Goal: Ask a question: Seek information or help from site administrators or community

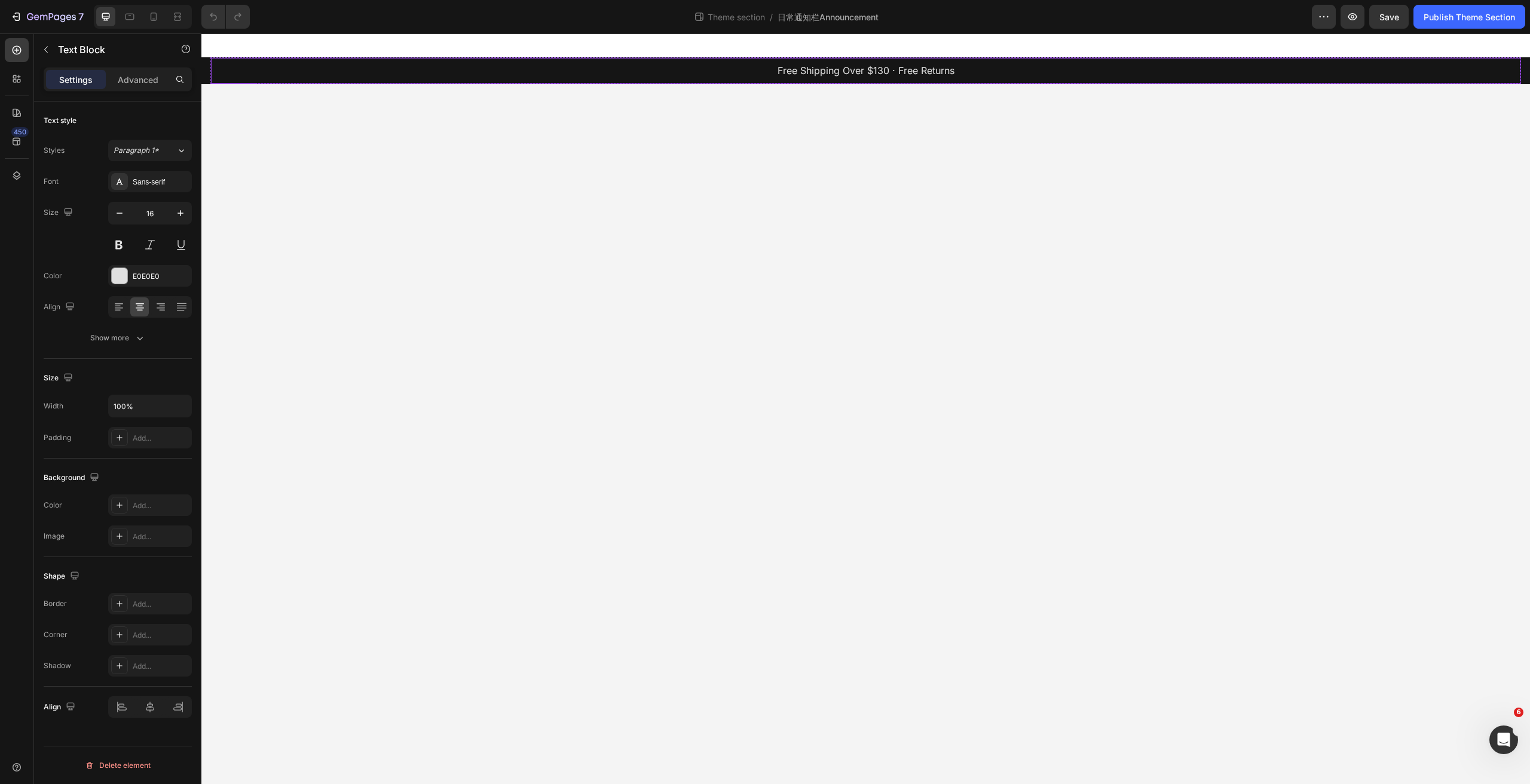
click at [709, 63] on p "Free Shipping Over $130 · Free Returns" at bounding box center [865, 71] width 1306 height 17
click at [17, 11] on icon "button" at bounding box center [16, 17] width 12 height 12
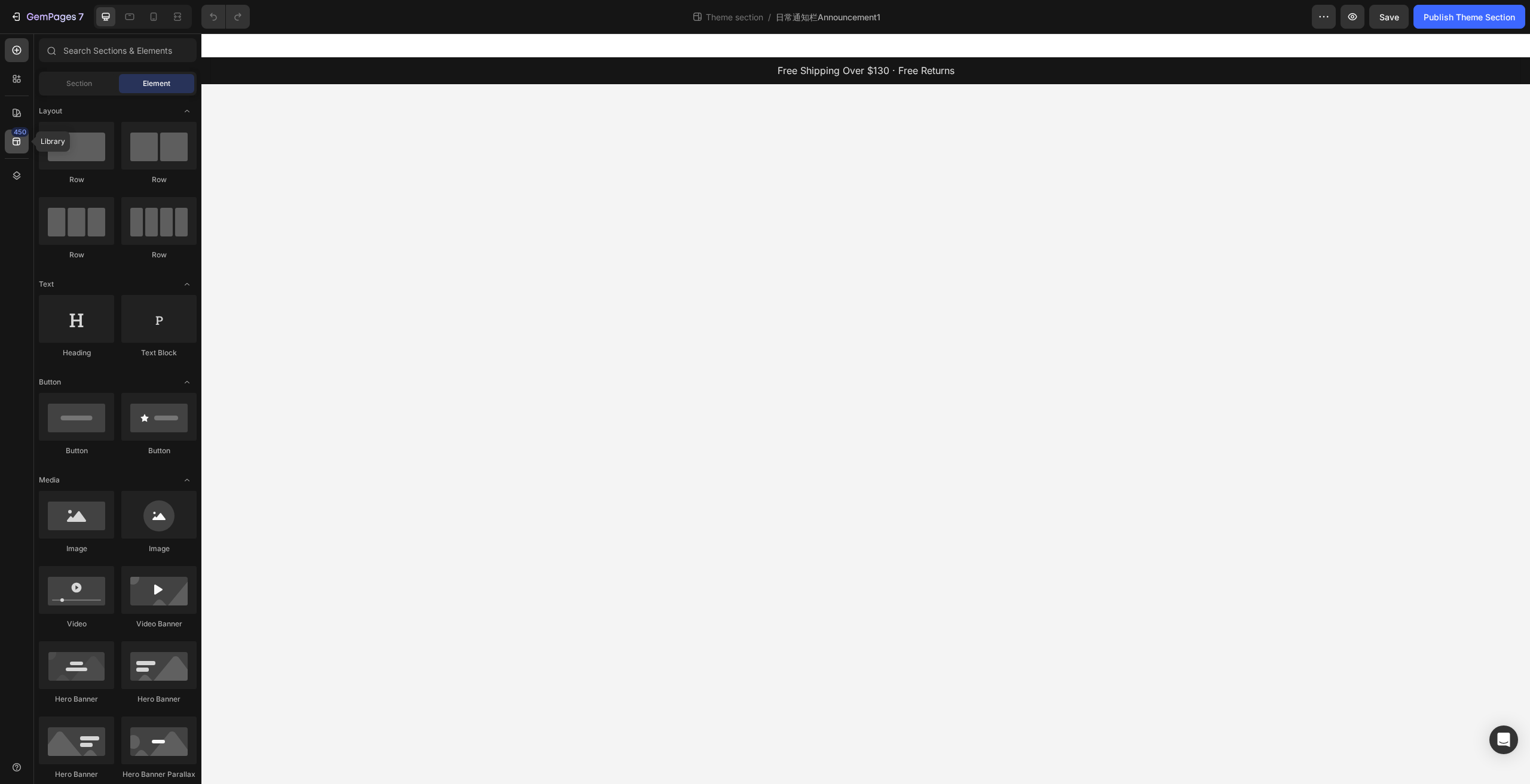
click at [14, 149] on div "450" at bounding box center [17, 141] width 24 height 24
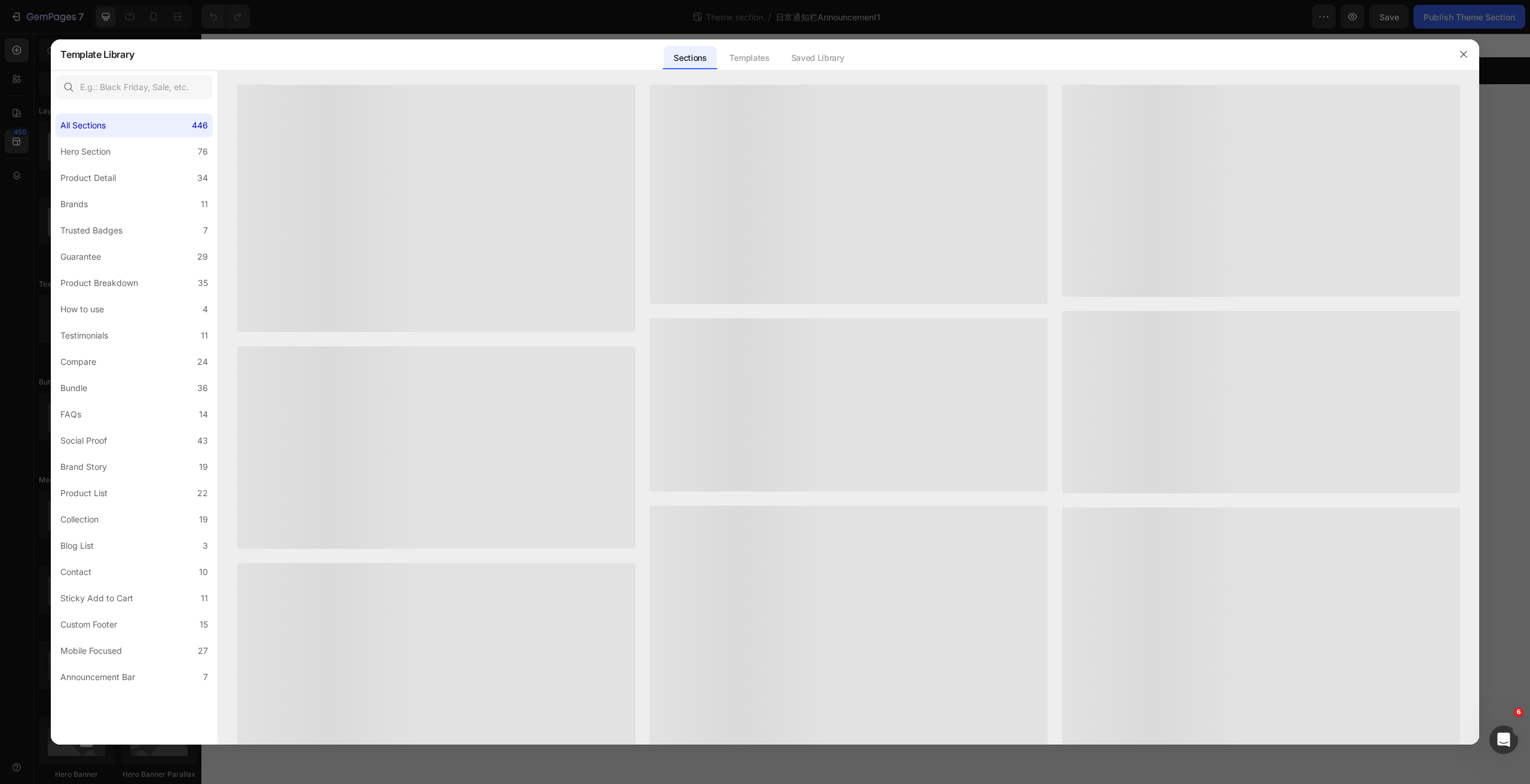
click at [14, 143] on div at bounding box center [765, 392] width 1530 height 784
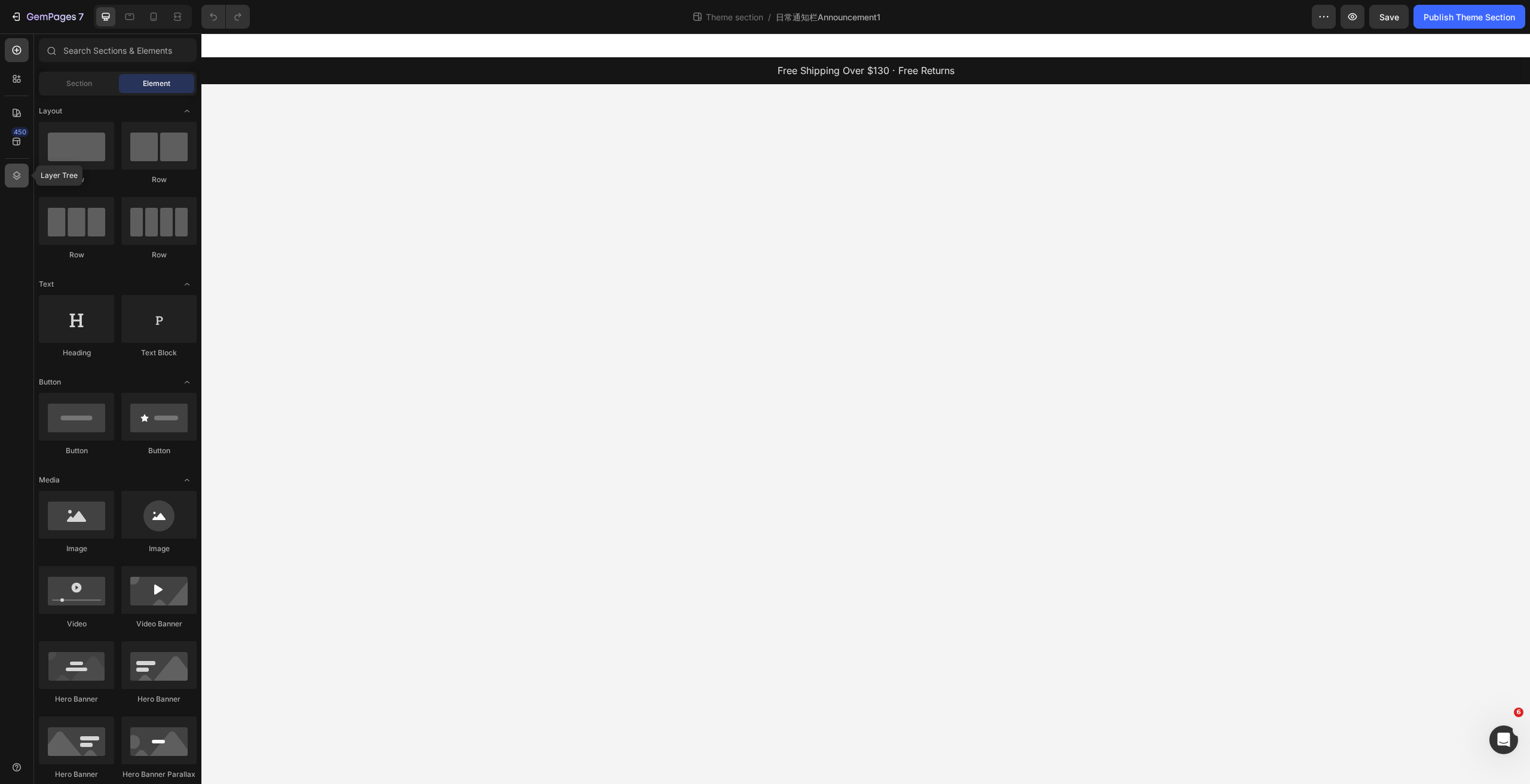
click at [20, 171] on icon at bounding box center [17, 176] width 12 height 12
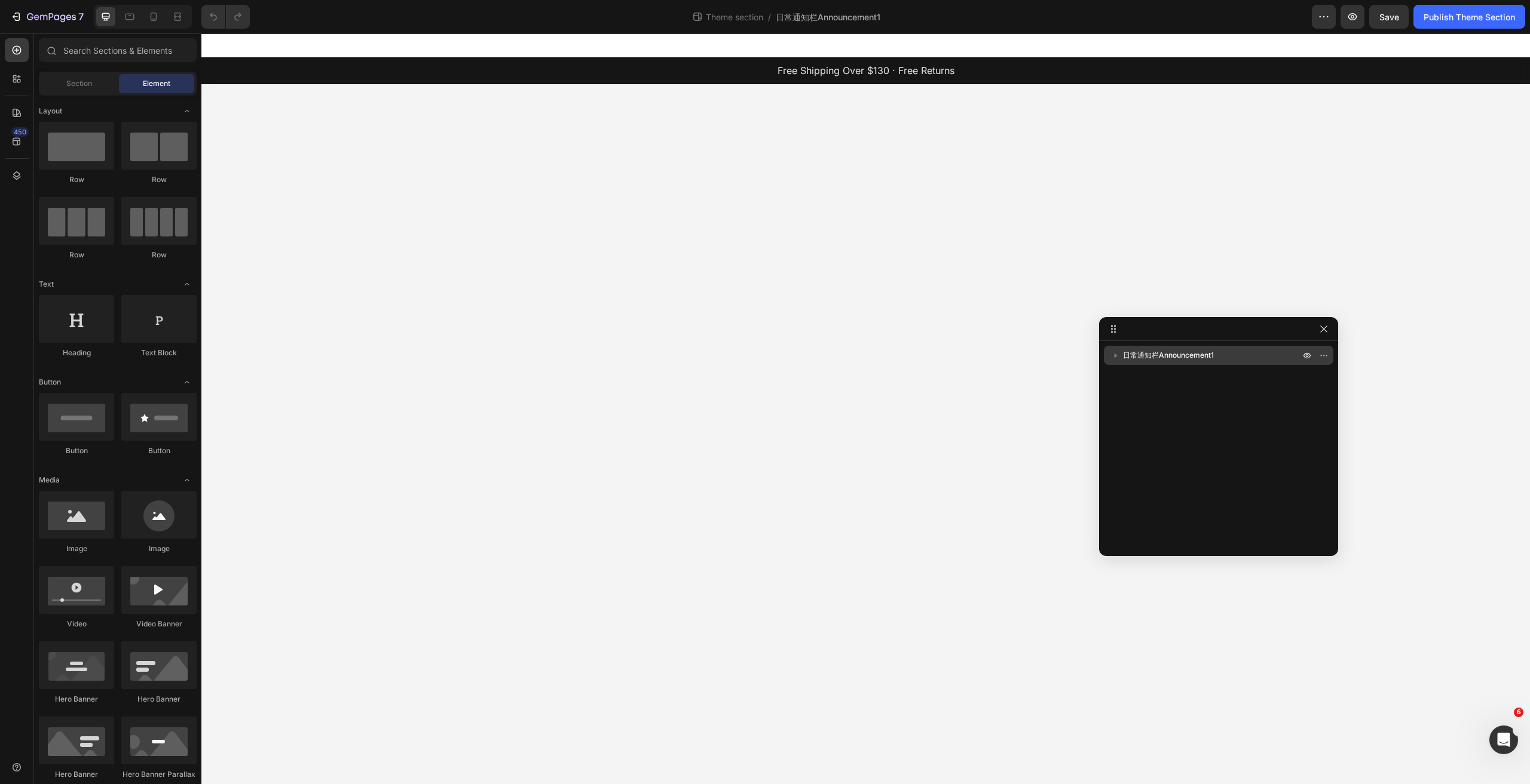
click at [1123, 352] on span "日常通知栏Announcement1" at bounding box center [1167, 356] width 90 height 12
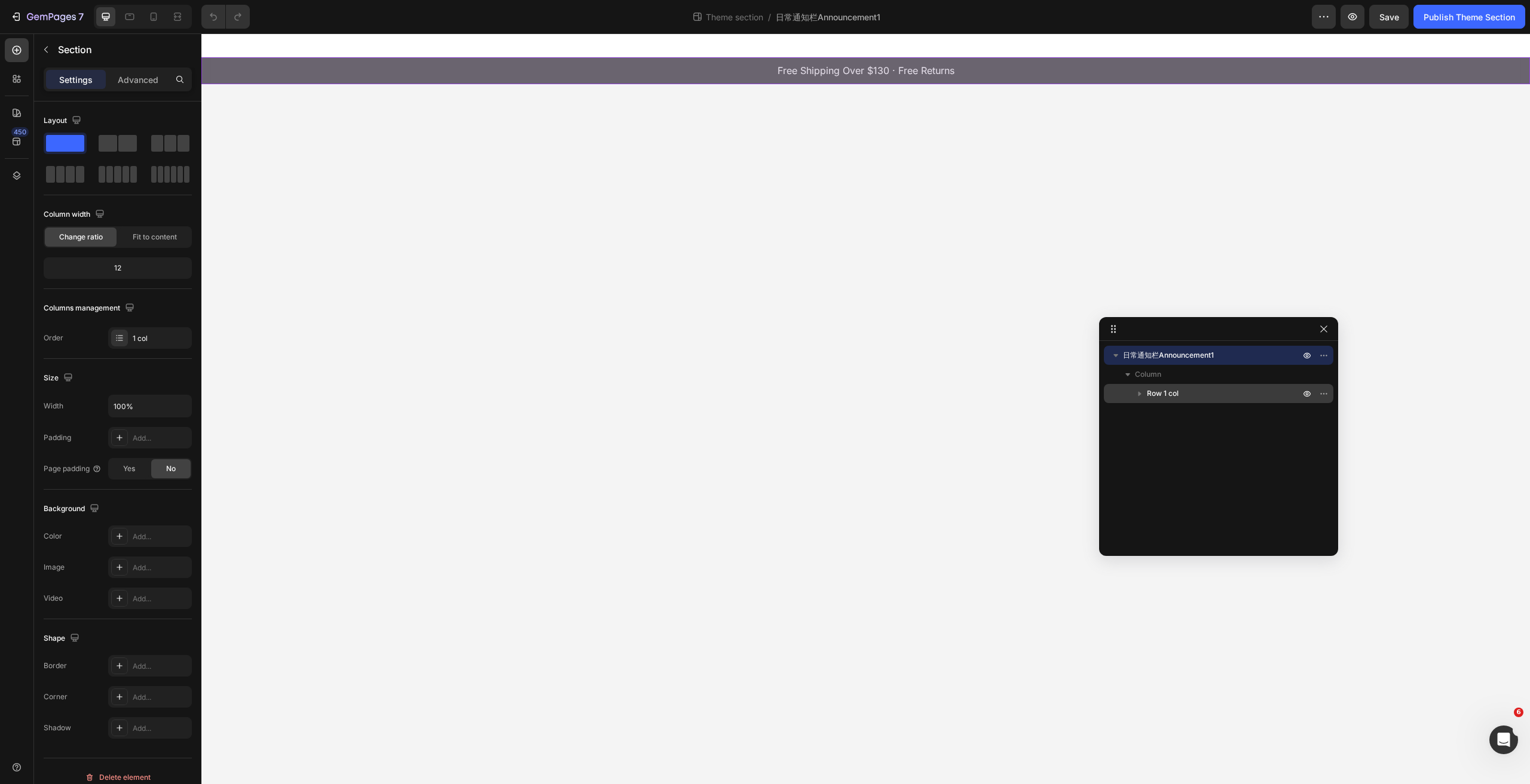
click at [1153, 388] on span "Row 1 col" at bounding box center [1162, 393] width 32 height 12
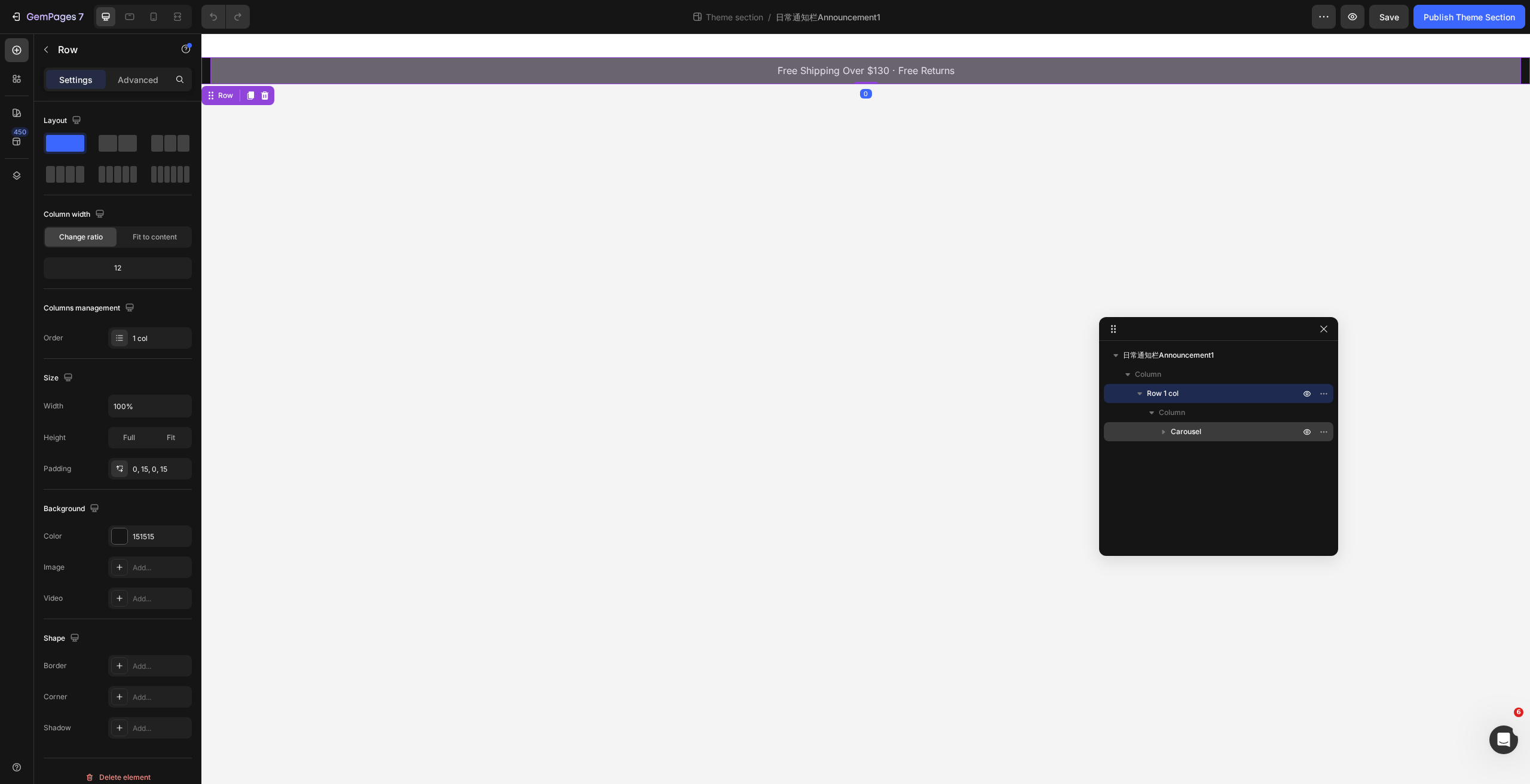
click at [1167, 428] on icon "button" at bounding box center [1163, 432] width 12 height 12
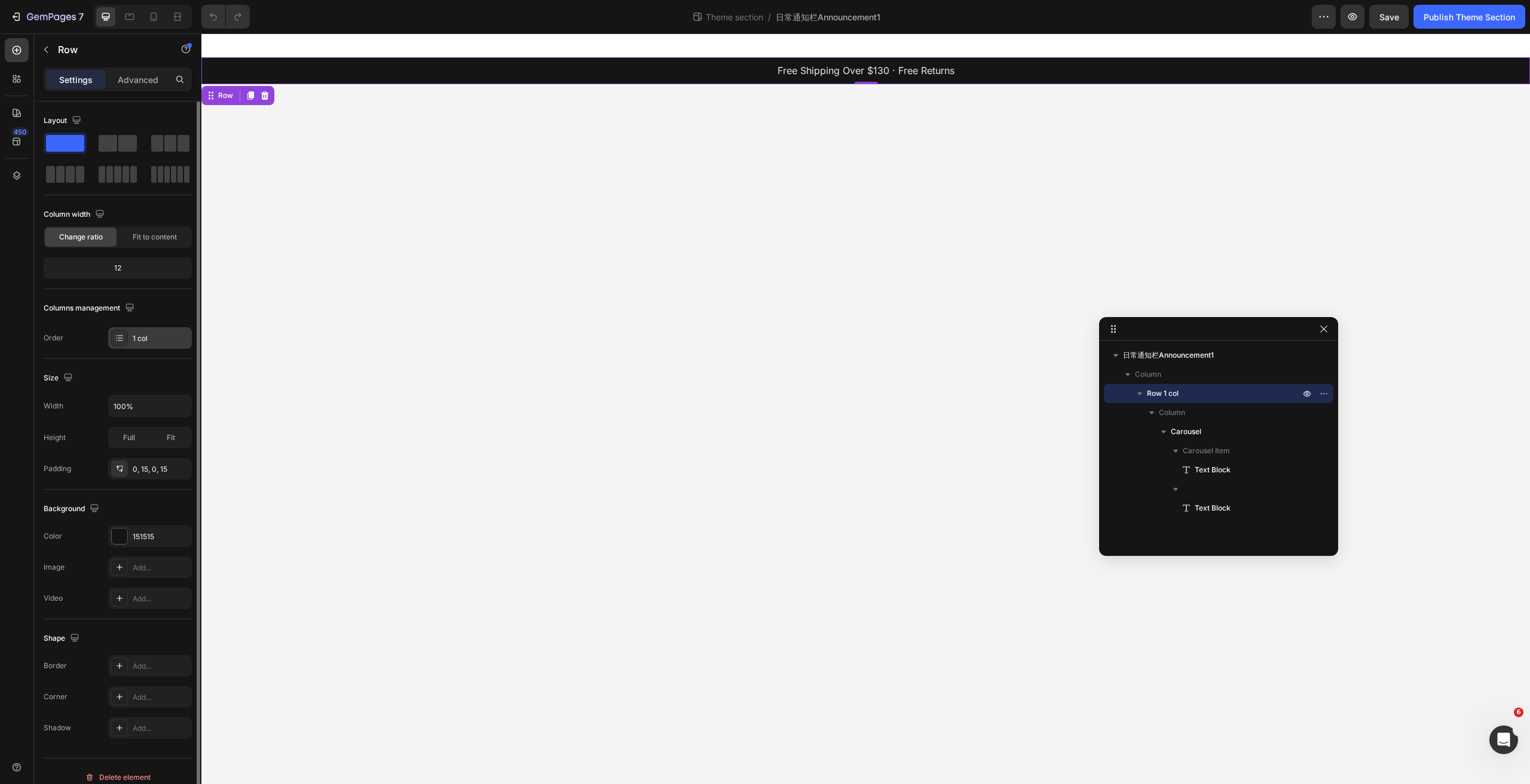
click at [137, 333] on div "1 col" at bounding box center [160, 338] width 56 height 11
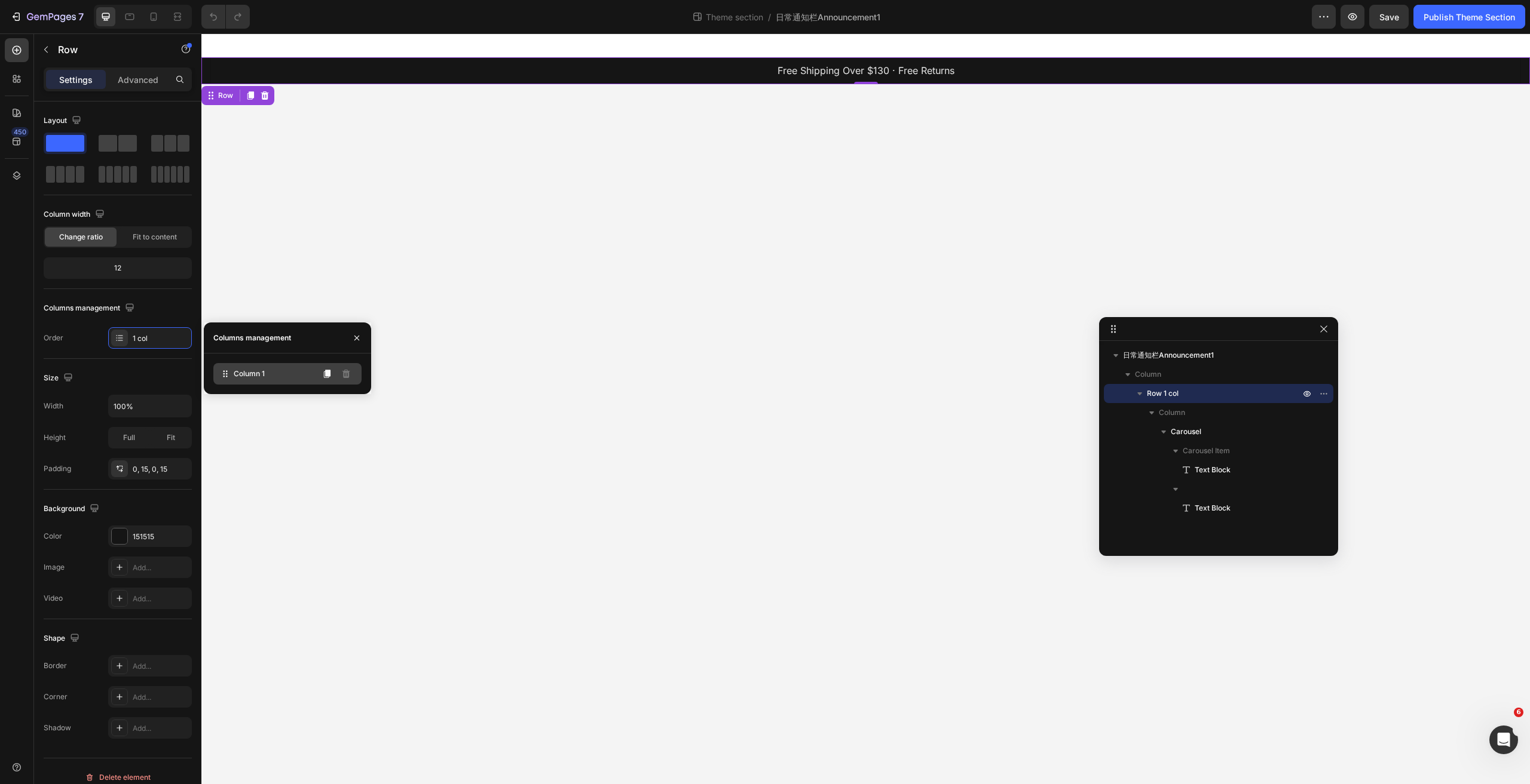
click at [232, 375] on div "Column 1" at bounding box center [287, 374] width 148 height 22
click at [246, 374] on span "Column 1" at bounding box center [249, 374] width 31 height 11
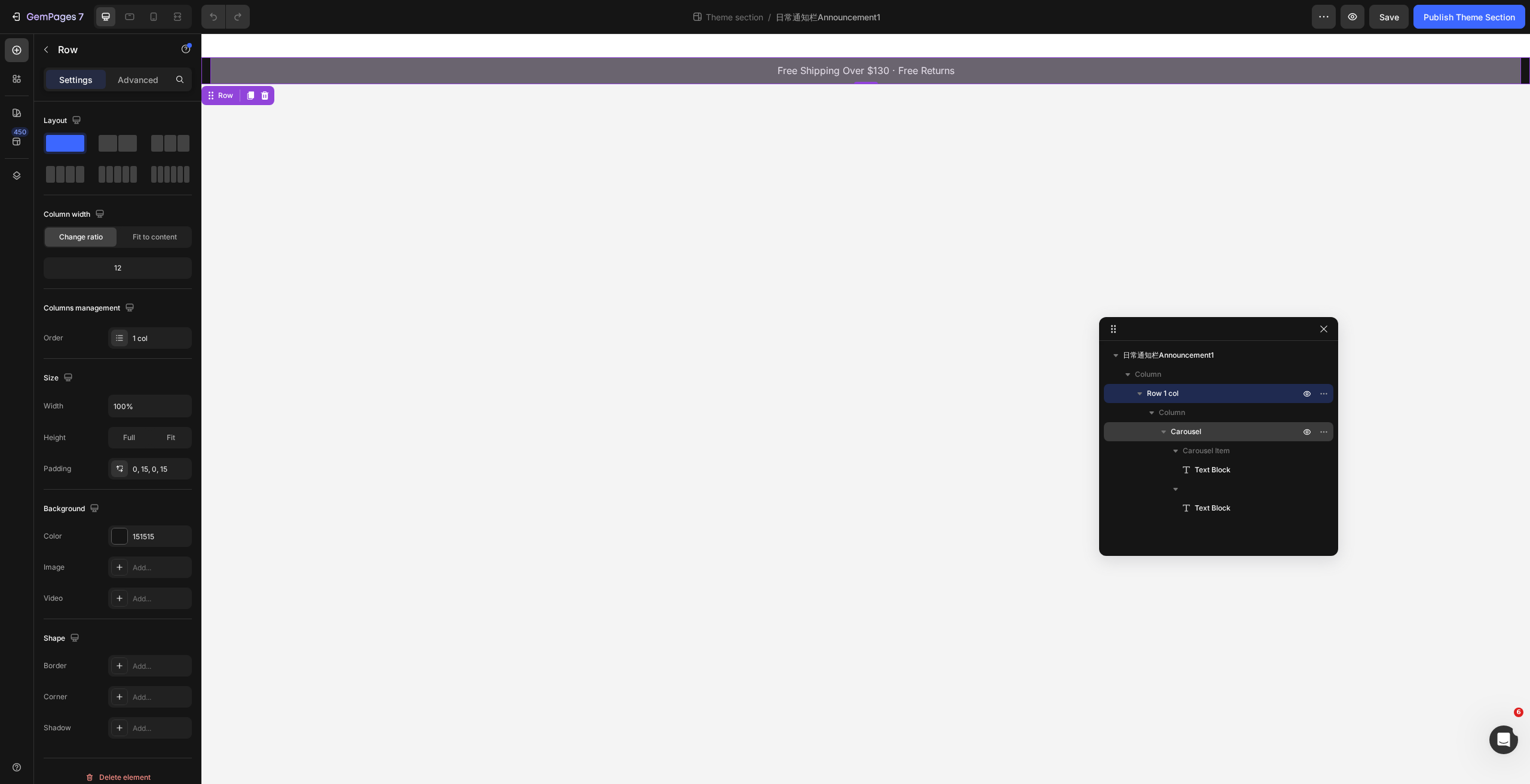
click at [1192, 431] on span "Carousel" at bounding box center [1185, 432] width 31 height 12
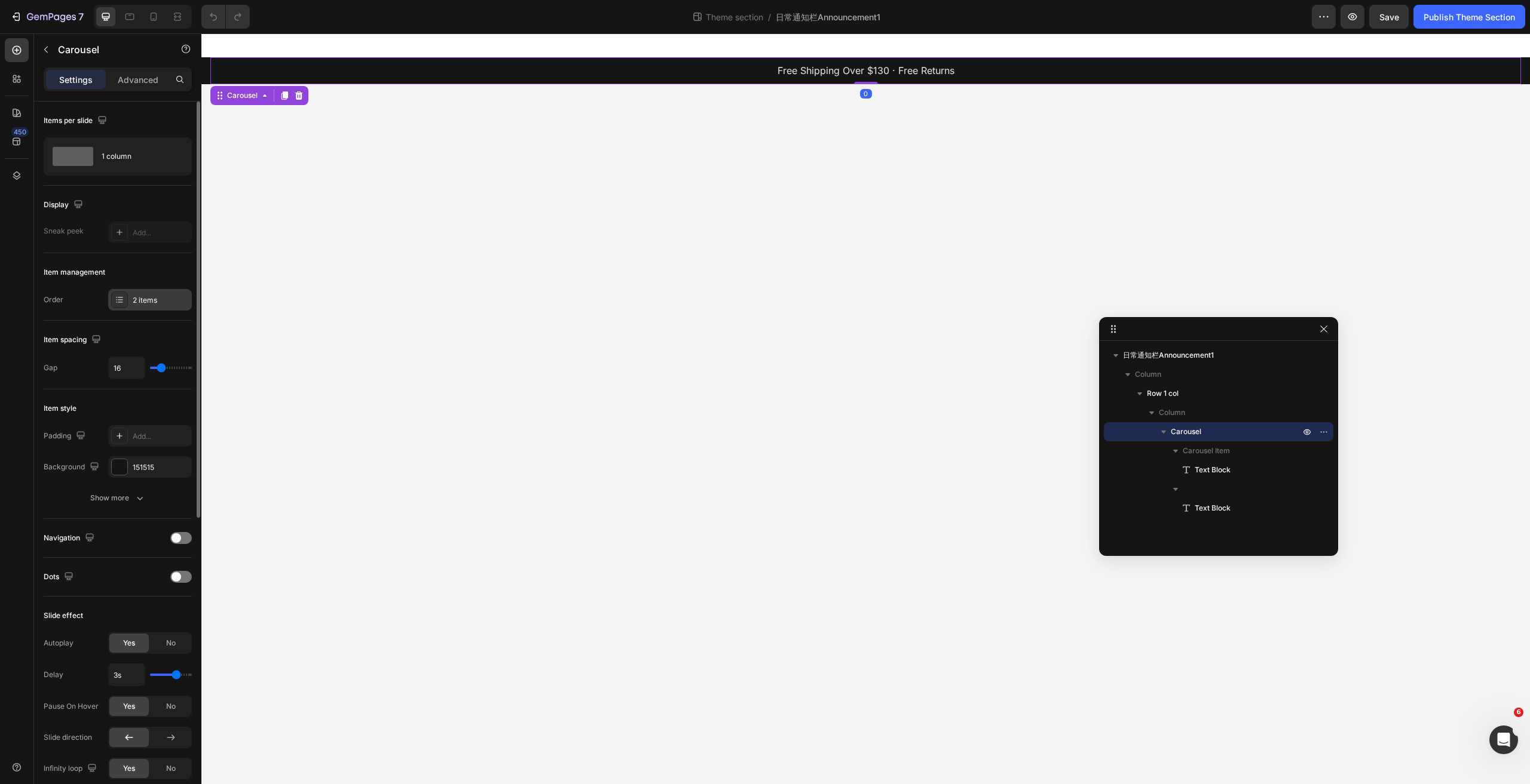
click at [124, 300] on div at bounding box center [119, 299] width 17 height 17
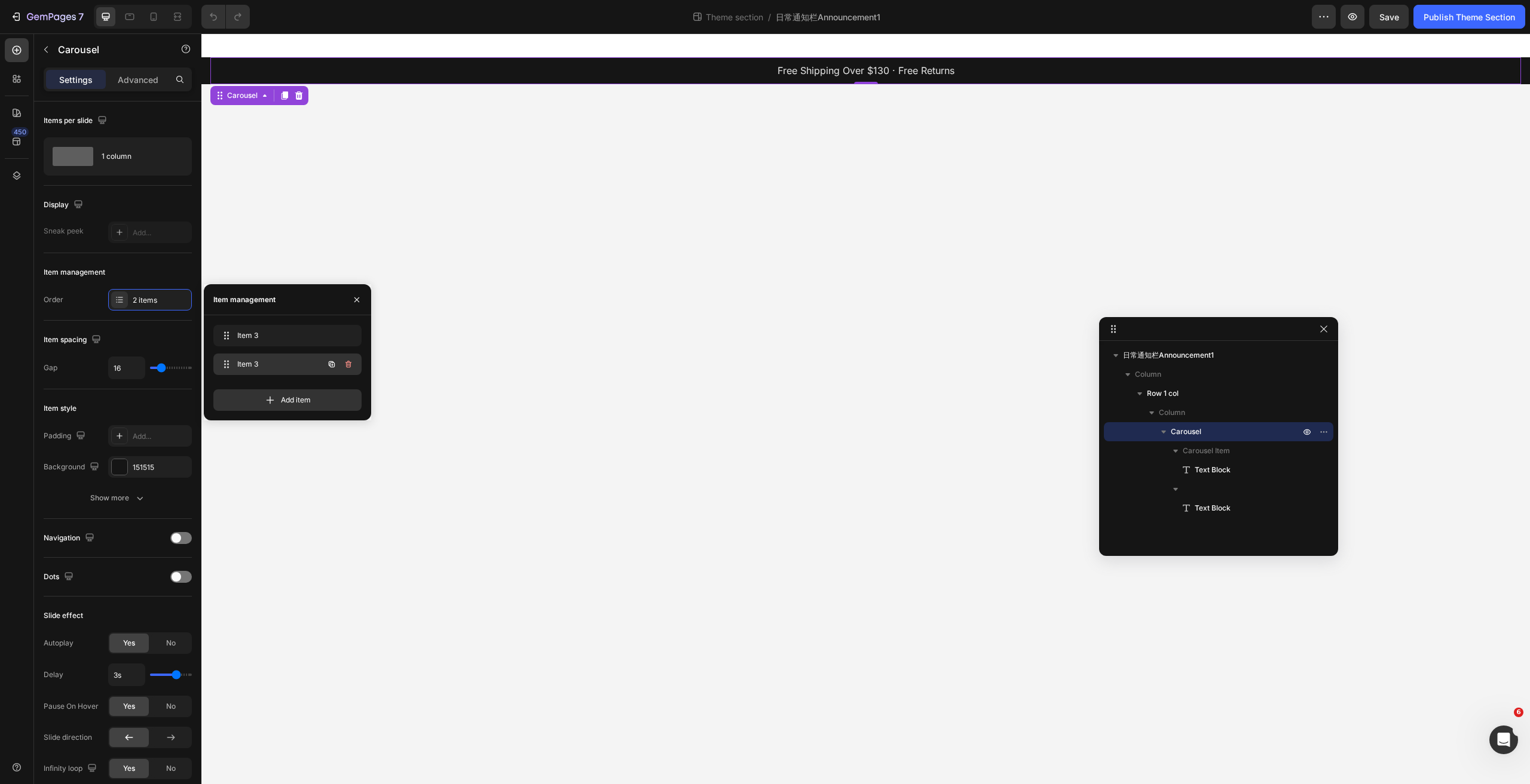
click at [262, 360] on span "Item 3" at bounding box center [271, 364] width 68 height 11
click at [343, 364] on button "button" at bounding box center [348, 364] width 17 height 17
click at [341, 366] on div "Delete" at bounding box center [340, 364] width 22 height 11
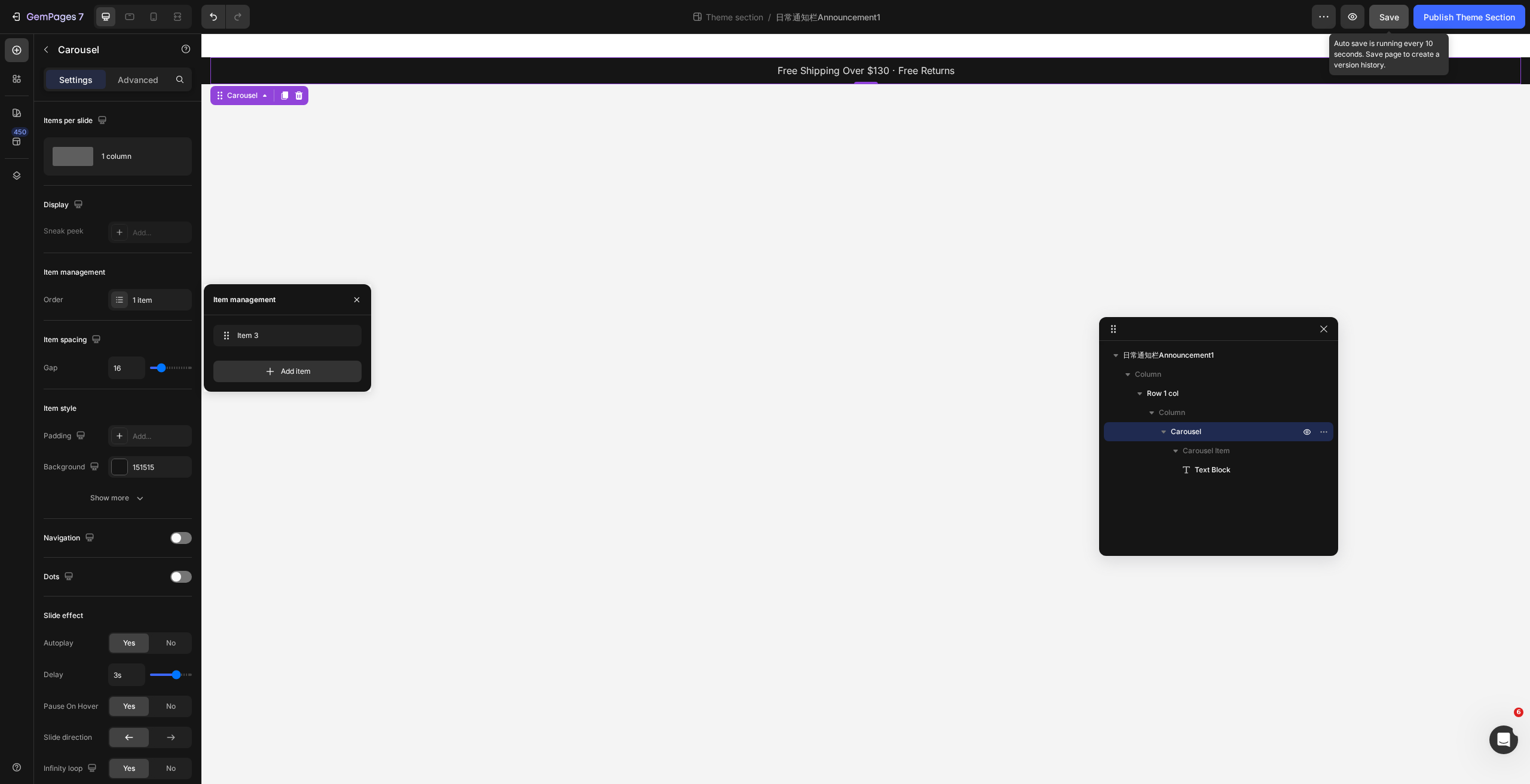
click at [1392, 17] on span "Save" at bounding box center [1389, 17] width 20 height 10
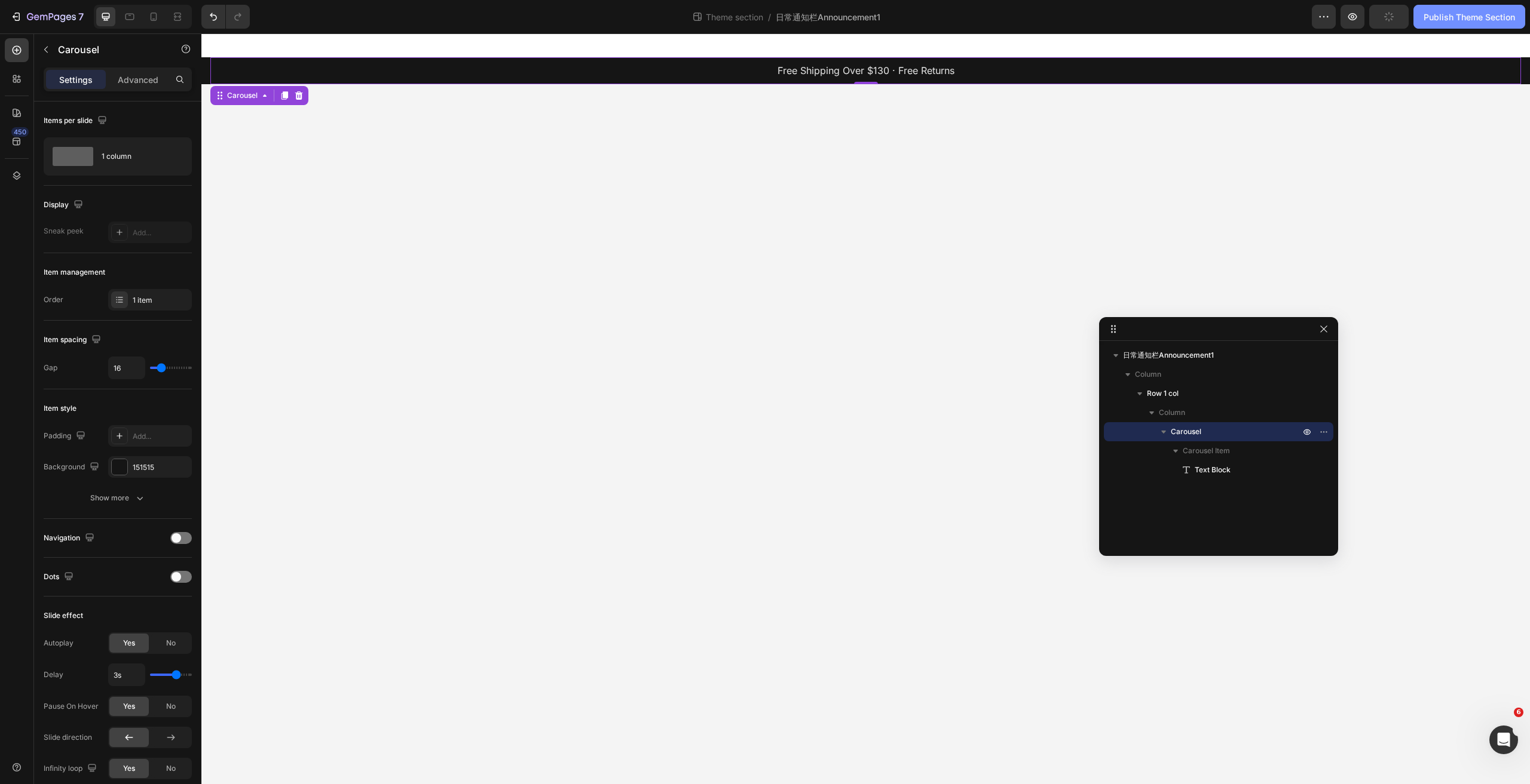
click at [1449, 20] on div "Publish Theme Section" at bounding box center [1469, 17] width 91 height 13
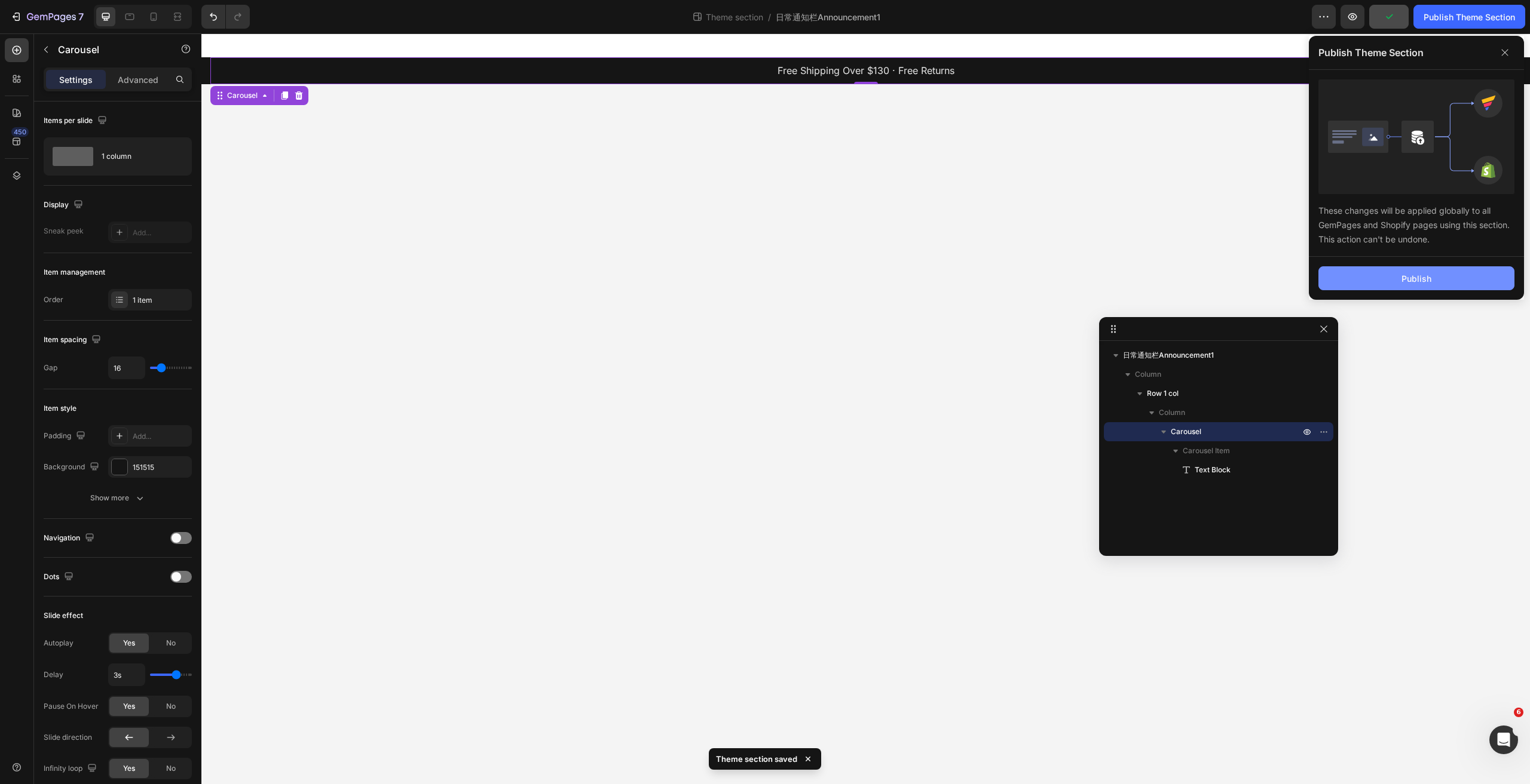
click at [1385, 281] on button "Publish" at bounding box center [1416, 278] width 196 height 24
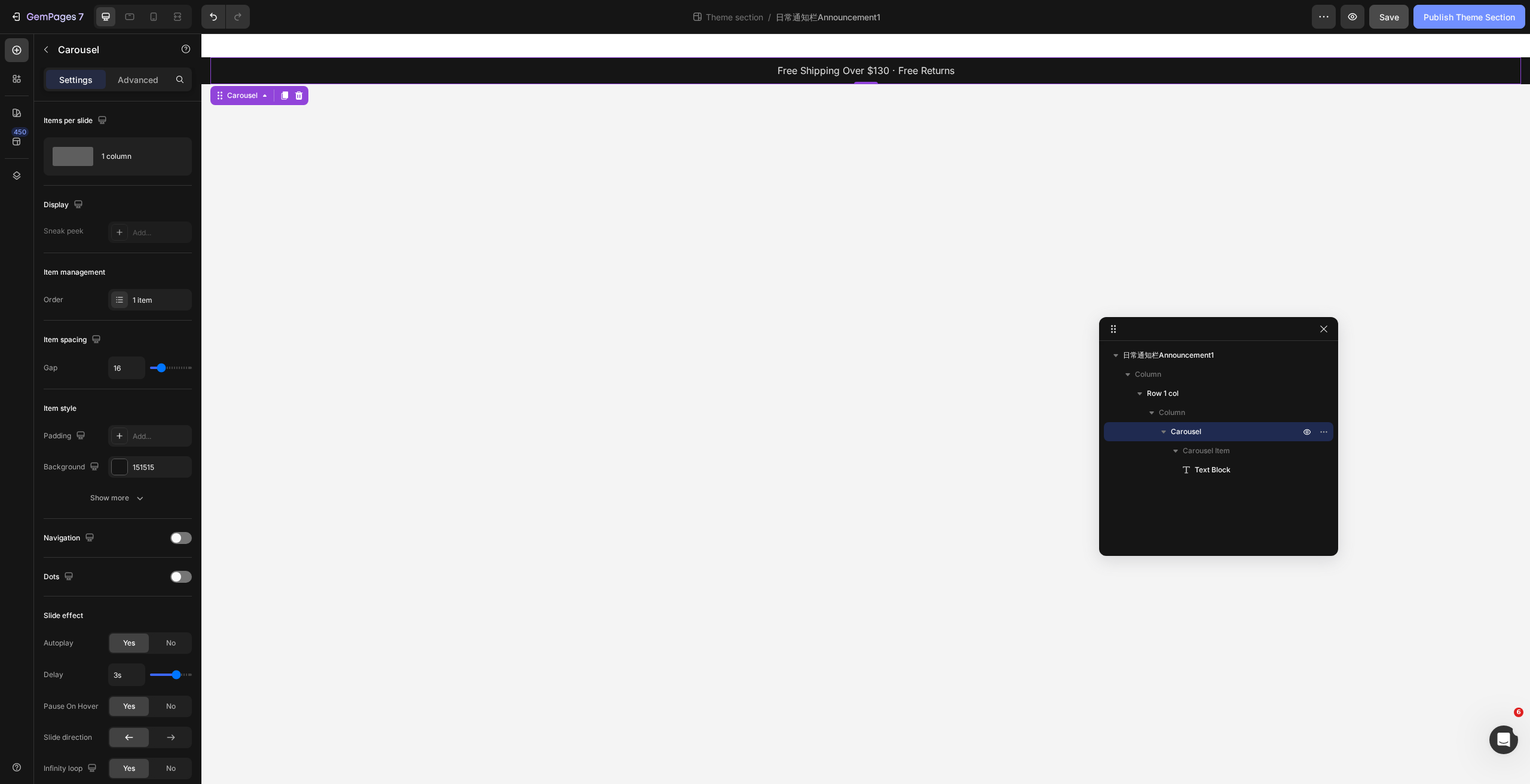
click at [1465, 14] on div "Publish Theme Section" at bounding box center [1469, 17] width 91 height 13
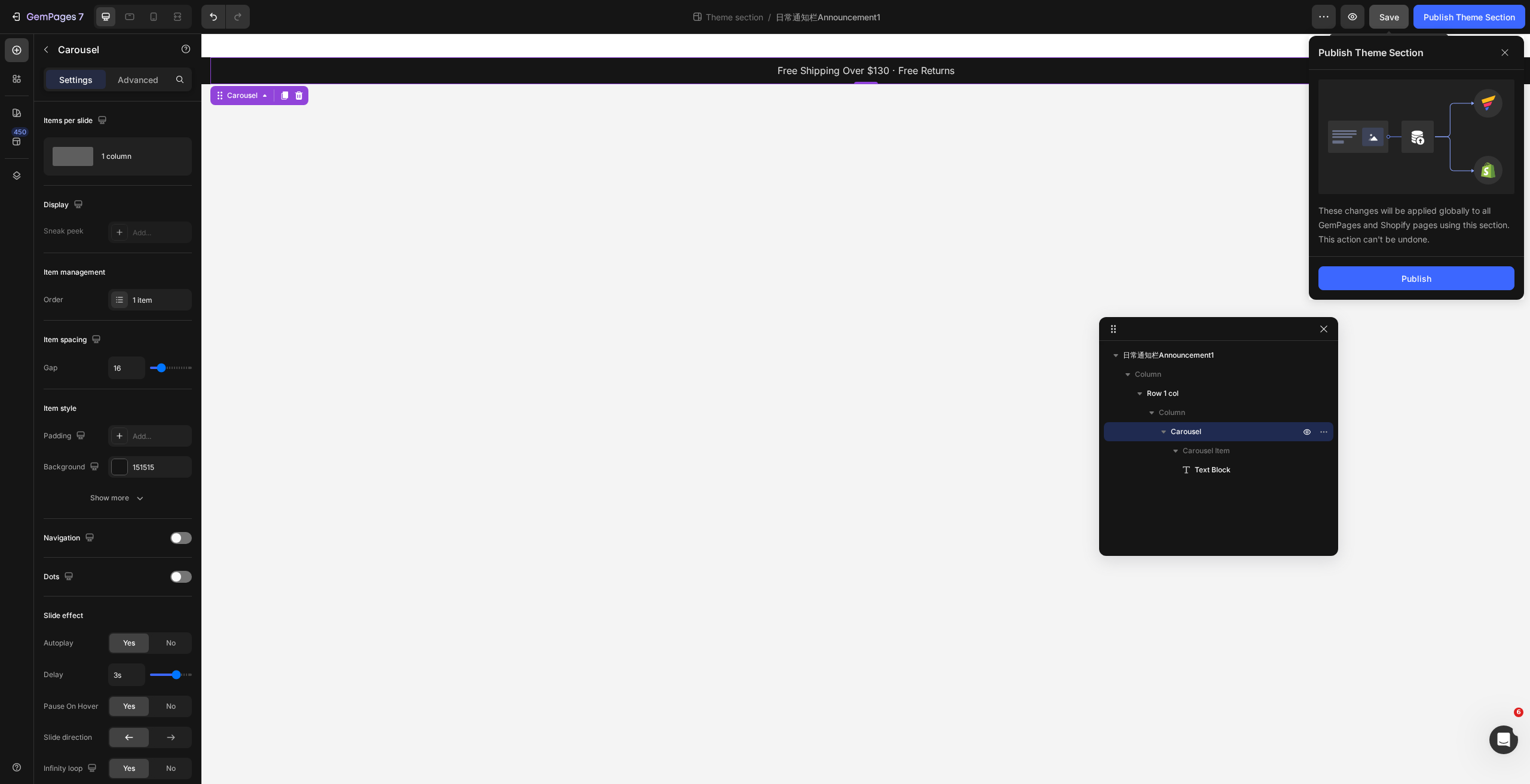
click at [1389, 14] on span "Save" at bounding box center [1389, 17] width 20 height 10
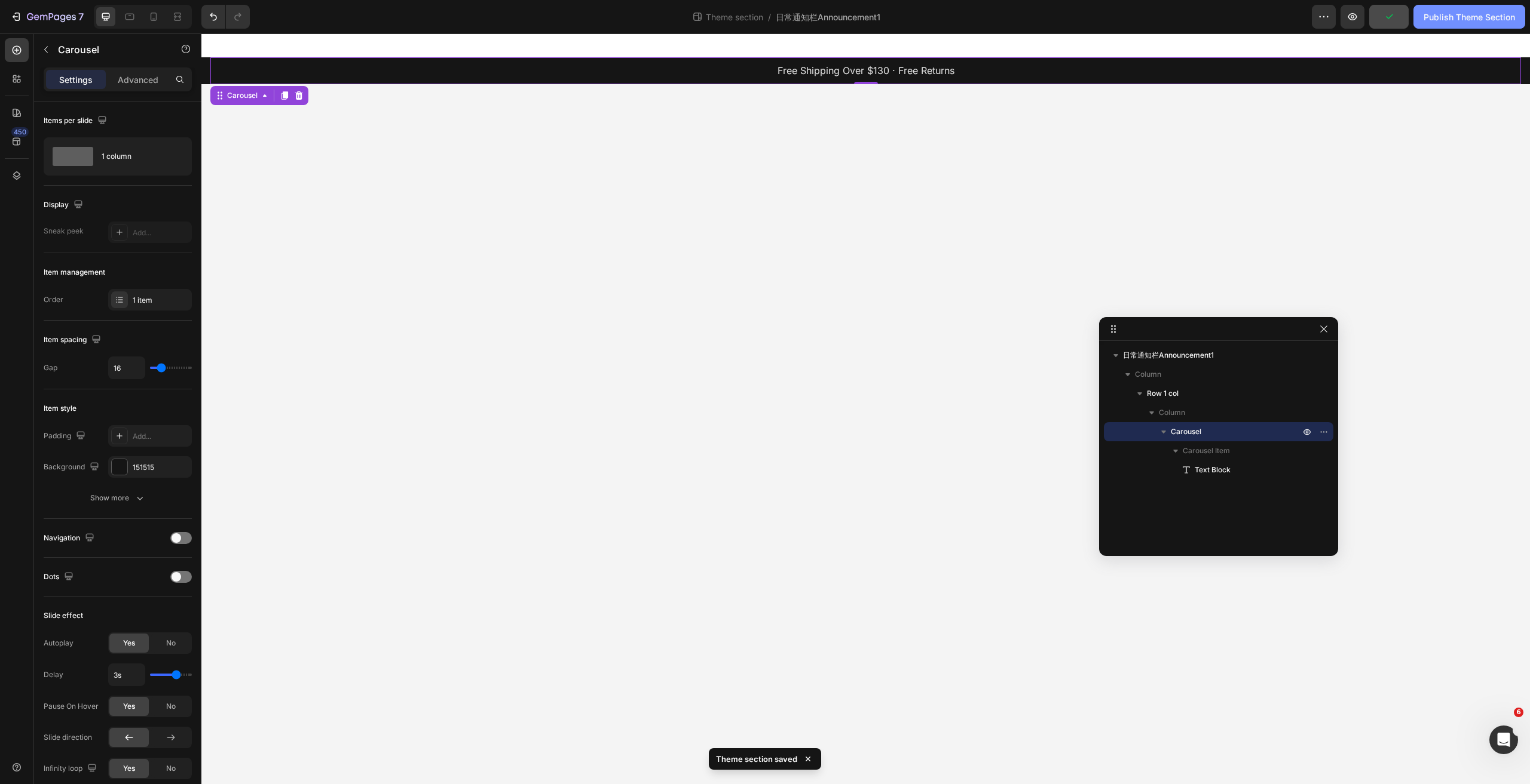
click at [1473, 14] on div "Publish Theme Section" at bounding box center [1469, 17] width 91 height 13
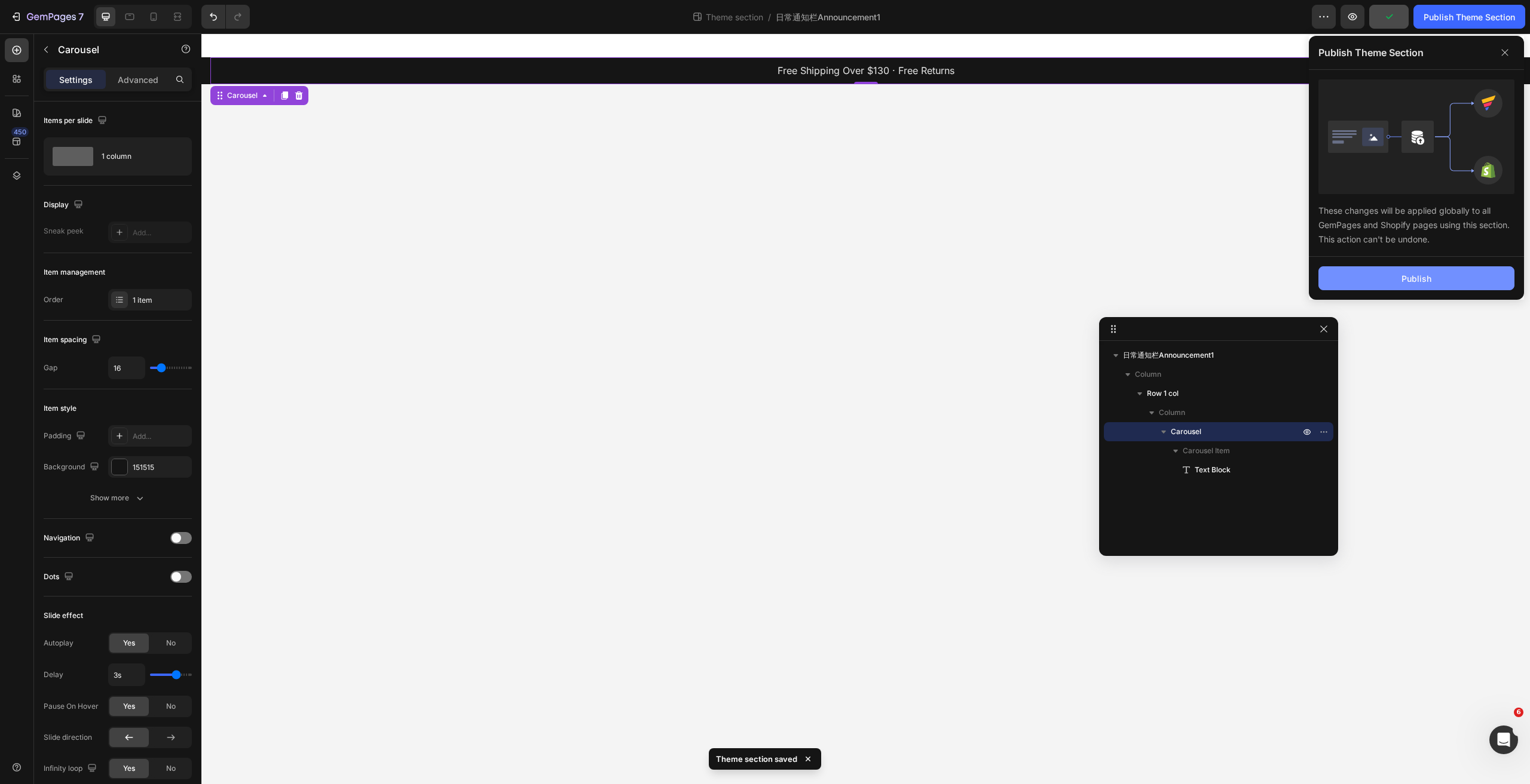
click at [1403, 277] on div "Publish" at bounding box center [1416, 278] width 30 height 13
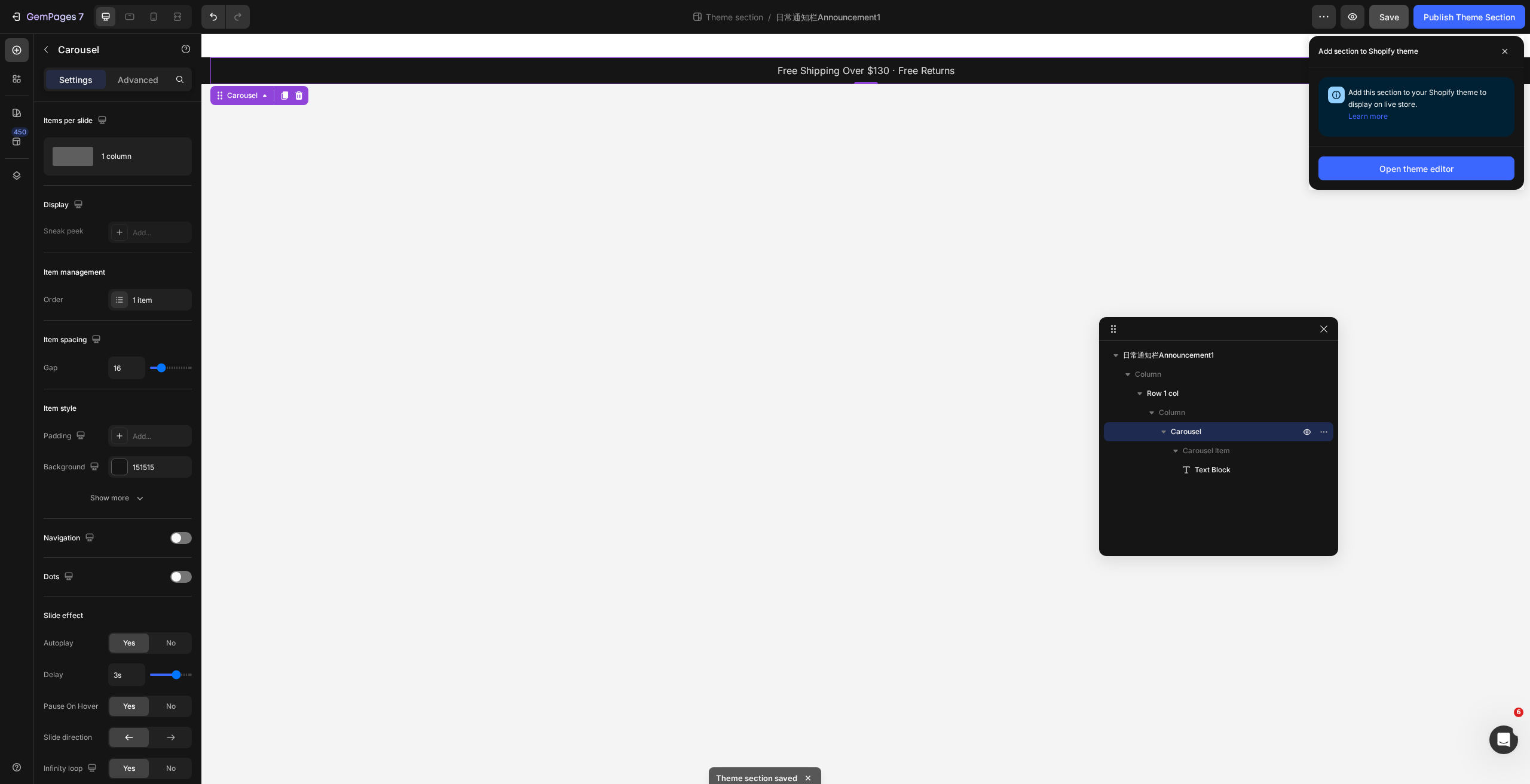
drag, startPoint x: 1411, startPoint y: 174, endPoint x: 1387, endPoint y: 185, distance: 26.4
click at [1398, 181] on div "Open theme editor" at bounding box center [1416, 168] width 215 height 44
click at [20, 19] on icon "button" at bounding box center [16, 17] width 12 height 12
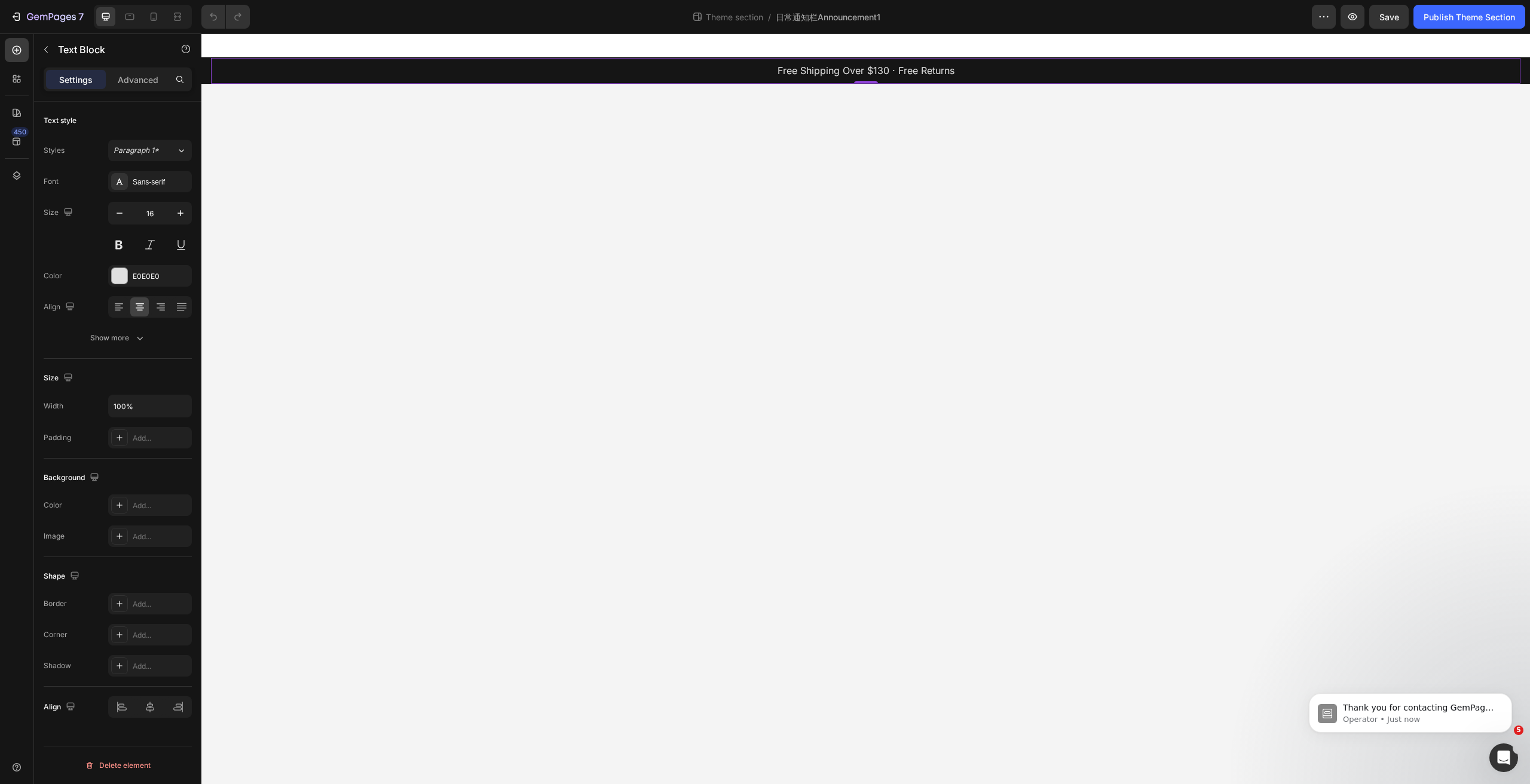
click at [719, 72] on p "Free Shipping Over $130 · Free Returns" at bounding box center [865, 71] width 1306 height 17
click at [21, 172] on icon at bounding box center [17, 176] width 12 height 12
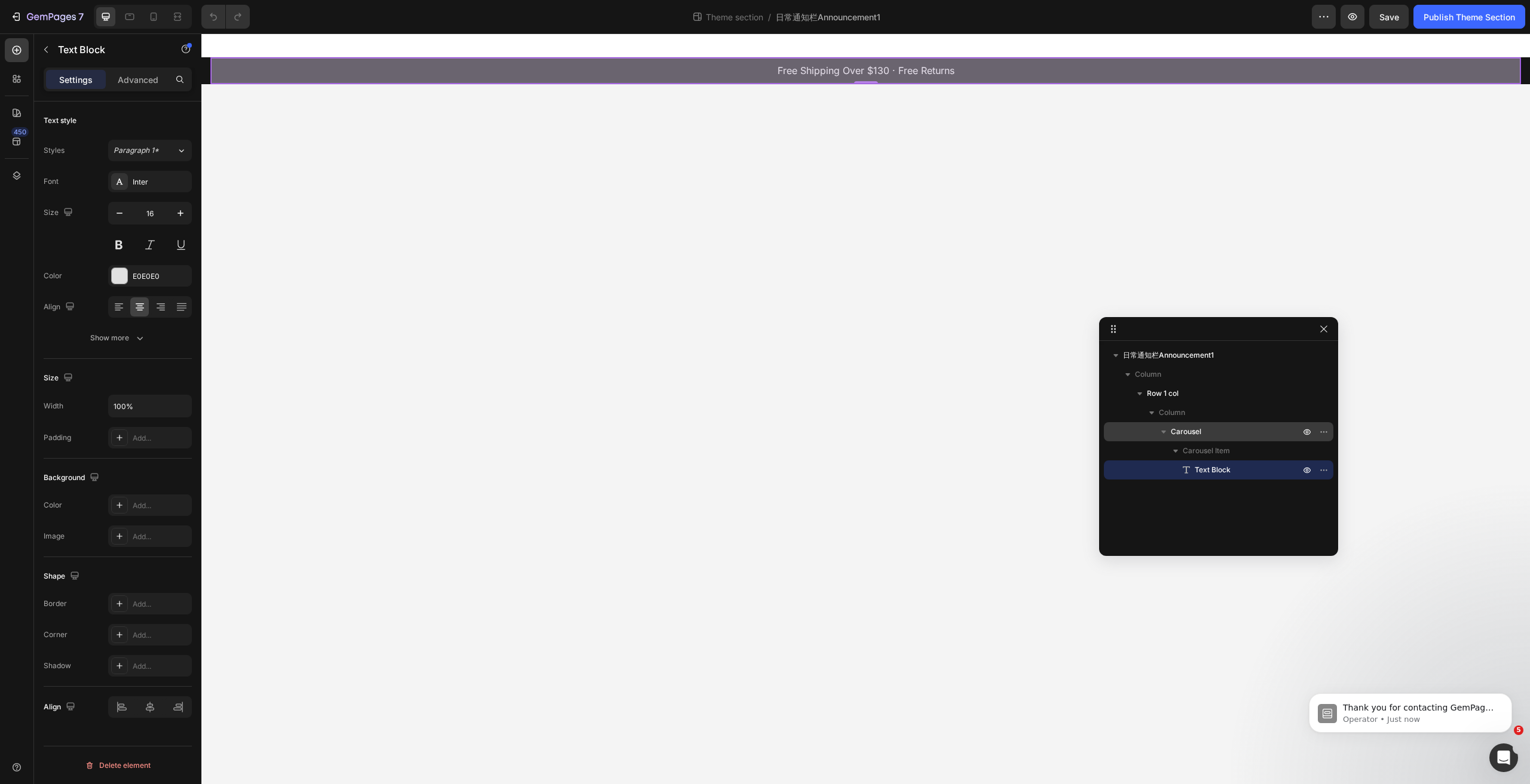
click at [1223, 429] on p "Carousel" at bounding box center [1236, 432] width 131 height 12
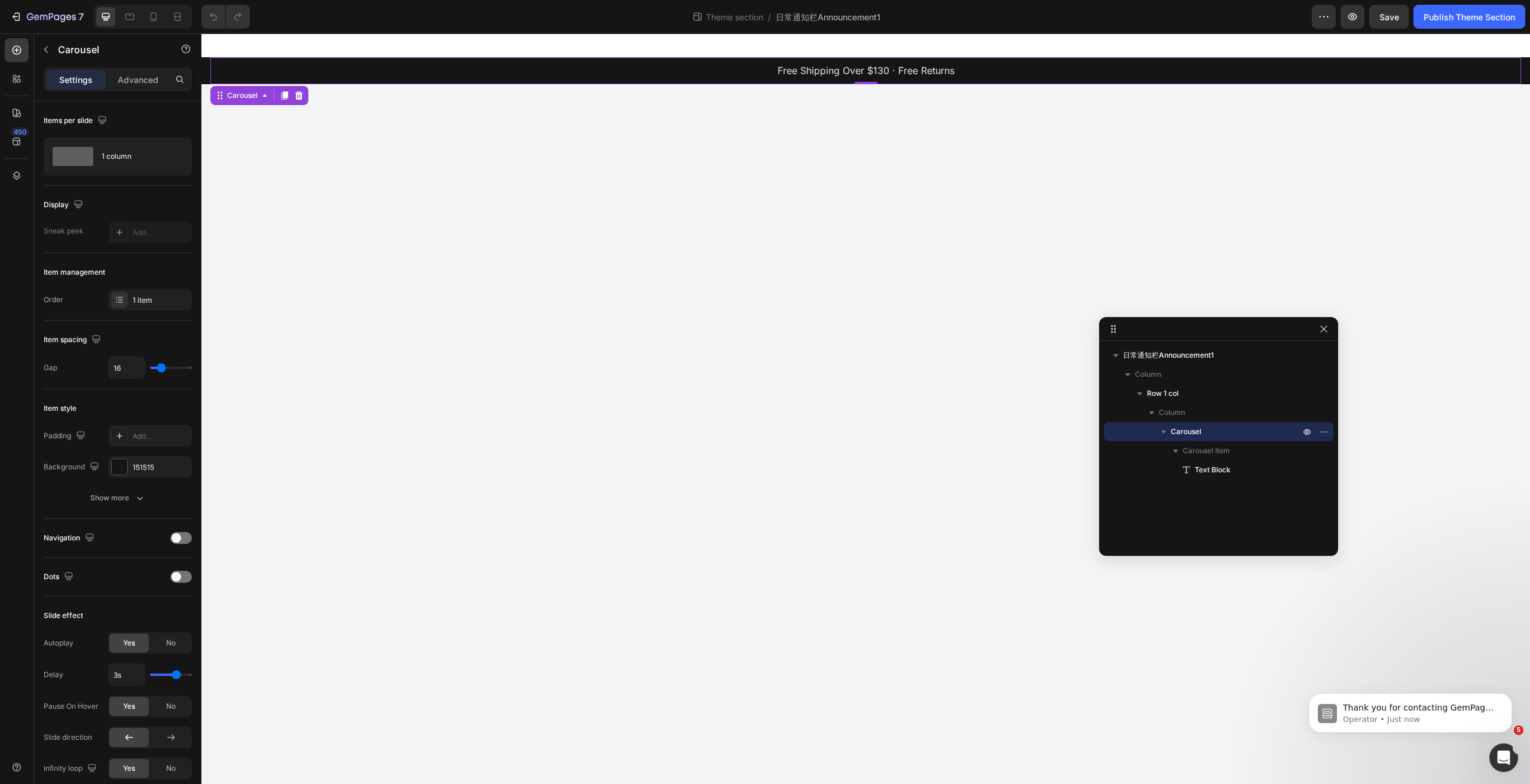
click at [1223, 429] on p "Carousel" at bounding box center [1236, 432] width 131 height 12
click at [1202, 427] on p "Carousel" at bounding box center [1236, 432] width 131 height 12
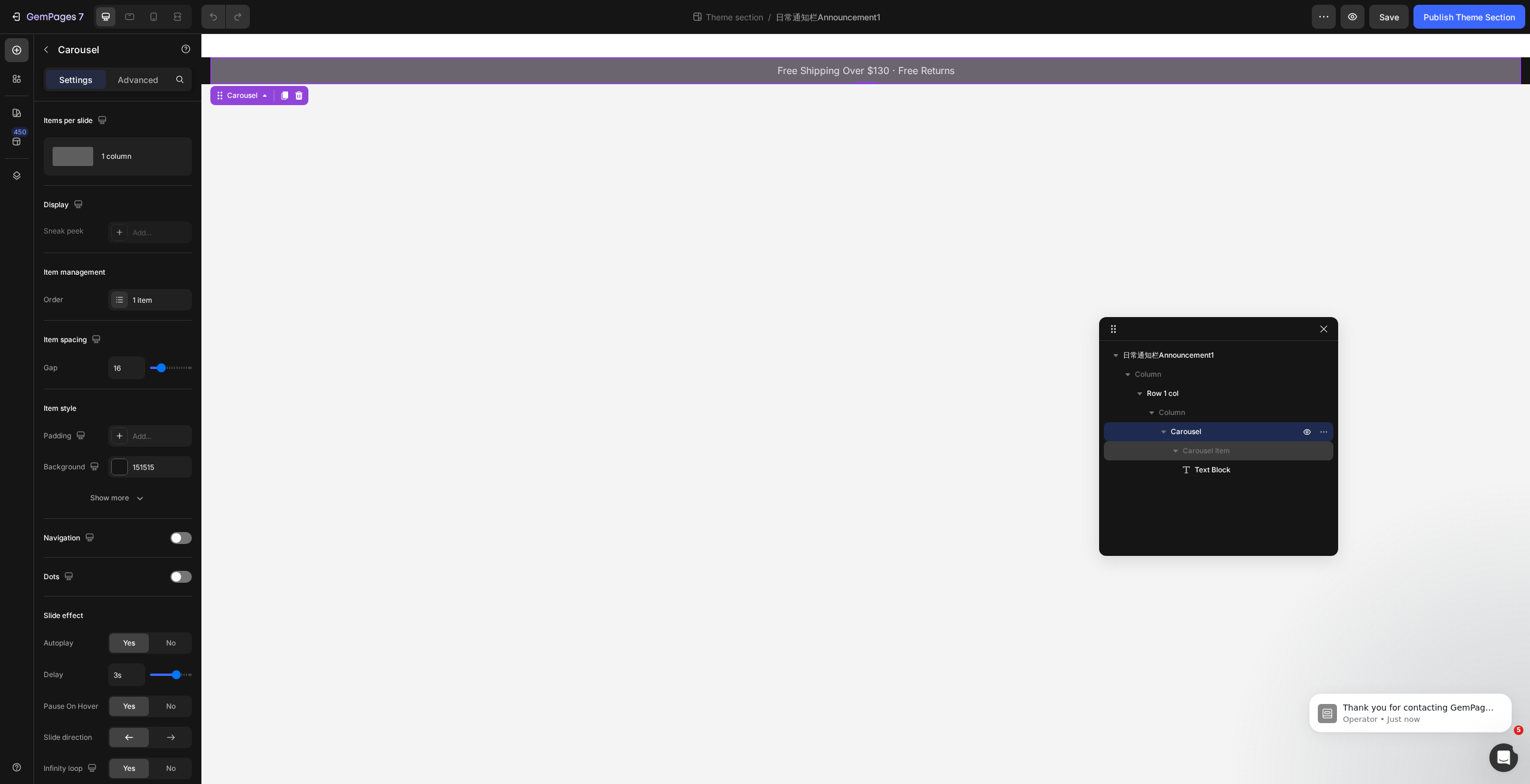
drag, startPoint x: 1228, startPoint y: 469, endPoint x: 1232, endPoint y: 441, distance: 28.3
click at [1232, 441] on div "Carousel Item Text Block" at bounding box center [1218, 460] width 230 height 38
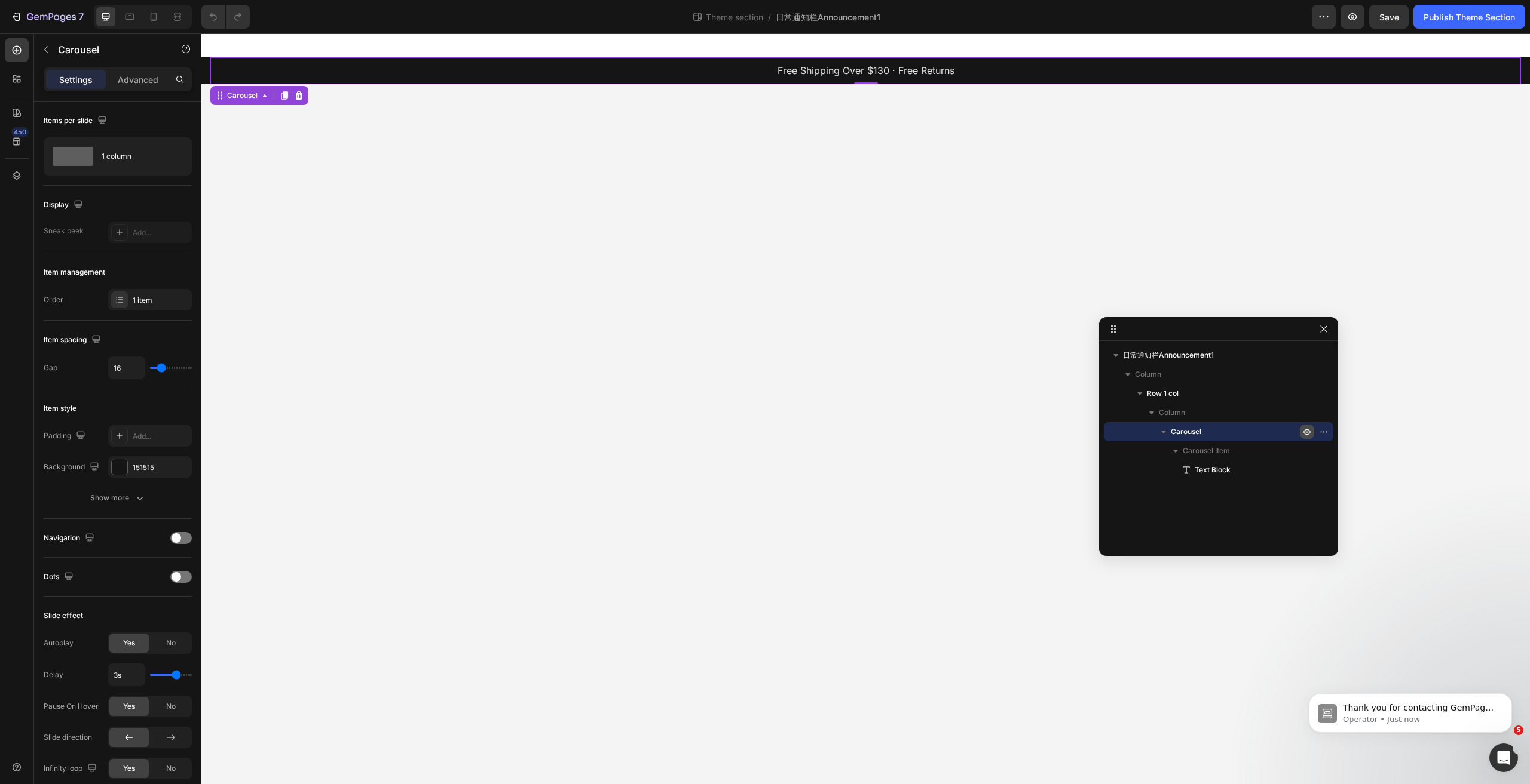
click at [1306, 428] on icon "button" at bounding box center [1307, 432] width 10 height 10
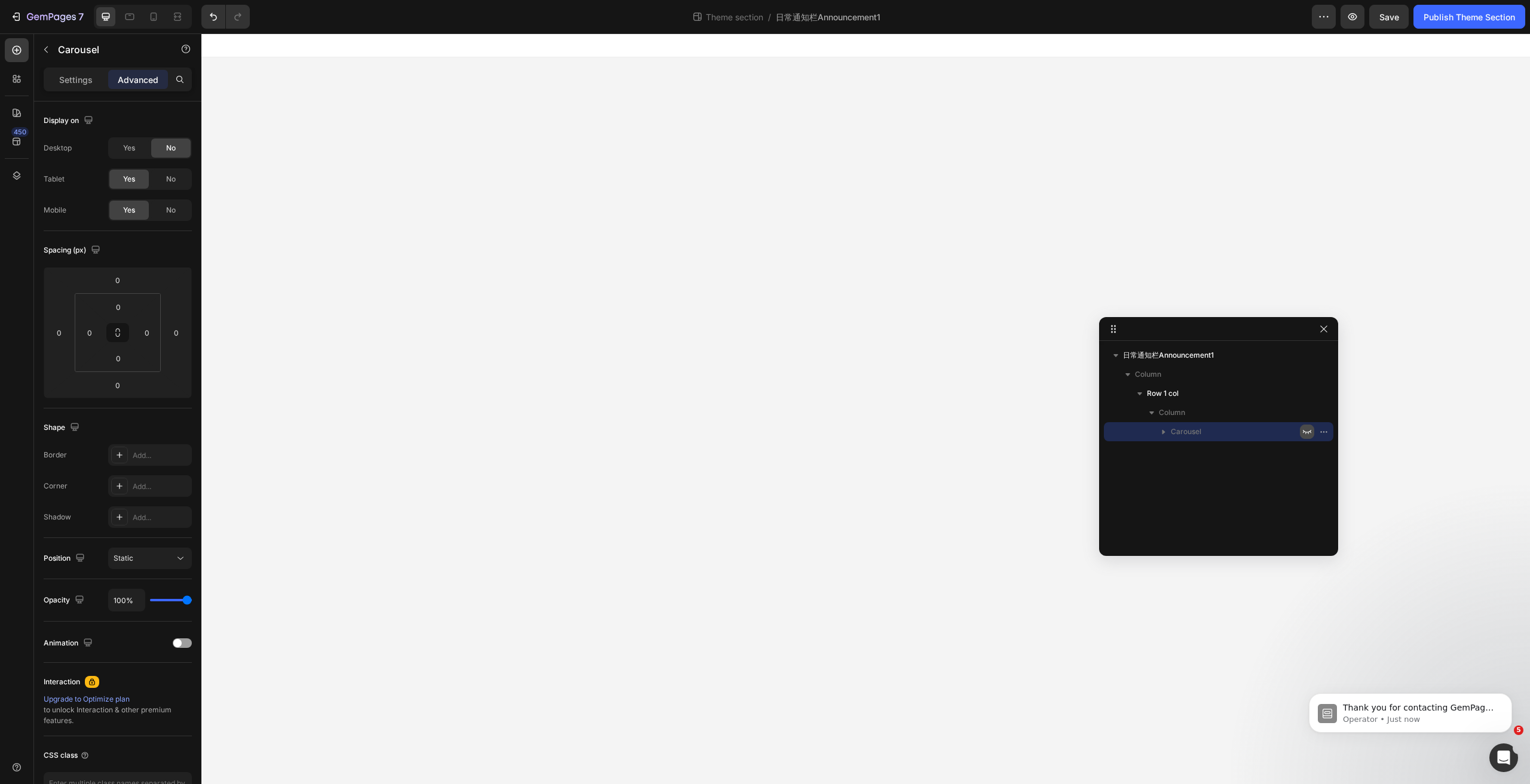
click at [1306, 428] on icon "button" at bounding box center [1307, 432] width 10 height 10
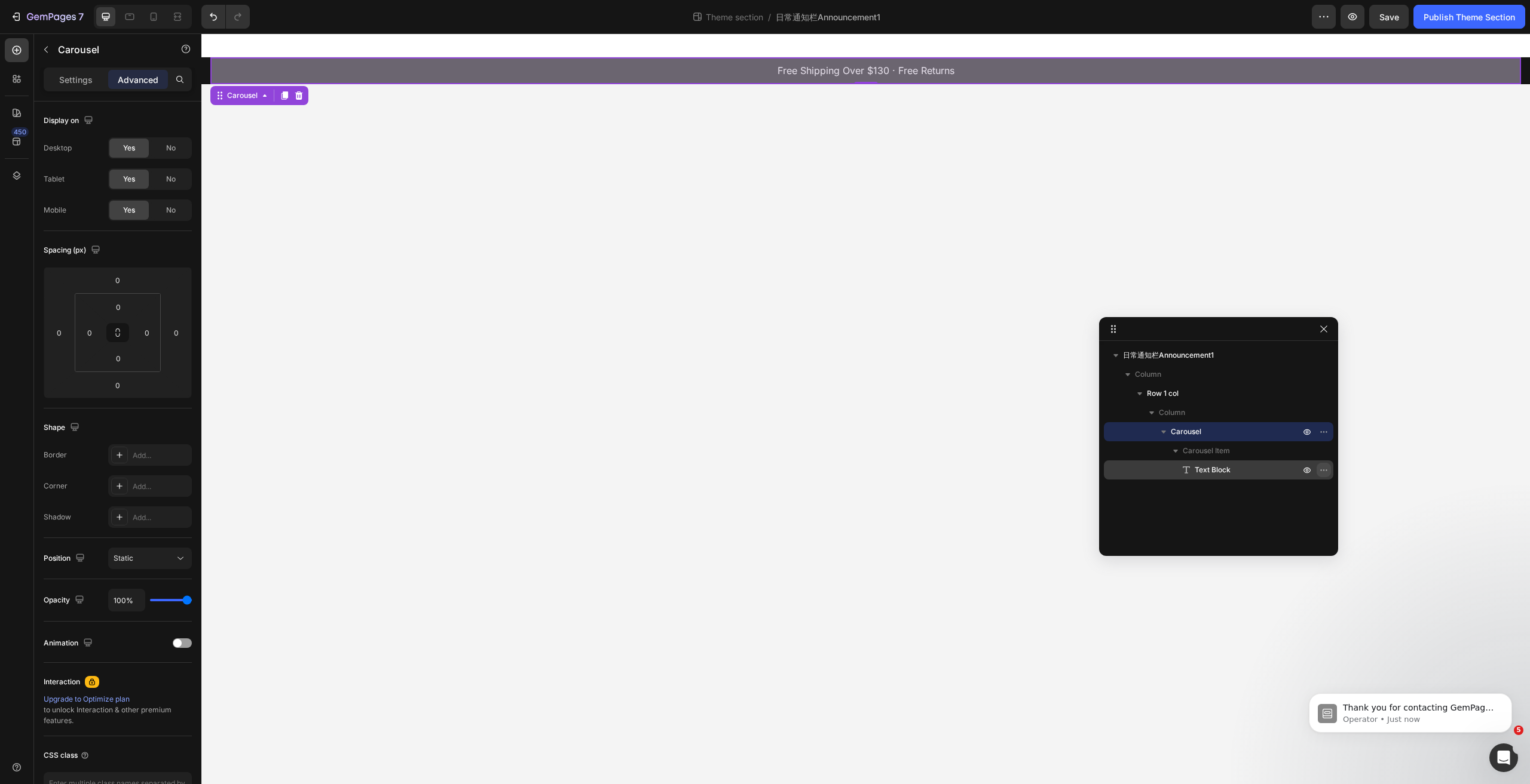
click at [1325, 469] on icon "button" at bounding box center [1323, 470] width 10 height 10
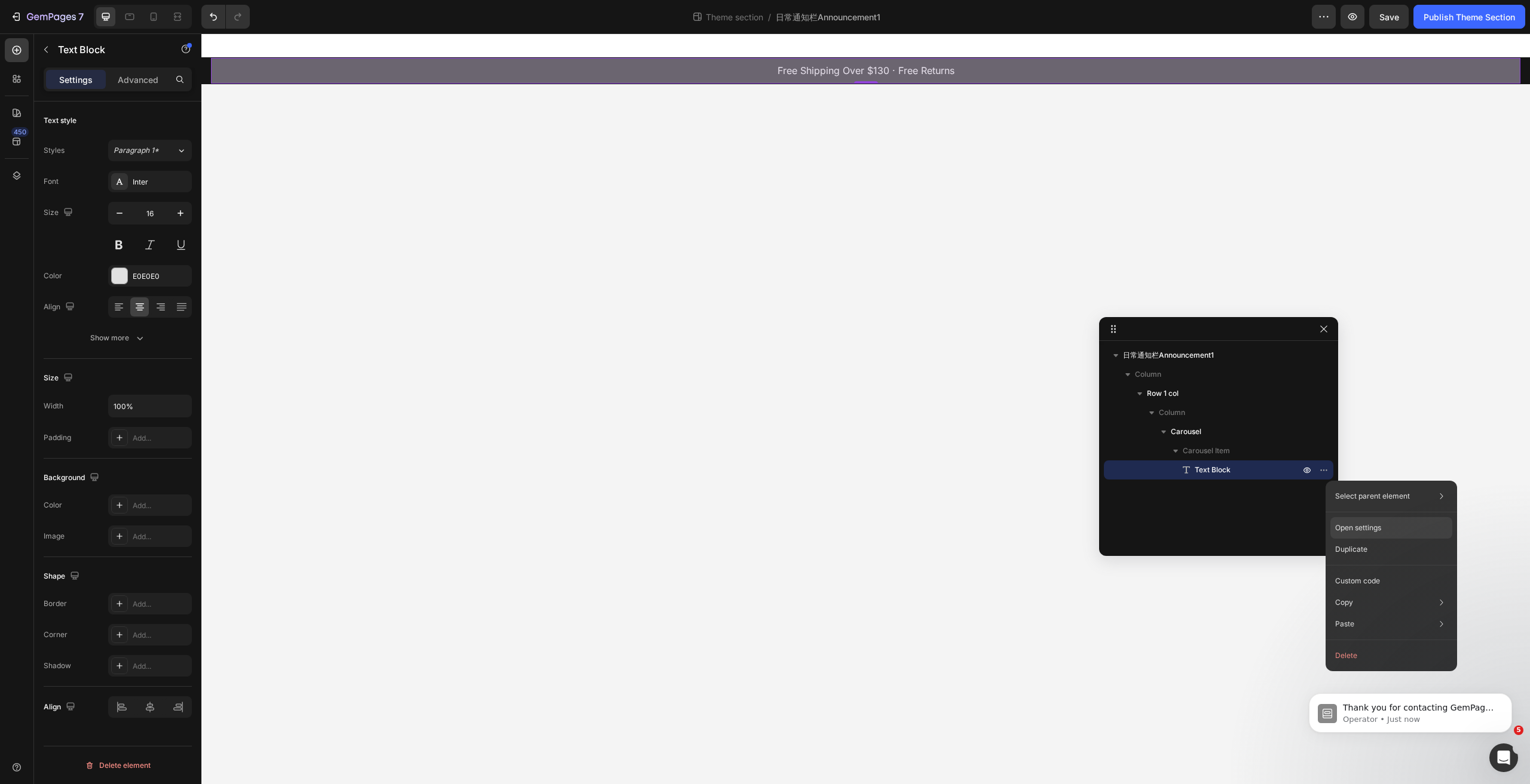
click at [1359, 527] on p "Open settings" at bounding box center [1358, 528] width 46 height 11
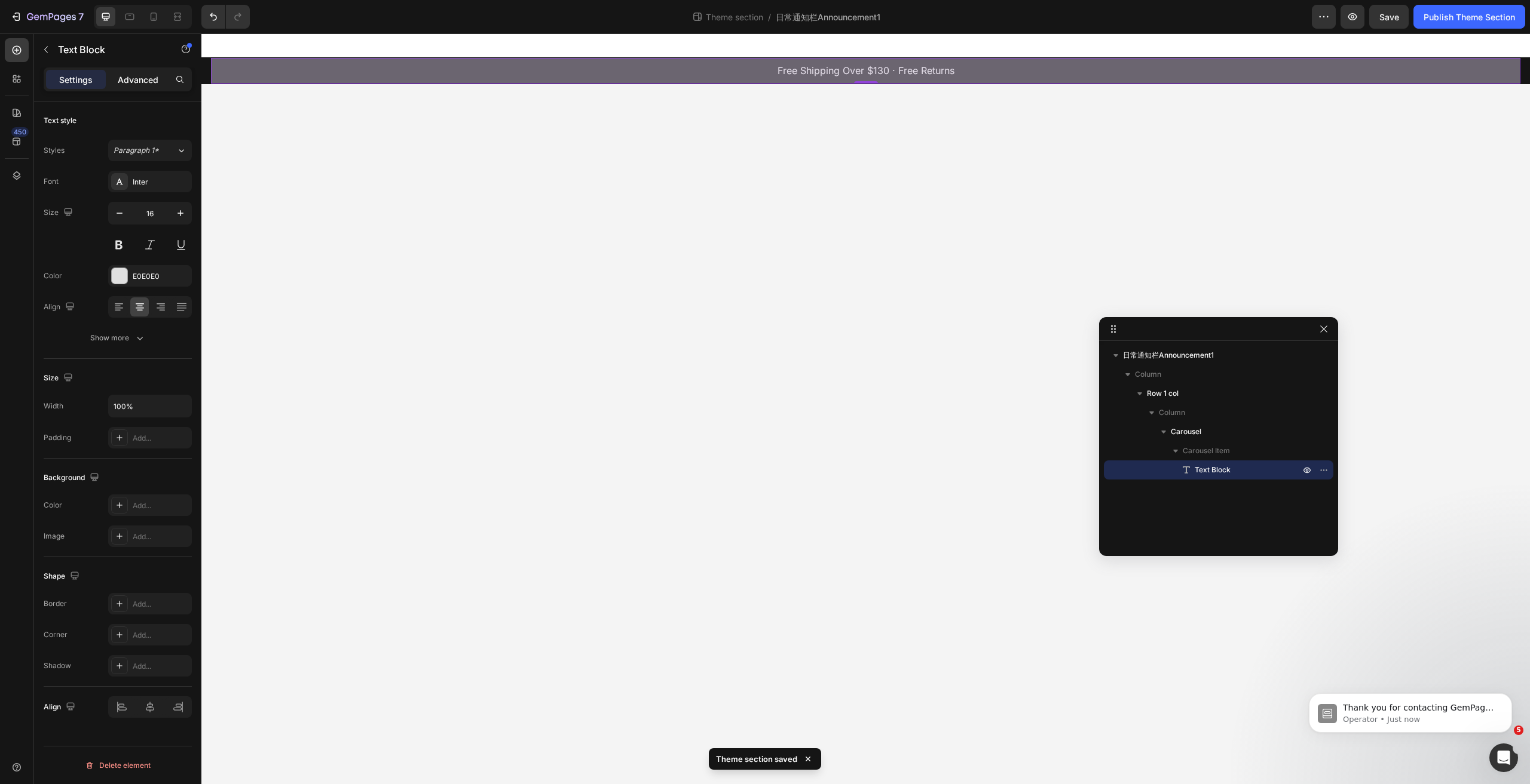
click at [131, 76] on p "Advanced" at bounding box center [137, 79] width 41 height 13
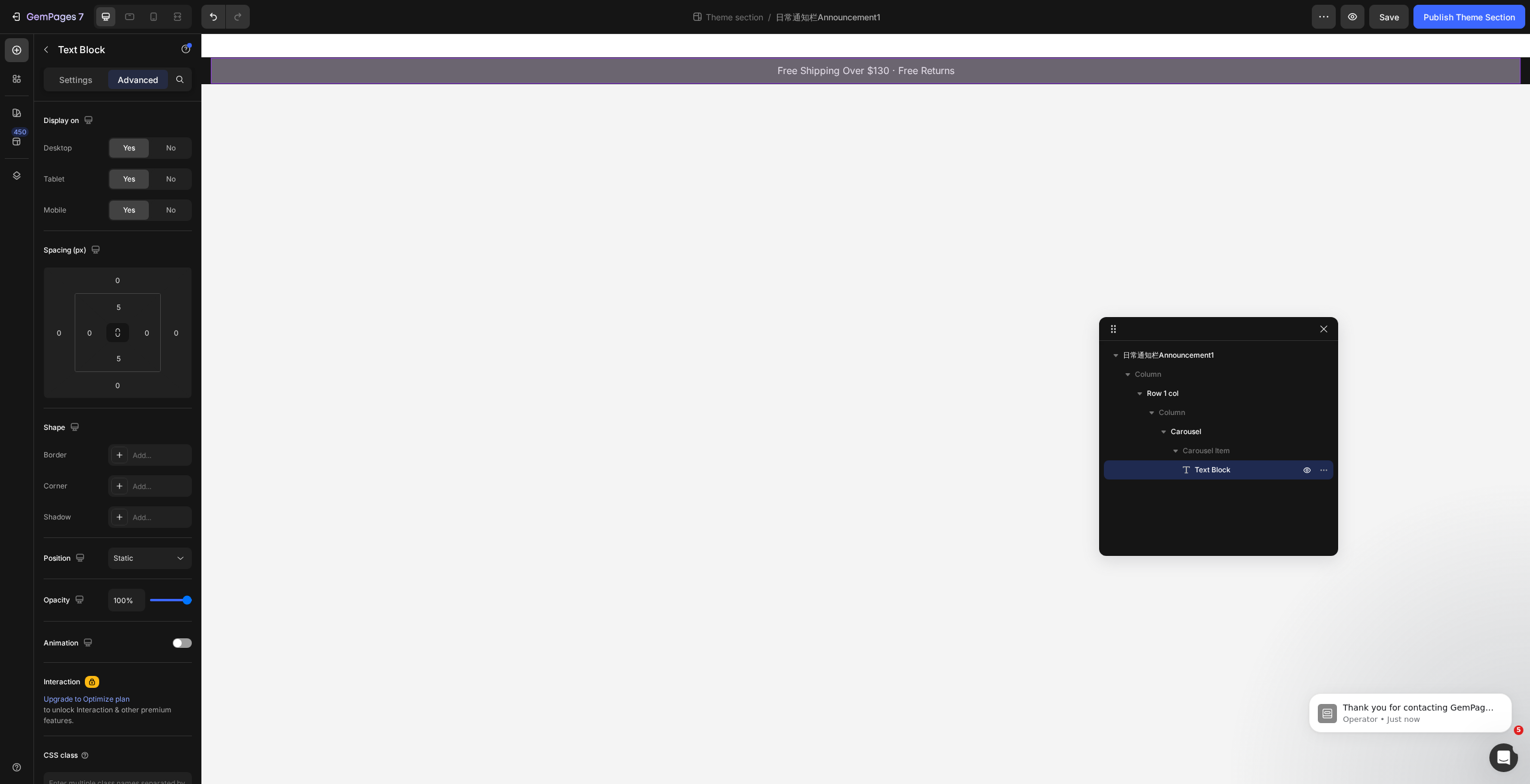
click at [796, 67] on p "Free Shipping Over $130 · Free Returns" at bounding box center [865, 71] width 1306 height 17
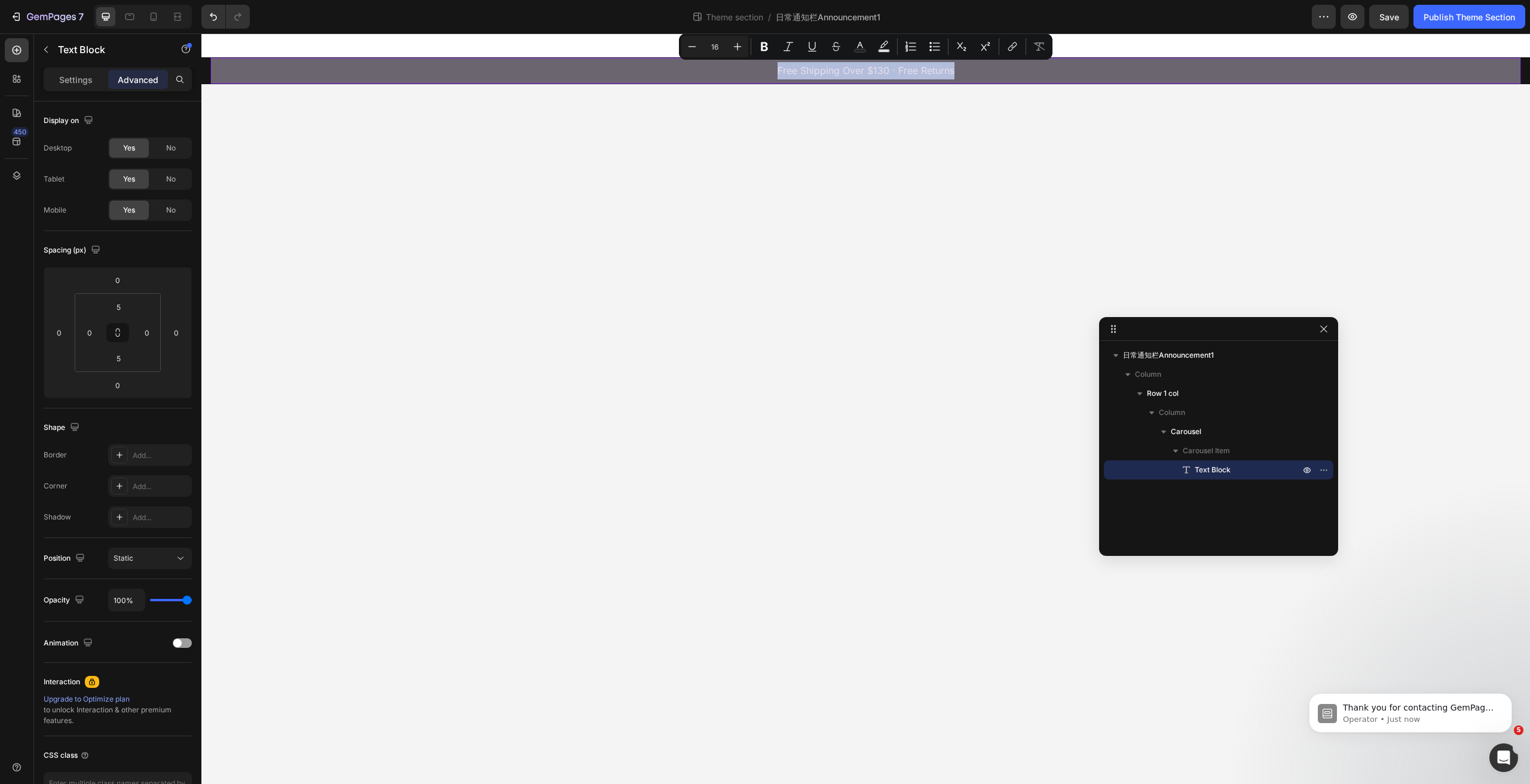
drag, startPoint x: 769, startPoint y: 69, endPoint x: 970, endPoint y: 72, distance: 201.0
click at [970, 72] on p "Free Shipping Over $130 · Free Returns" at bounding box center [865, 71] width 1306 height 17
copy p "Free Shipping Over $130 · Free Returns"
click at [479, 237] on body "Free Shipping Over $130 · Free Returns Text Block 0 Carousel Row Root Drag & dr…" at bounding box center [866, 409] width 1328 height 751
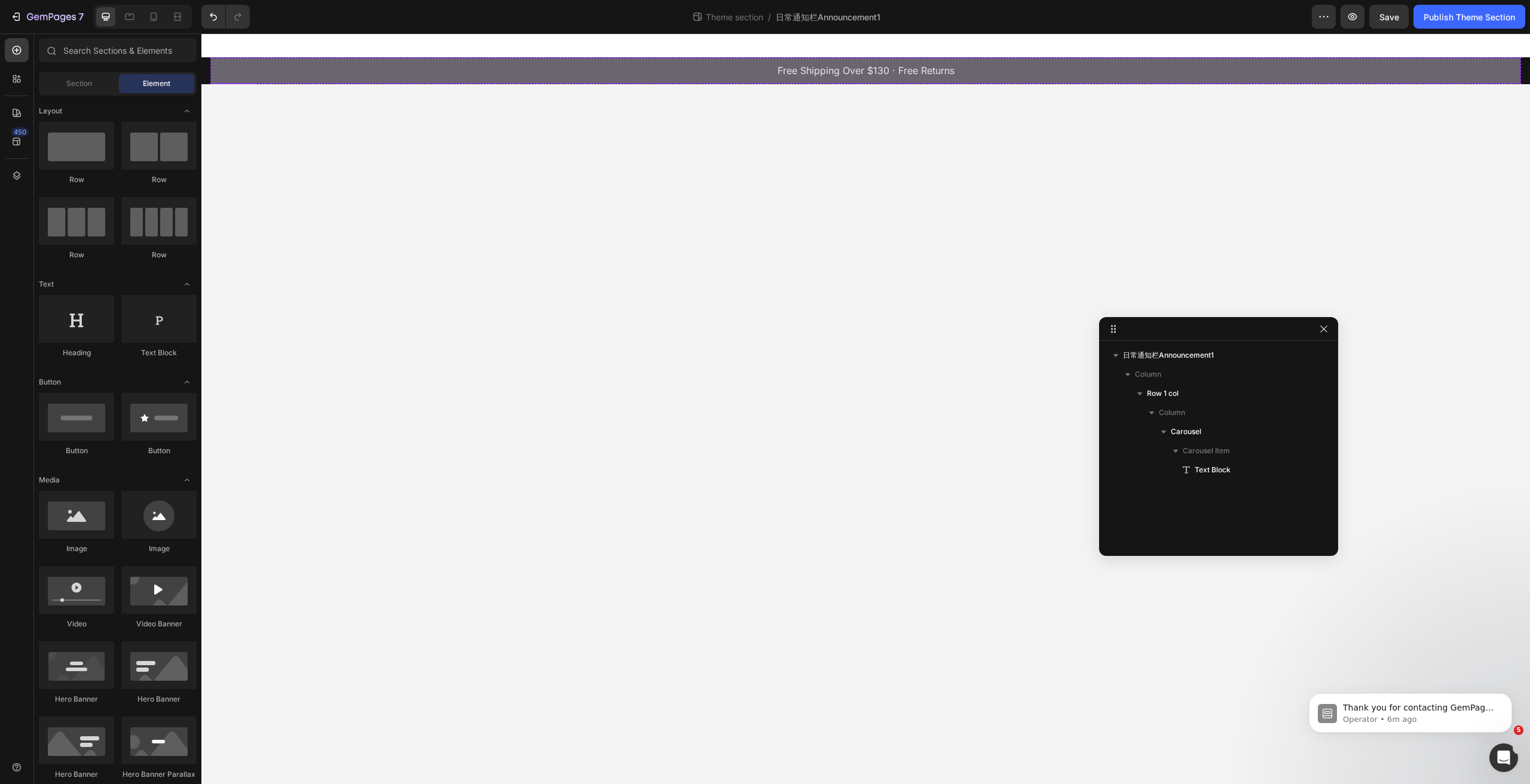
click at [667, 81] on div "Free Shipping Over $130 · Free Returns Text Block" at bounding box center [865, 71] width 1309 height 26
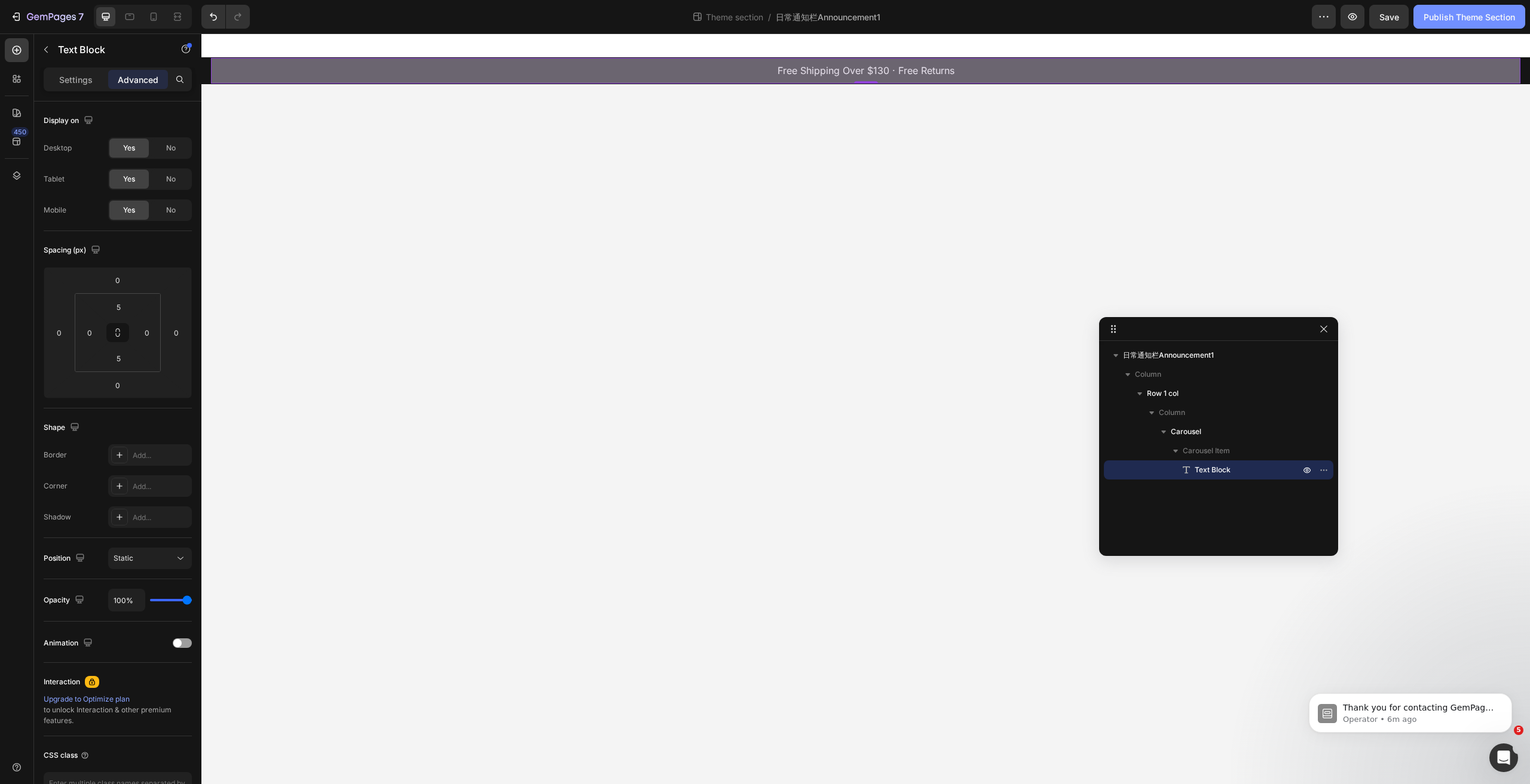
click at [1468, 24] on button "Publish Theme Section" at bounding box center [1468, 17] width 111 height 24
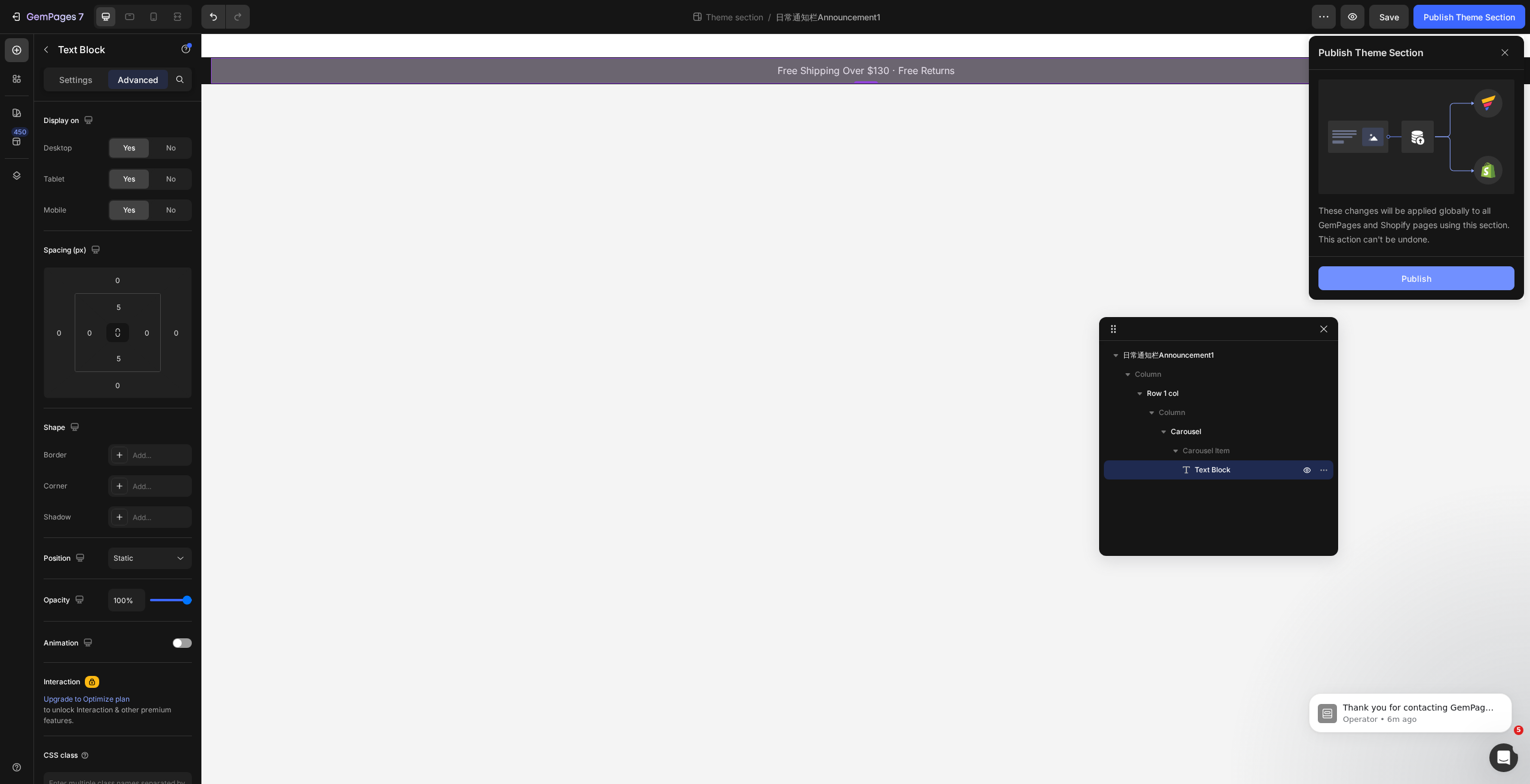
click at [1394, 286] on button "Publish" at bounding box center [1416, 278] width 196 height 24
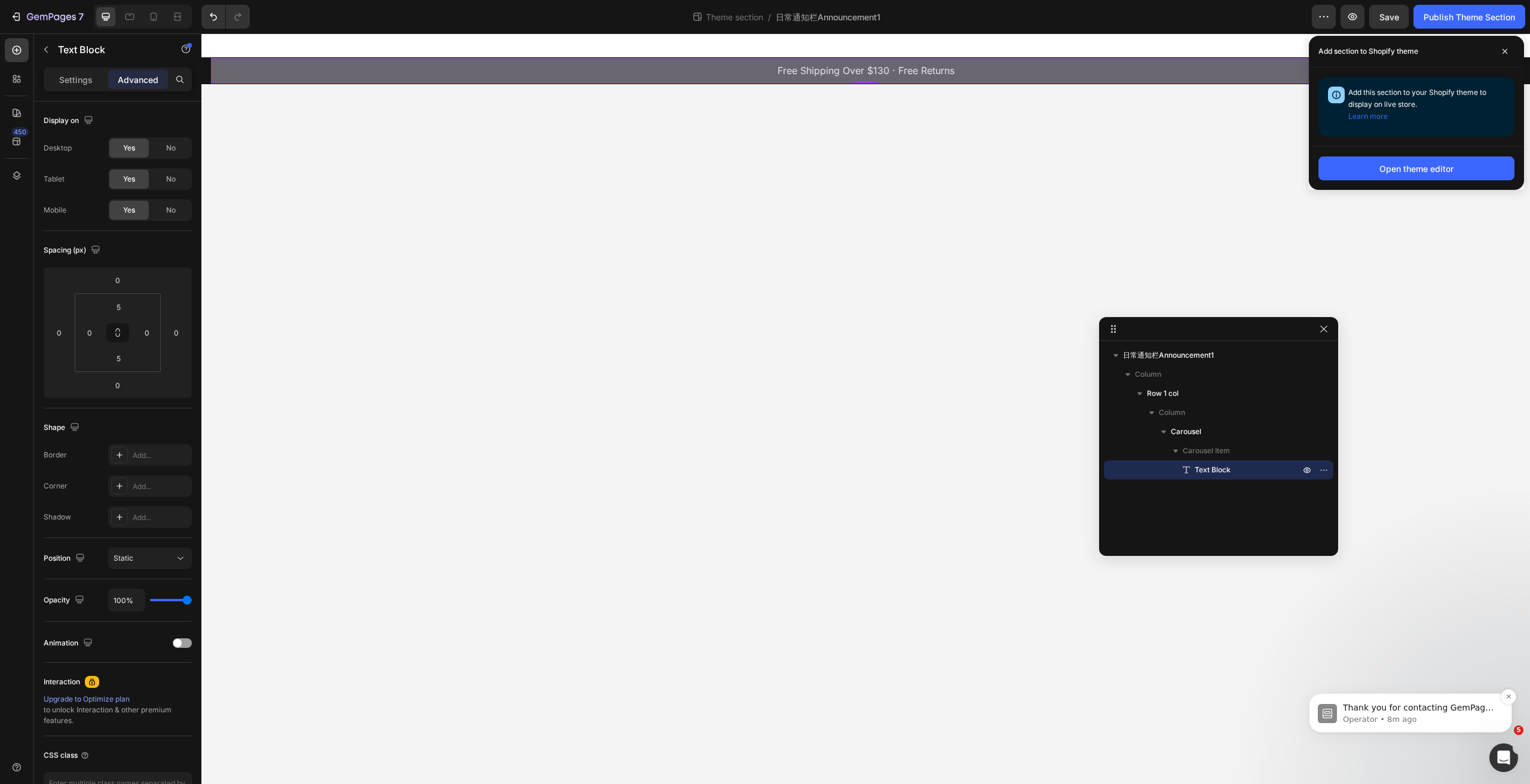
click at [1408, 712] on span "Thank you for contacting GemPages Support! 👋 Our support team will assist you s…" at bounding box center [1420, 736] width 153 height 69
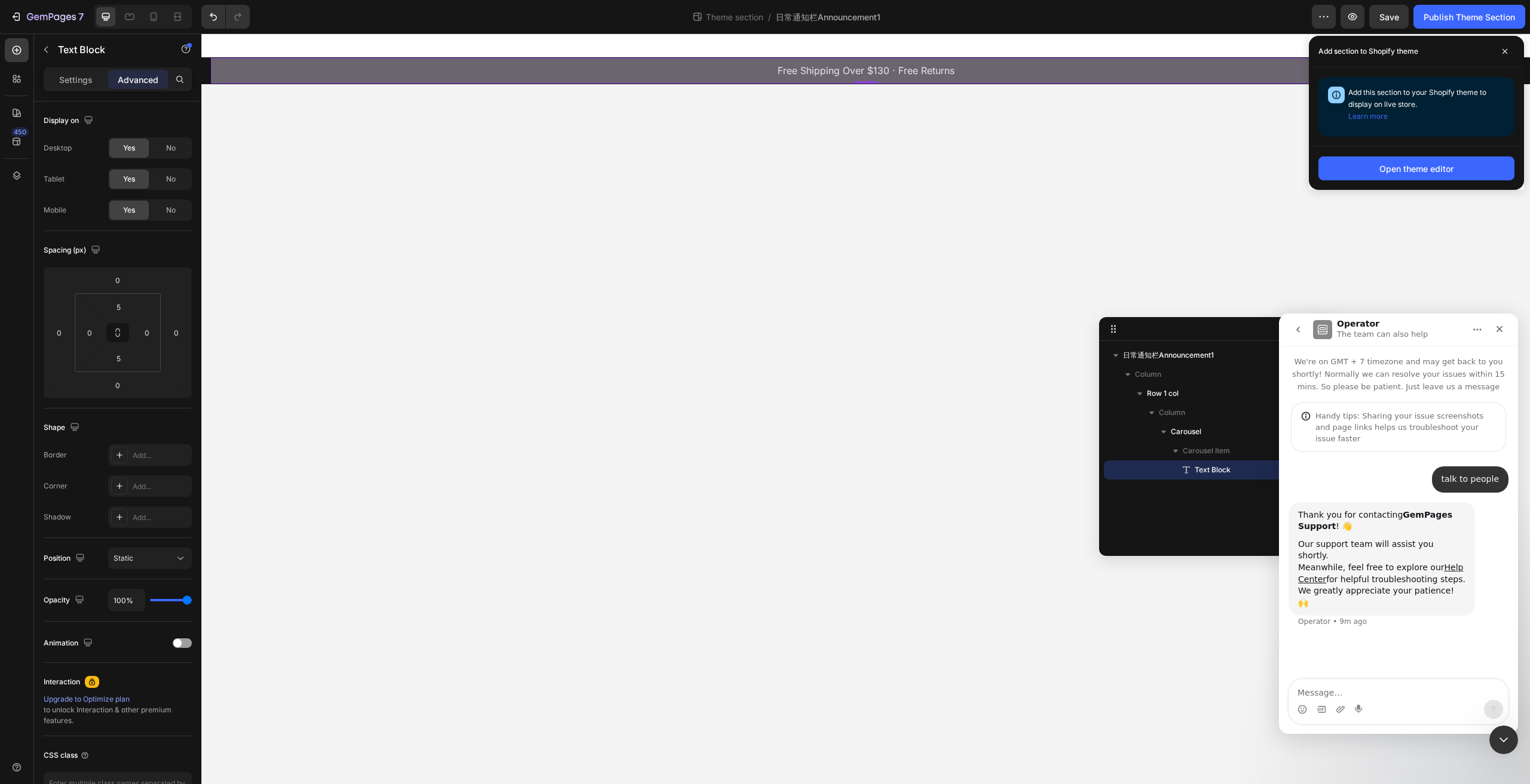
click at [1406, 693] on textarea "Message…" at bounding box center [1398, 690] width 219 height 20
type textarea "hello"
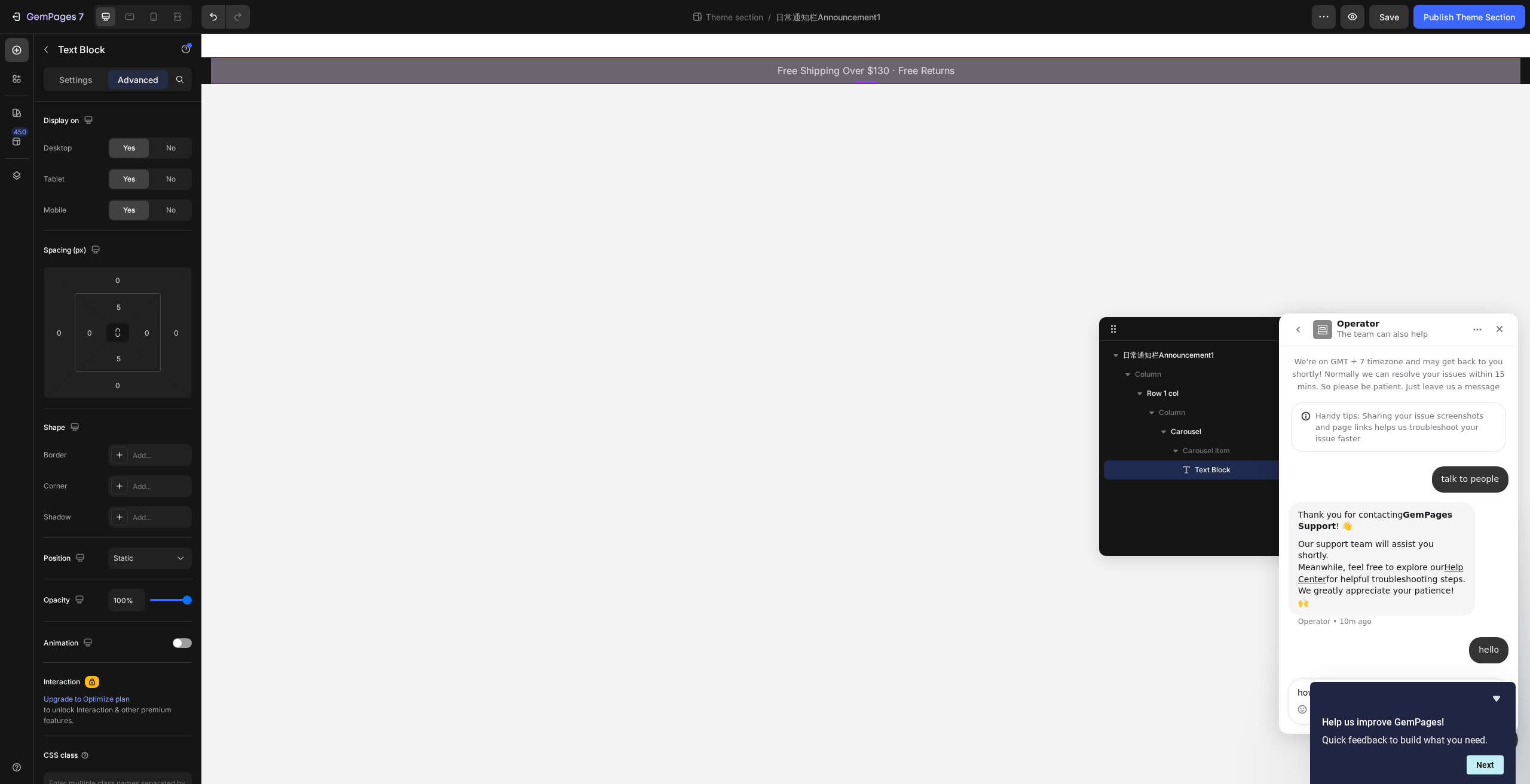
drag, startPoint x: 1496, startPoint y: 699, endPoint x: 1502, endPoint y: 735, distance: 36.5
click at [1503, 731] on div "Help us improve GemPages! Quick feedback to build what you need. Next" at bounding box center [1412, 733] width 182 height 83
click at [1485, 758] on button "Next" at bounding box center [1484, 764] width 37 height 19
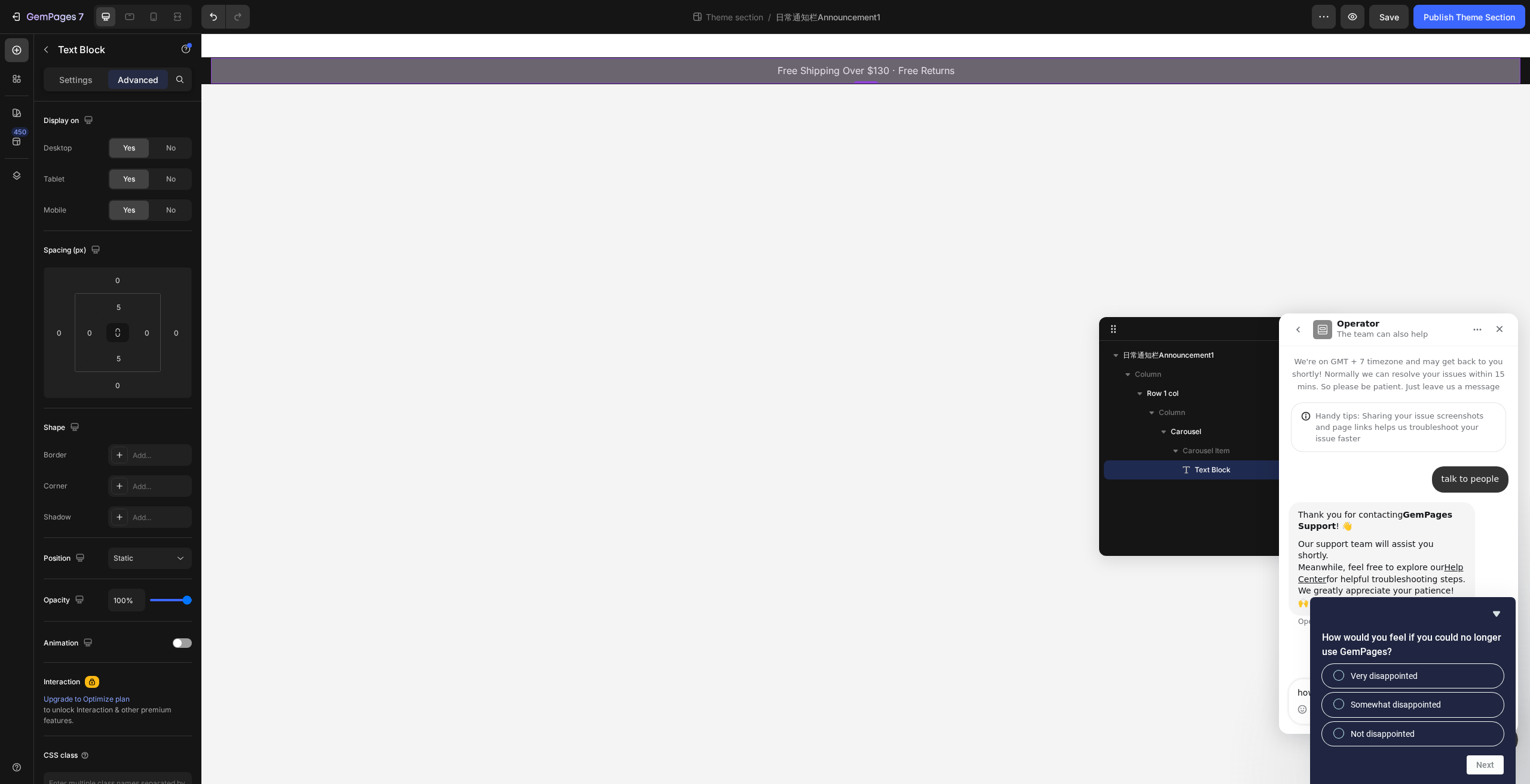
click at [1289, 707] on div "Intercom messenger" at bounding box center [1398, 708] width 219 height 19
click at [1497, 607] on icon "Hide survey" at bounding box center [1496, 614] width 14 height 14
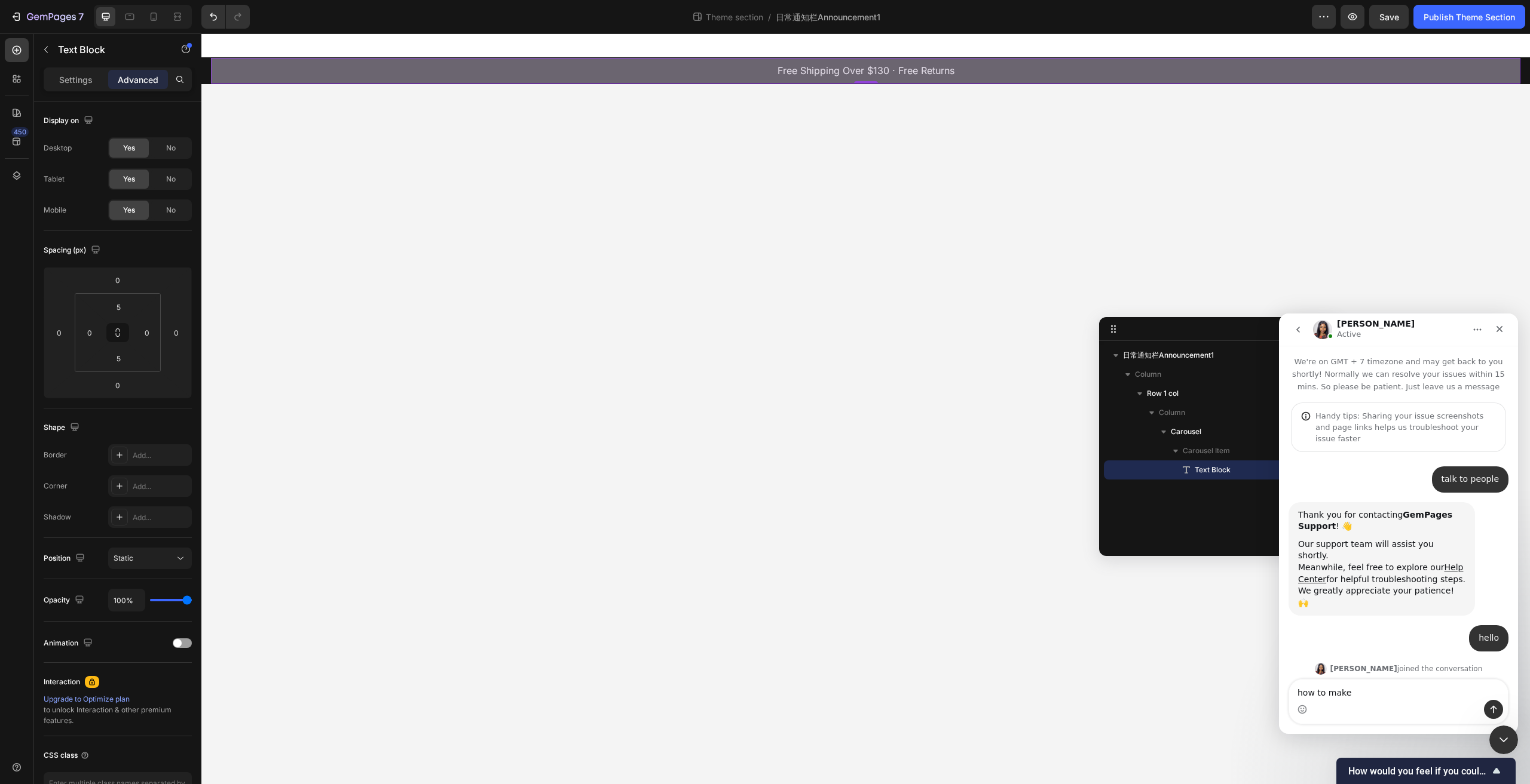
scroll to position [83, 0]
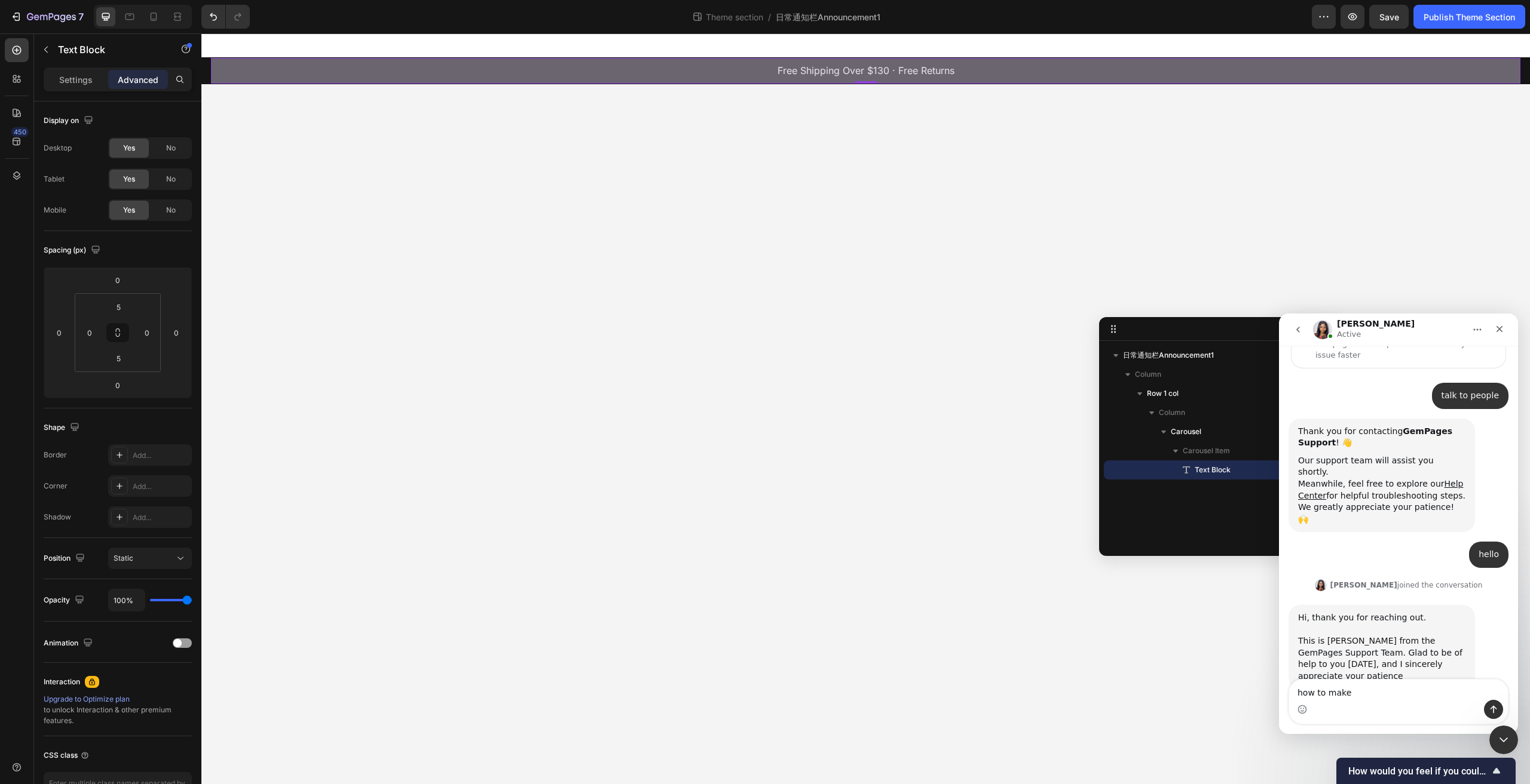
drag, startPoint x: 1371, startPoint y: 694, endPoint x: 1288, endPoint y: 689, distance: 83.2
click at [1288, 689] on textarea "how to make" at bounding box center [1398, 690] width 219 height 20
type textarea "hello"
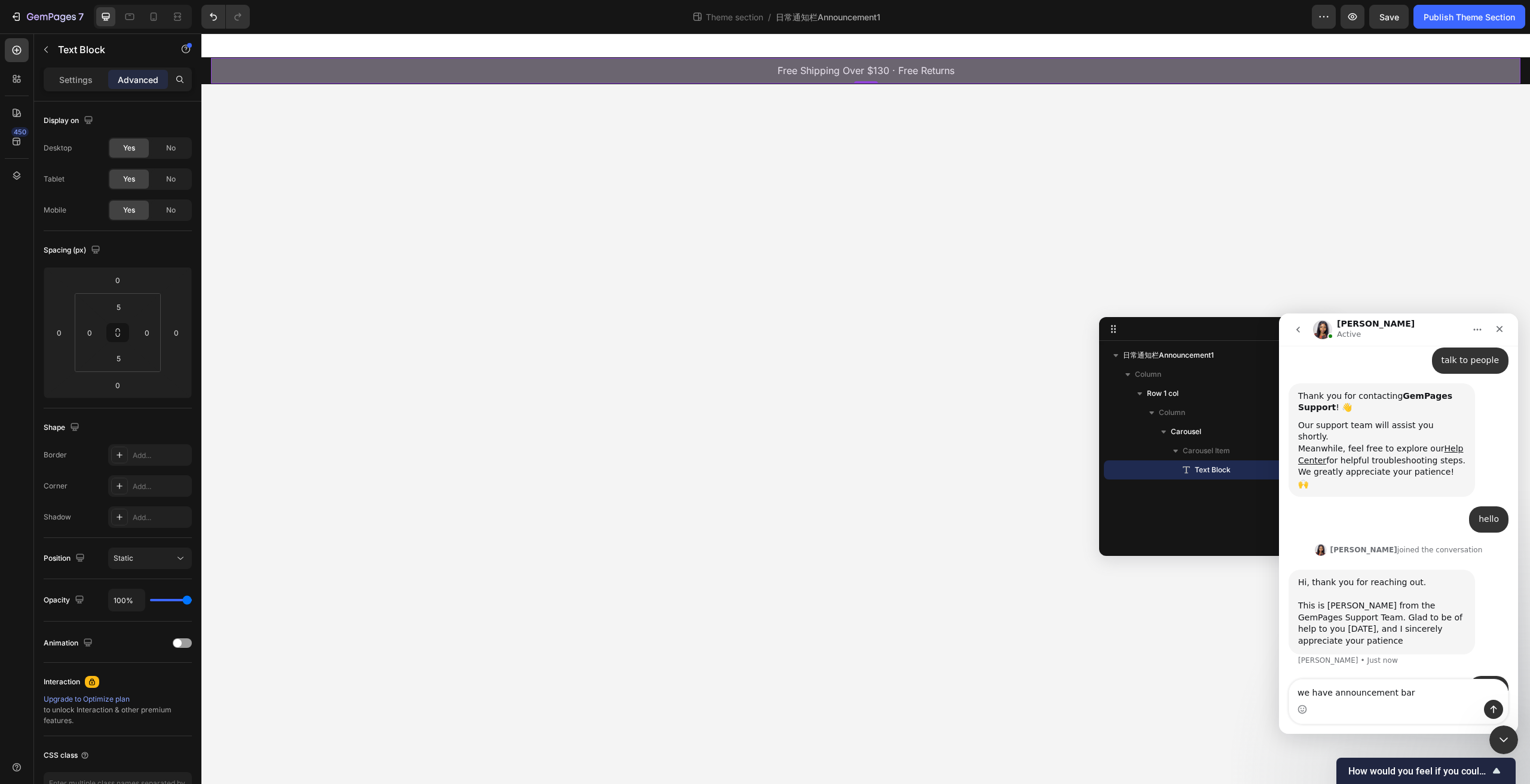
scroll to position [165, 0]
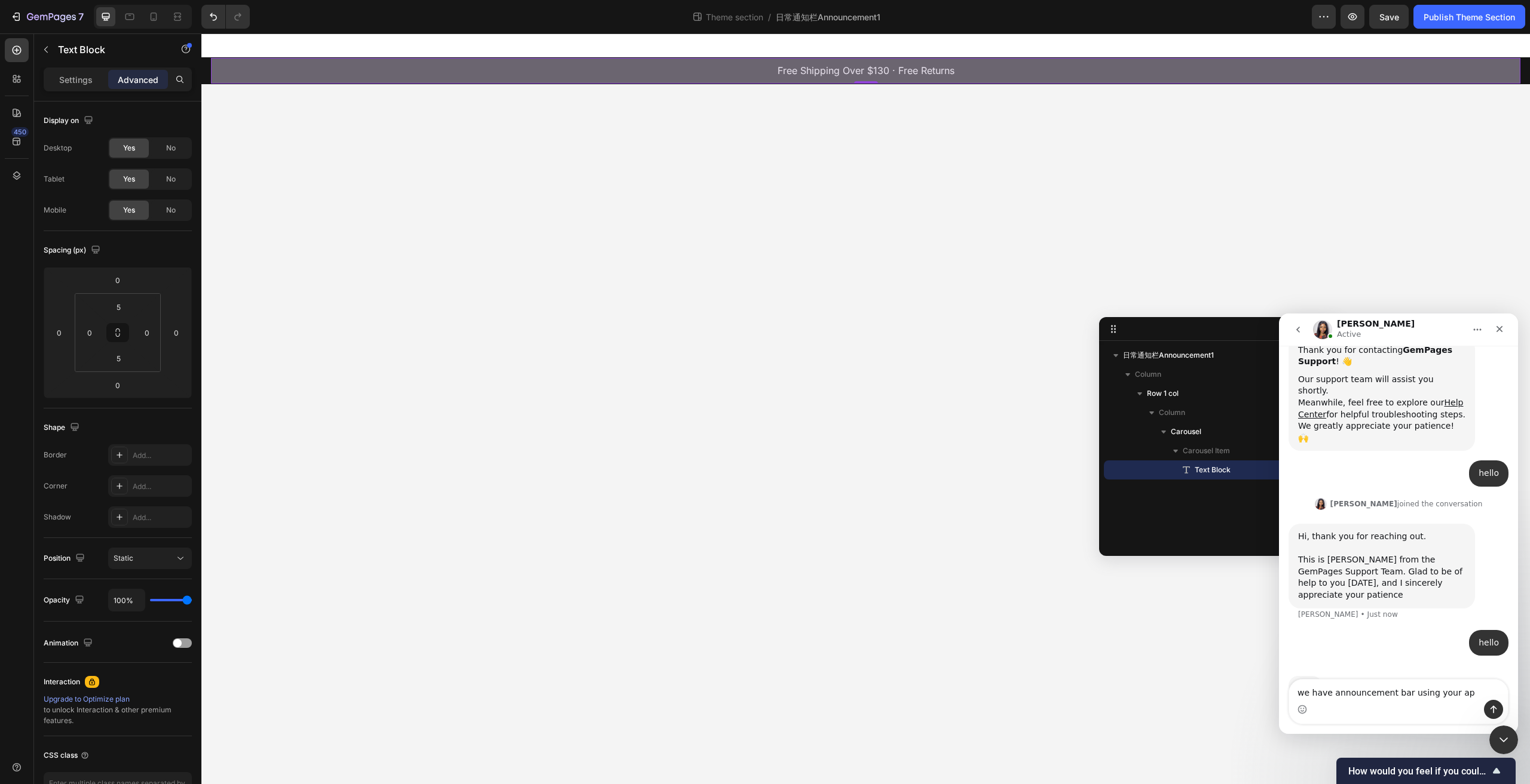
type textarea "we have announcement bar using your app"
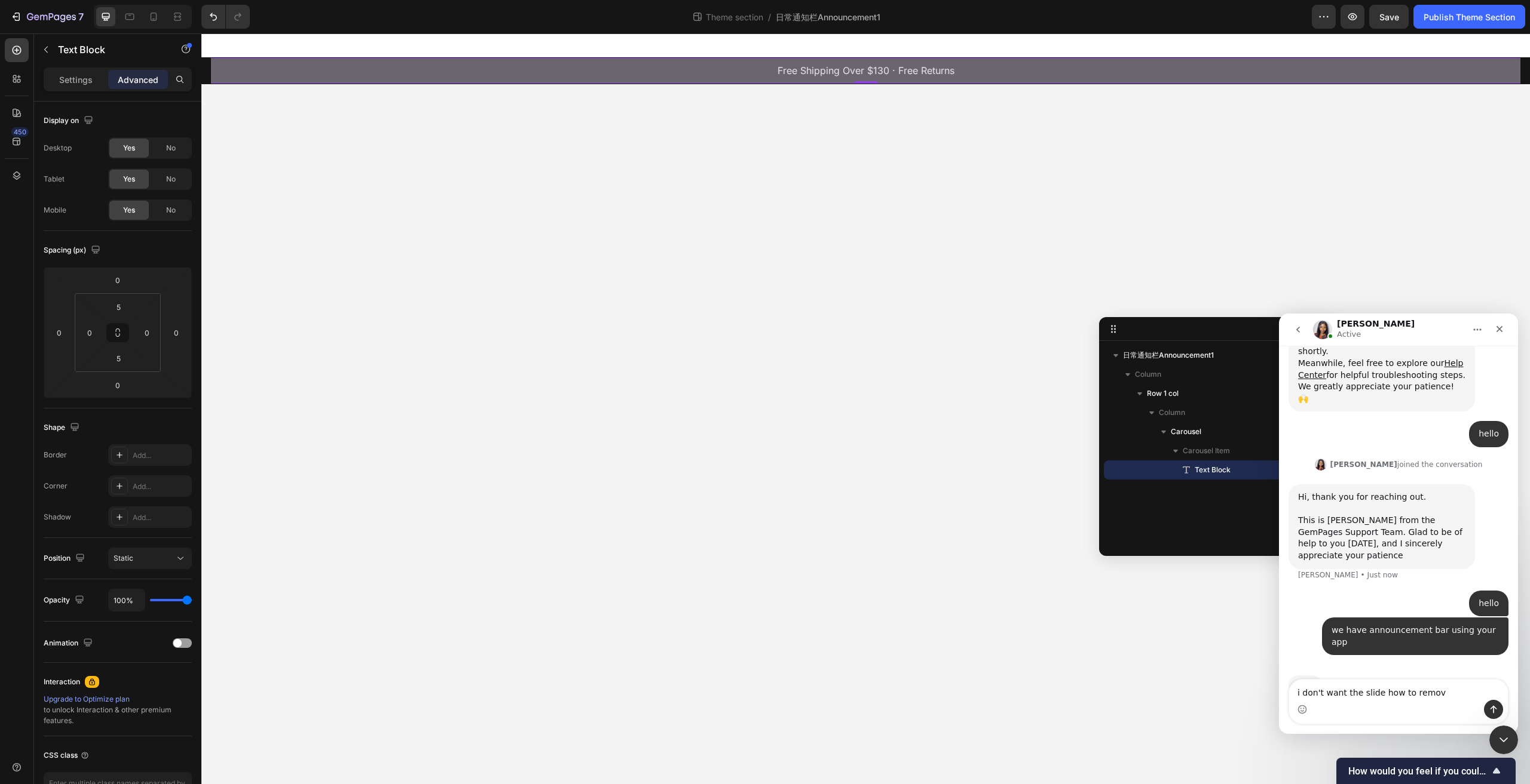
type textarea "i don't want the slide how to remove"
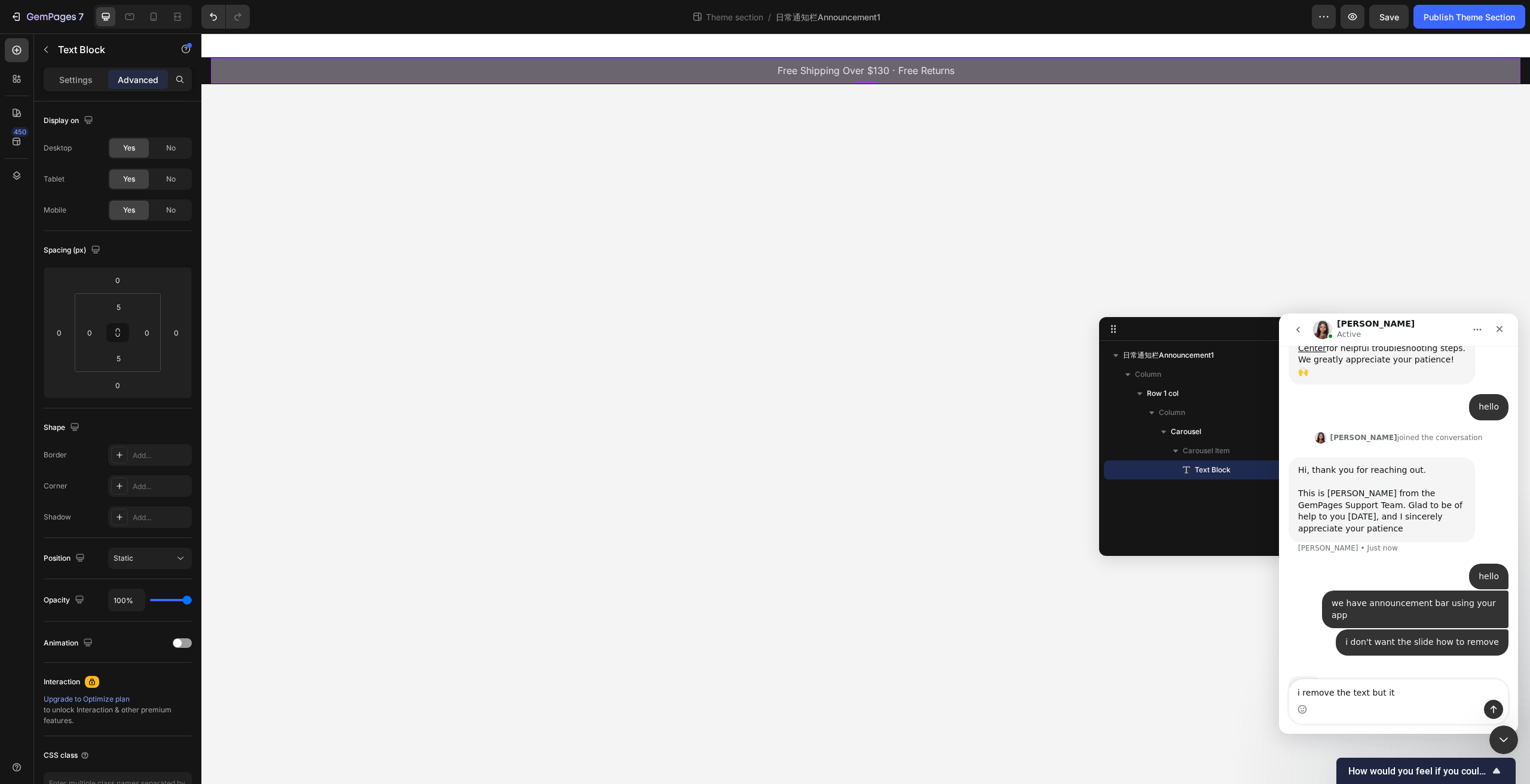
scroll to position [185, 0]
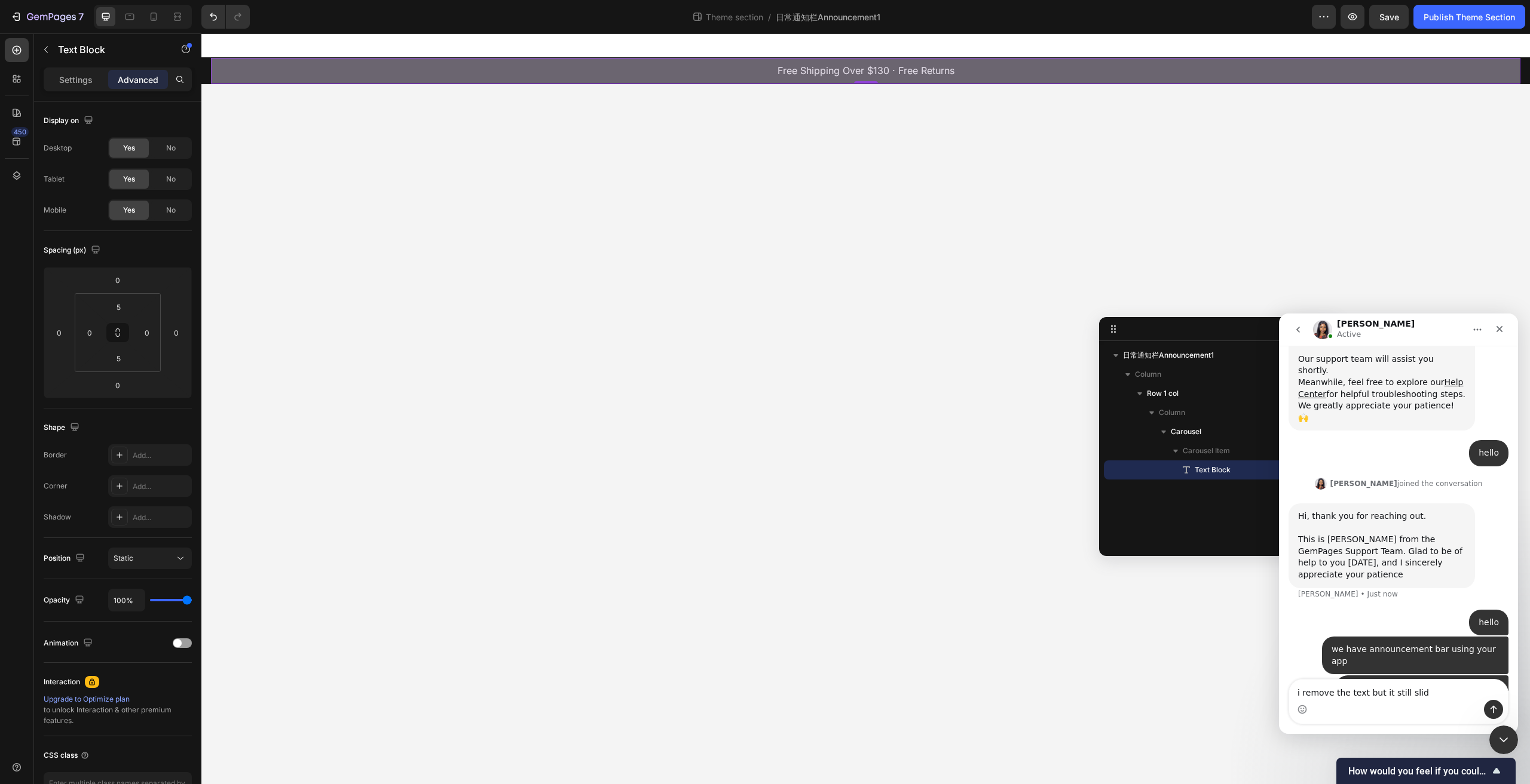
type textarea "i remove the text but it still slide"
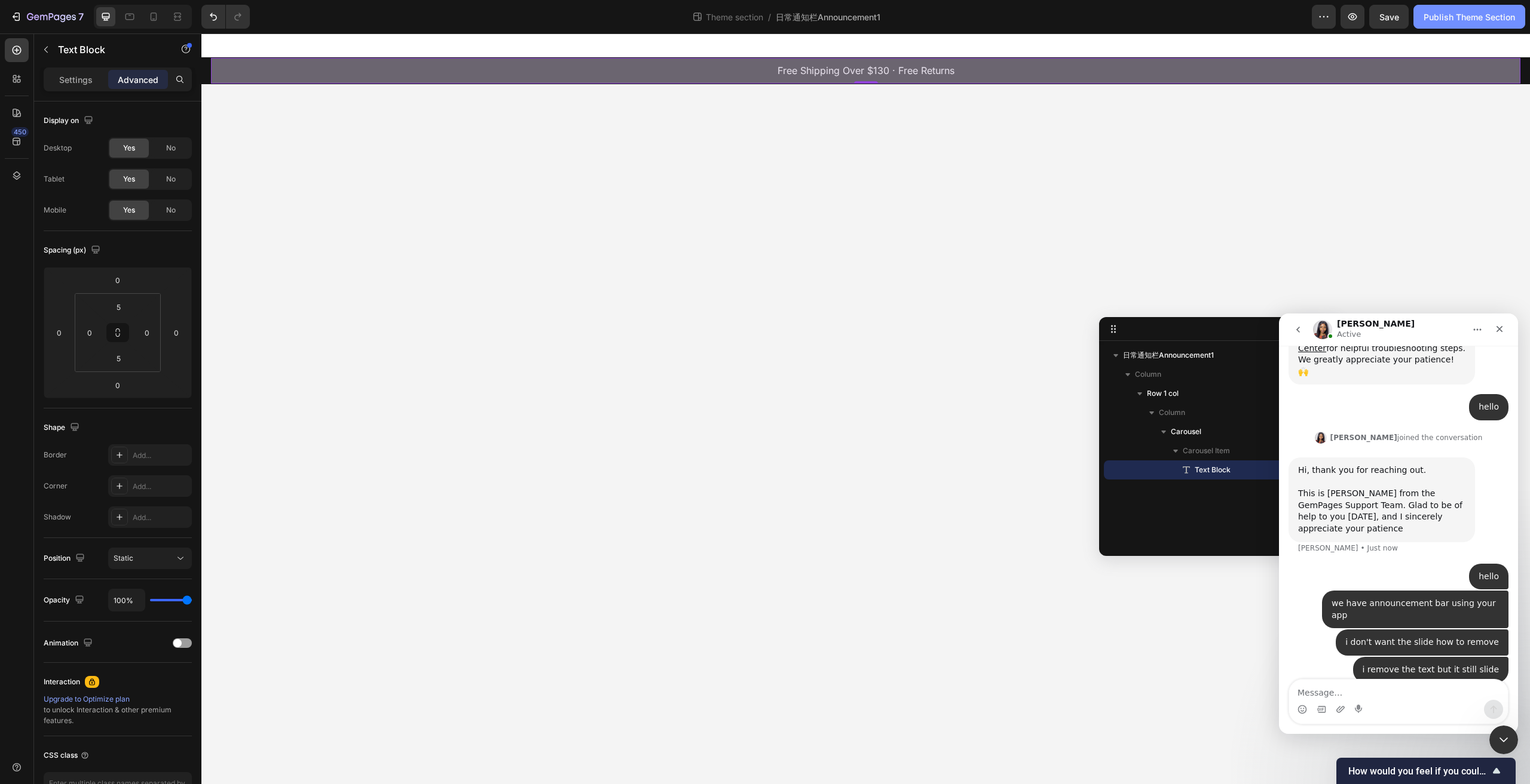
click at [1464, 15] on div "Publish Theme Section" at bounding box center [1469, 17] width 91 height 13
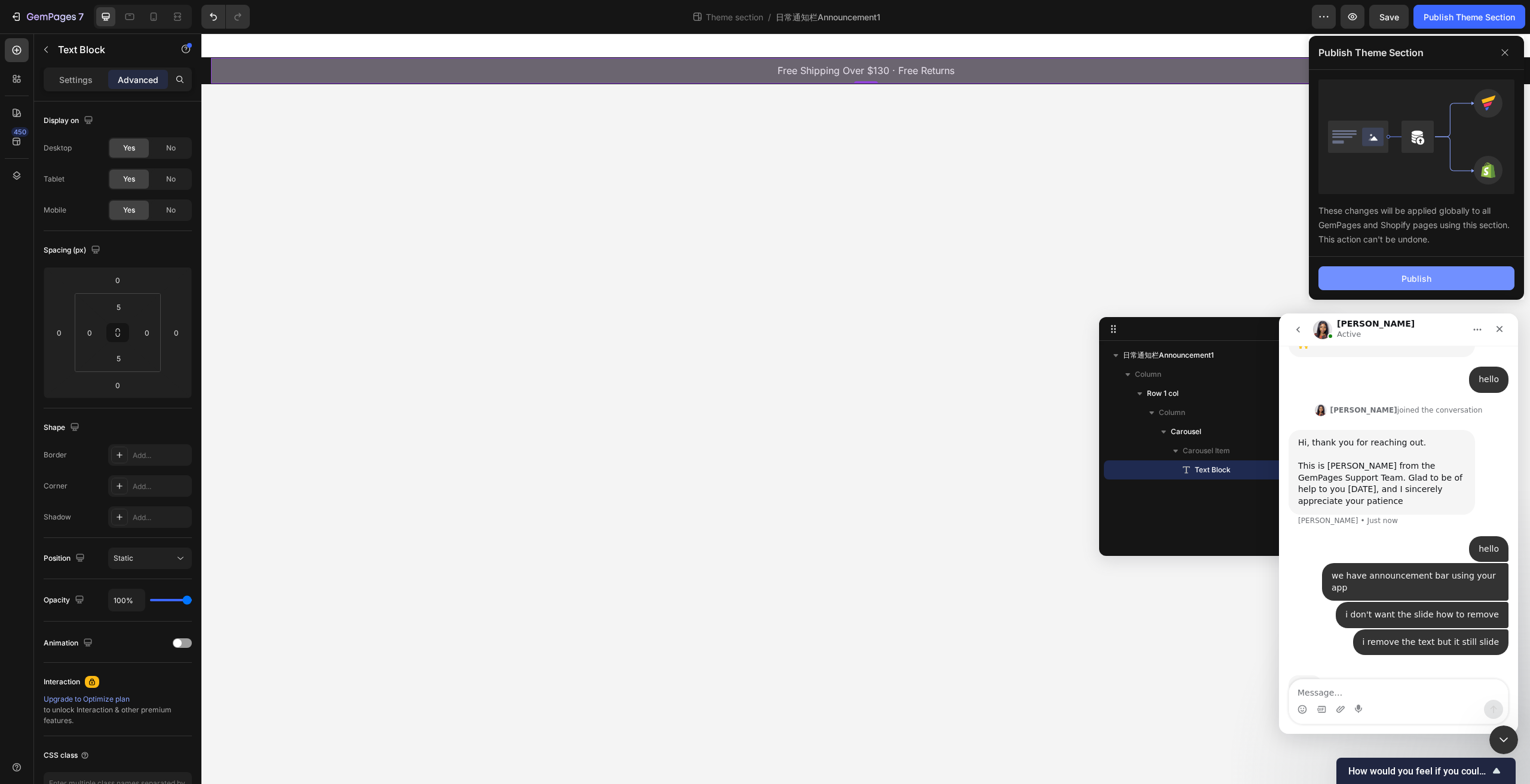
click at [1416, 280] on div "Publish" at bounding box center [1416, 278] width 30 height 13
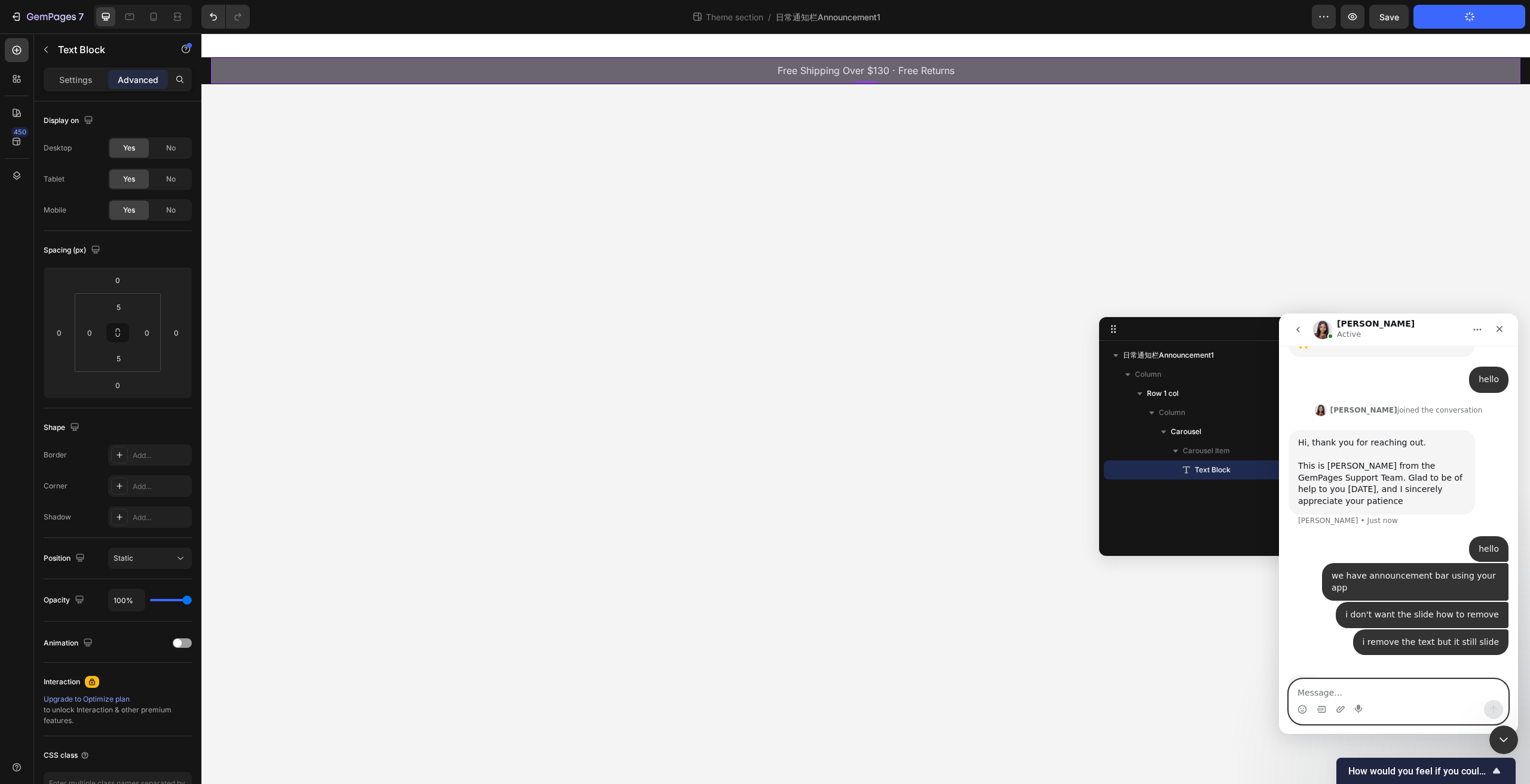
click at [1365, 690] on textarea "Message…" at bounding box center [1398, 690] width 219 height 20
paste textarea "https://builder.gempages.net/editor/section/519868665533825906/5861078186044955…"
type textarea "https://builder.gempages.net/editor/section/519868665533825906/5861078186044955…"
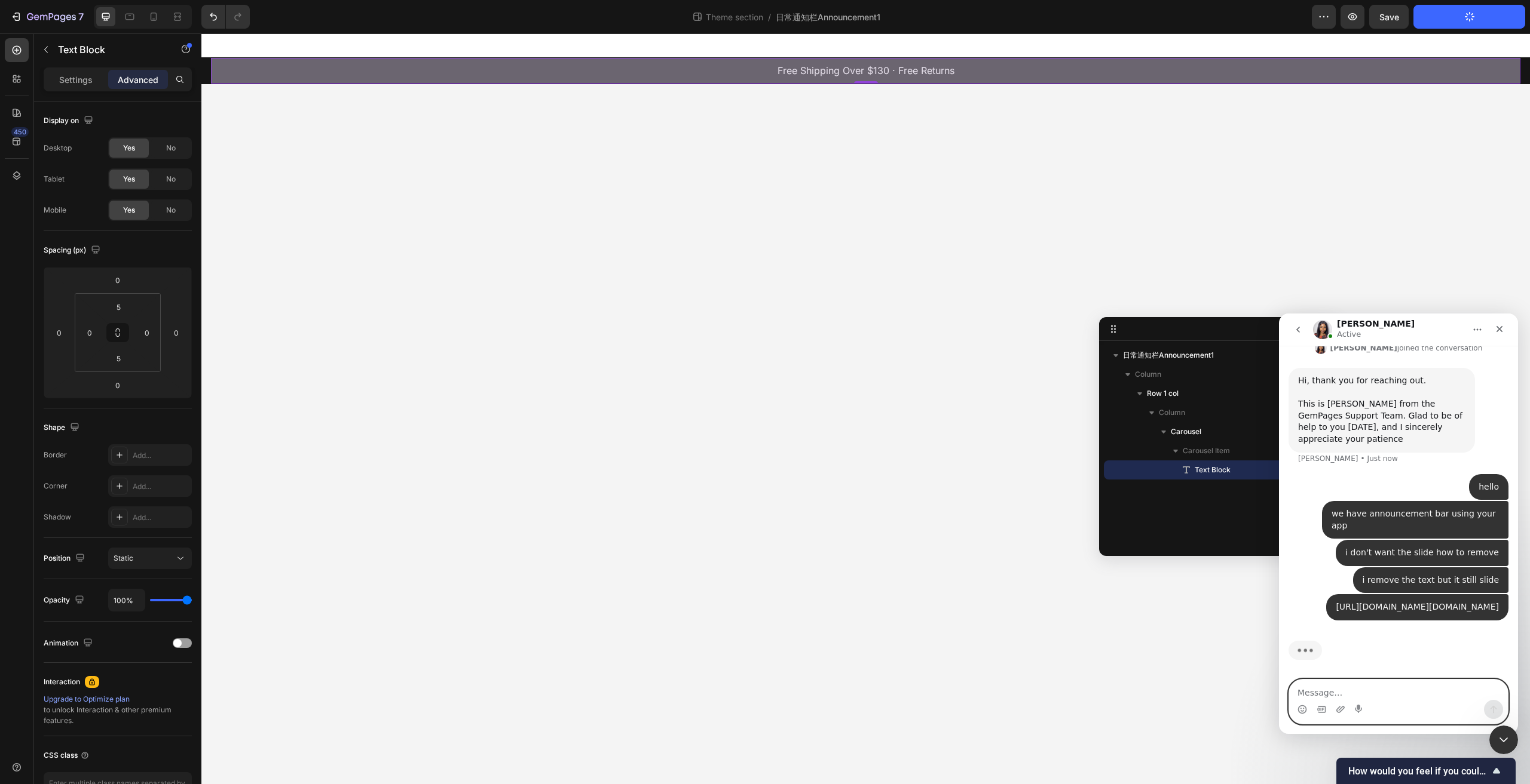
scroll to position [344, 0]
click at [8, 14] on button "7" at bounding box center [47, 17] width 85 height 24
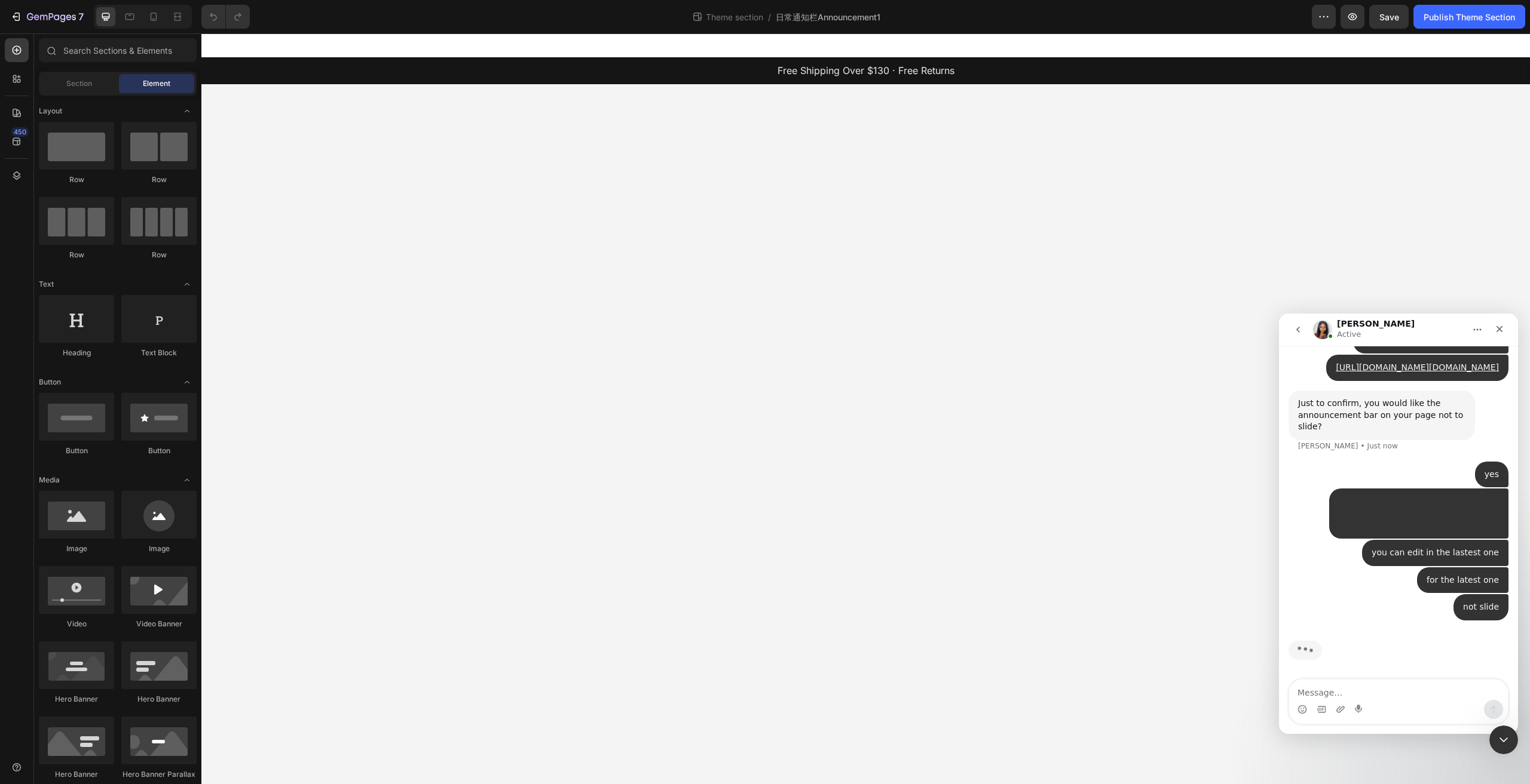
scroll to position [571, 0]
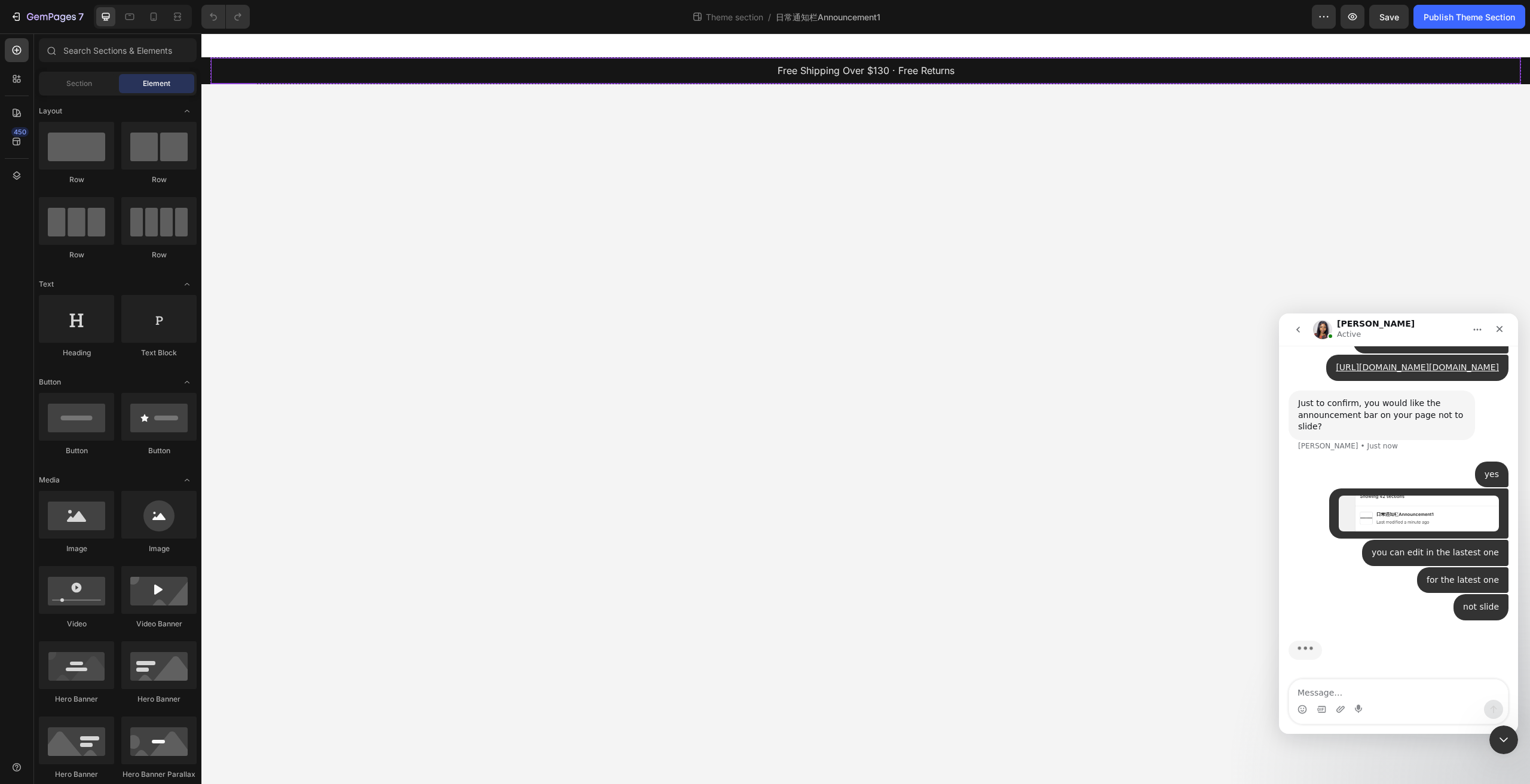
click at [806, 75] on p "Free Shipping Over $130 · Free Returns" at bounding box center [865, 71] width 1306 height 17
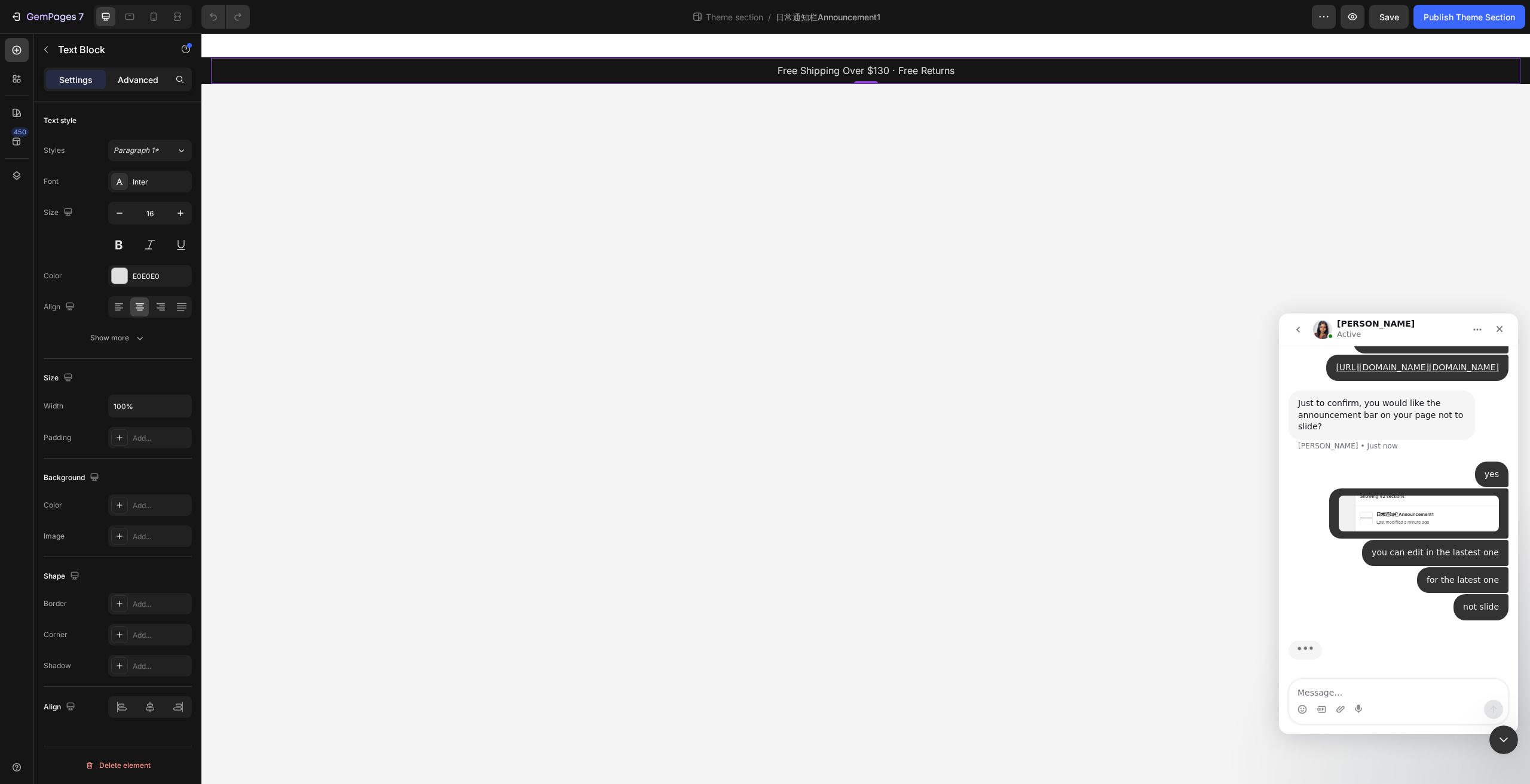
click at [145, 76] on p "Advanced" at bounding box center [137, 79] width 41 height 13
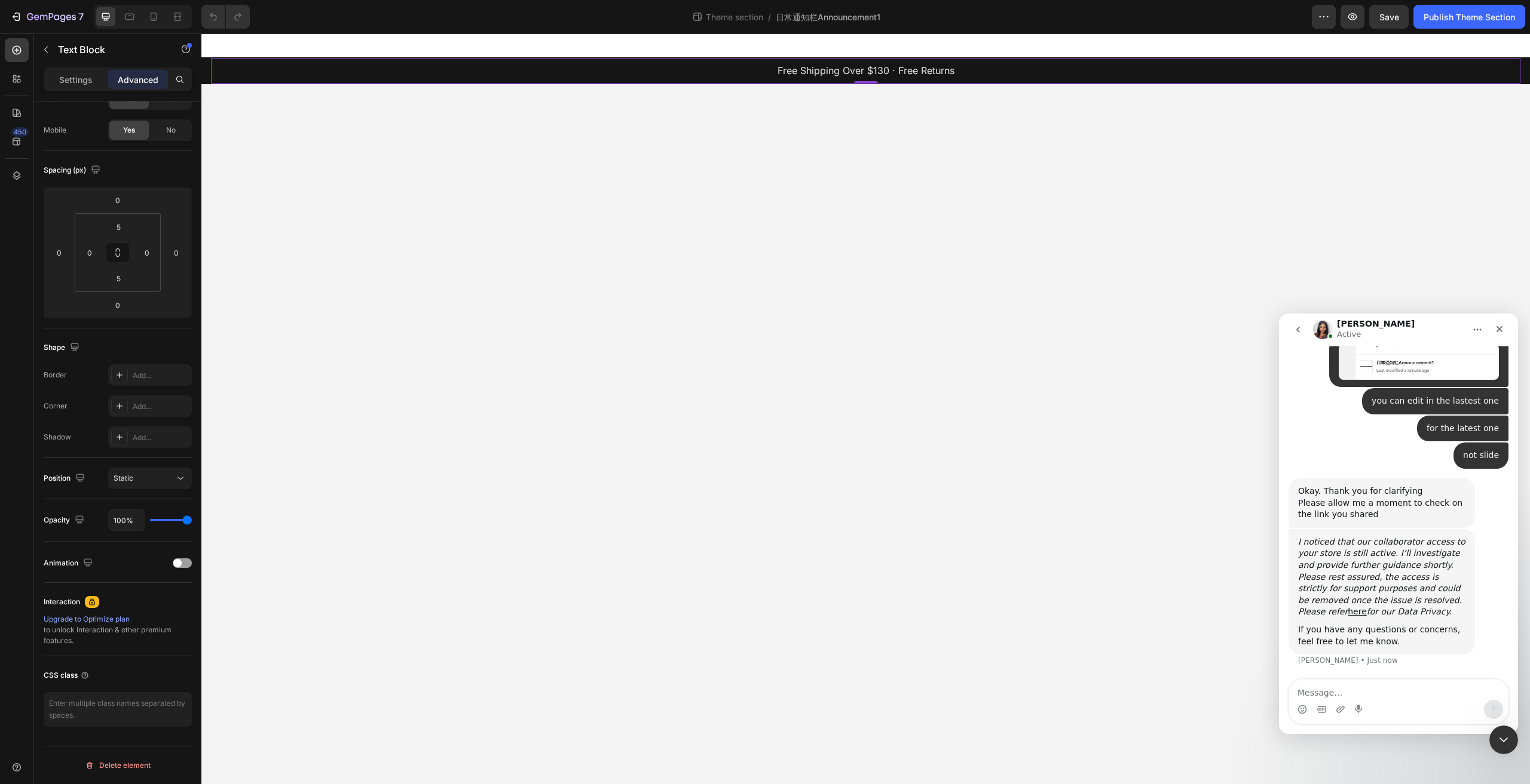
scroll to position [711, 0]
click at [1395, 682] on textarea "Message…" at bounding box center [1398, 690] width 219 height 20
type textarea "please check"
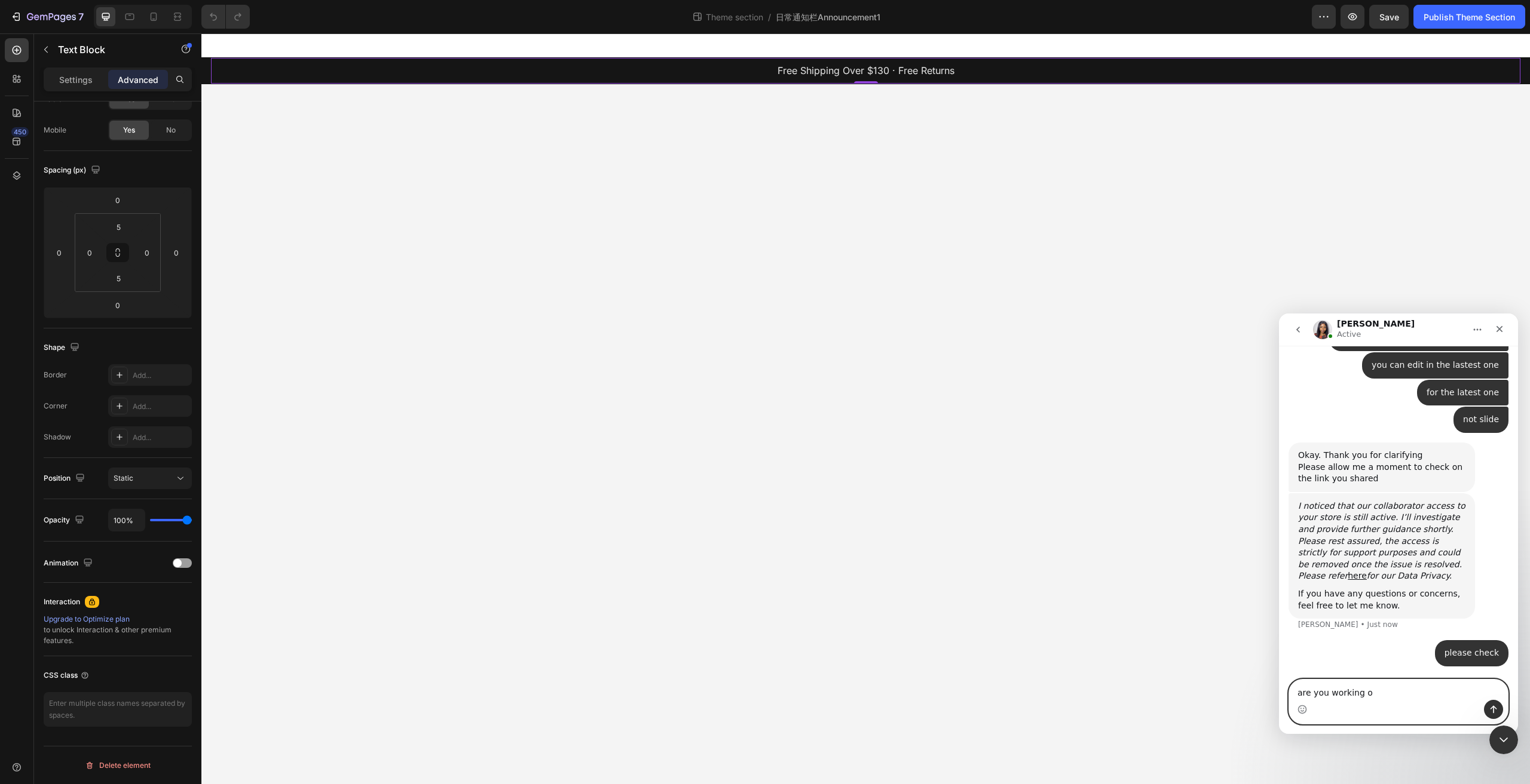
scroll to position [793, 0]
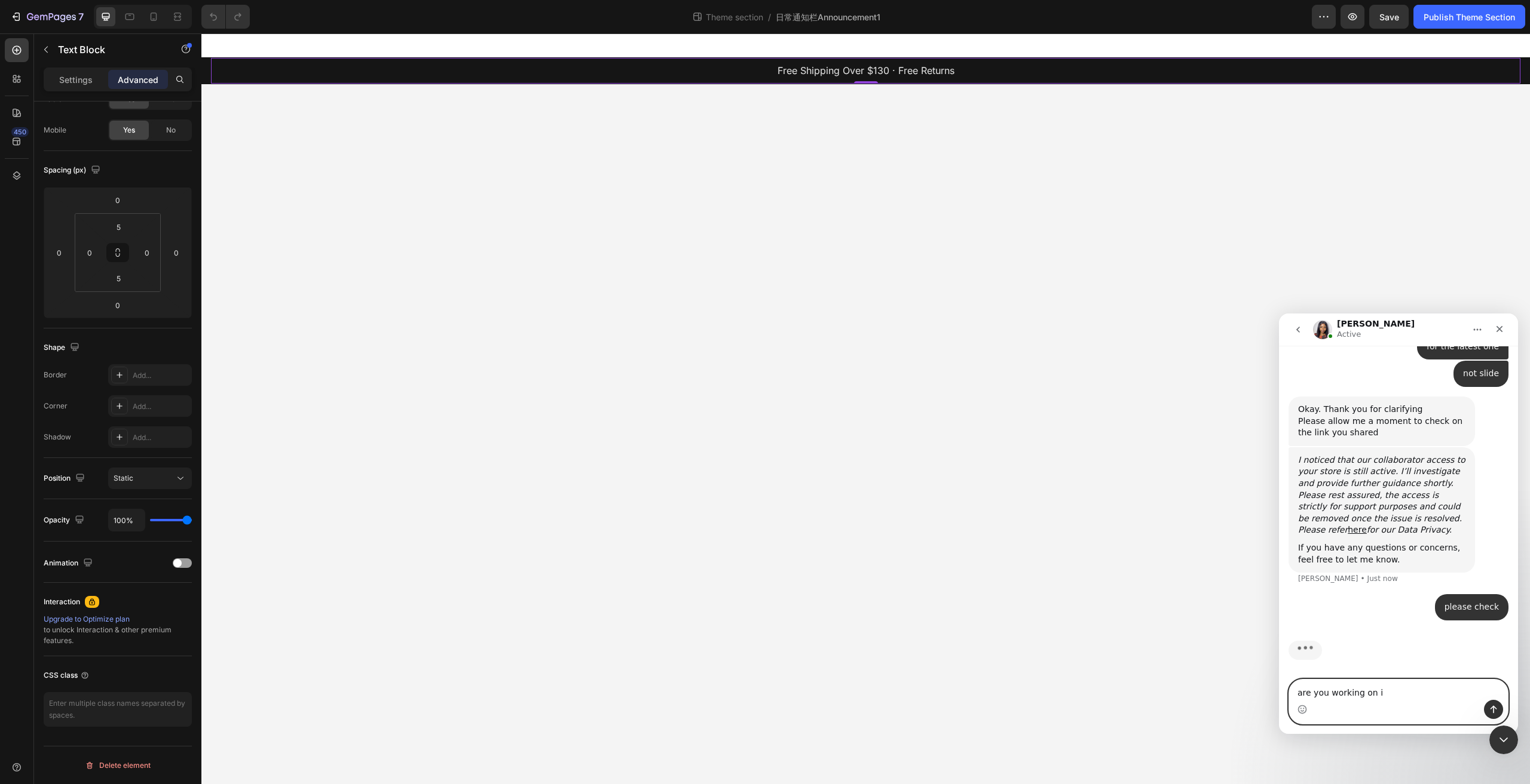
type textarea "are you working on it"
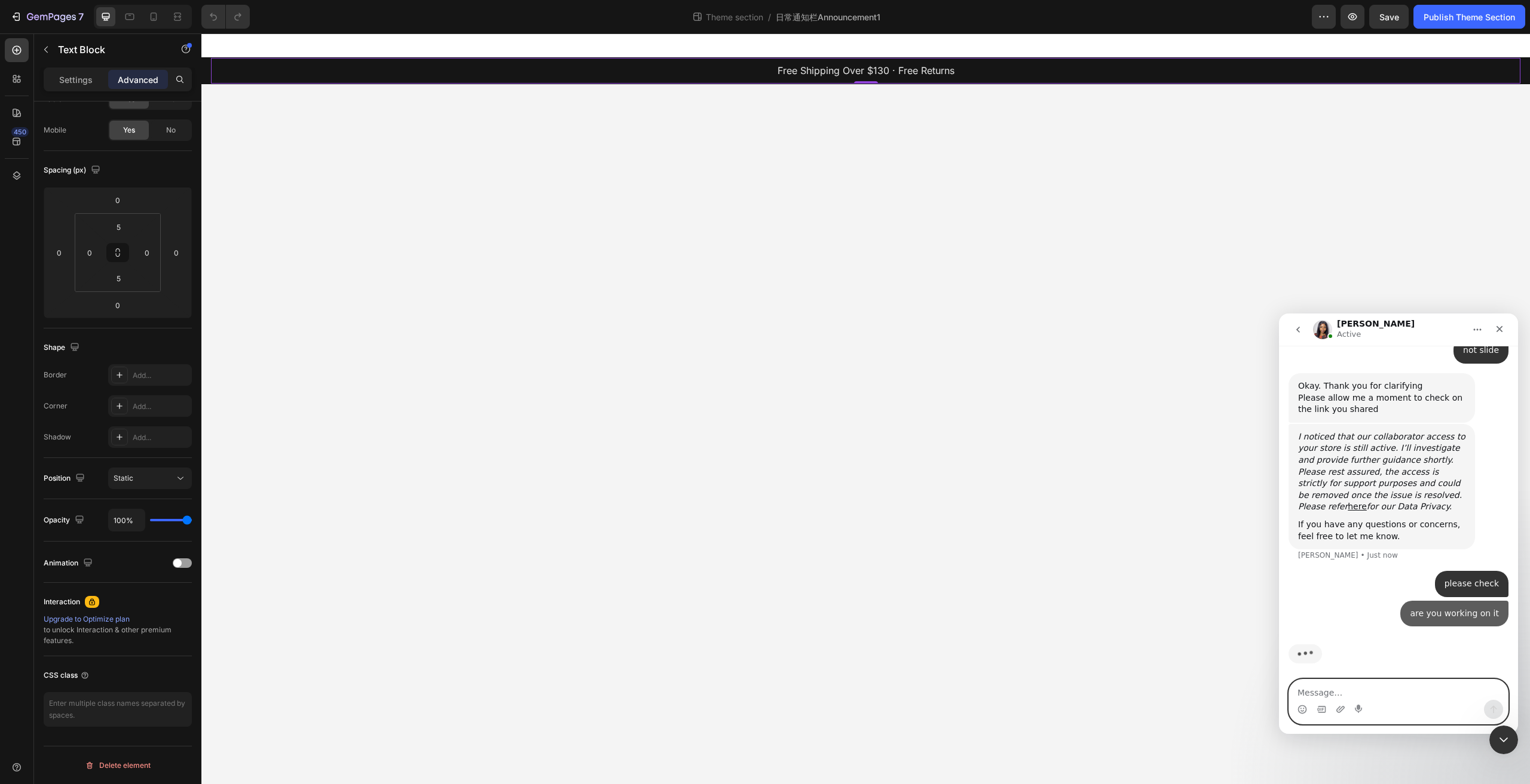
scroll to position [821, 0]
type textarea "m"
type textarea "remove the slide feature"
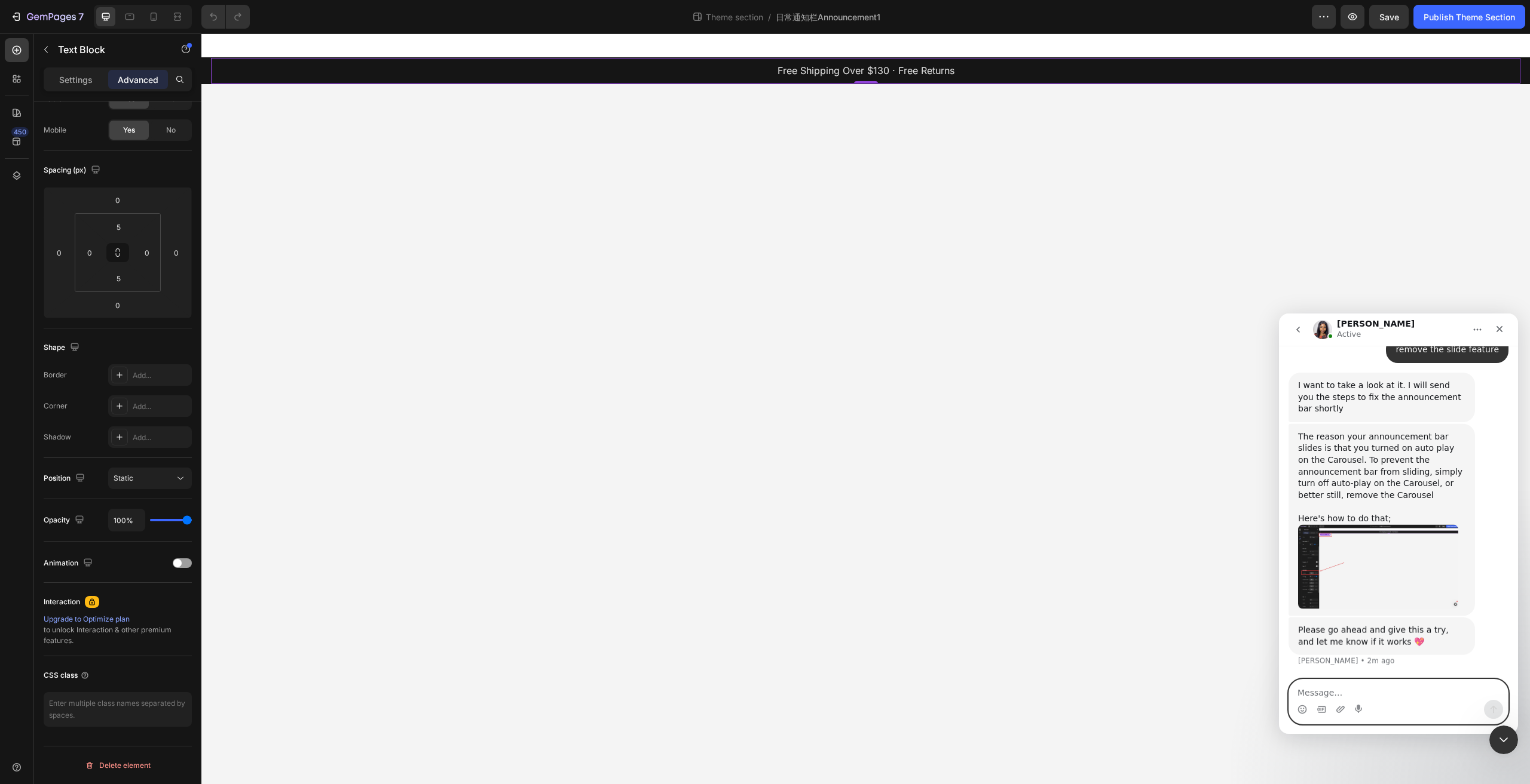
scroll to position [1093, 0]
click at [1401, 593] on img "Sarah says…" at bounding box center [1377, 566] width 160 height 84
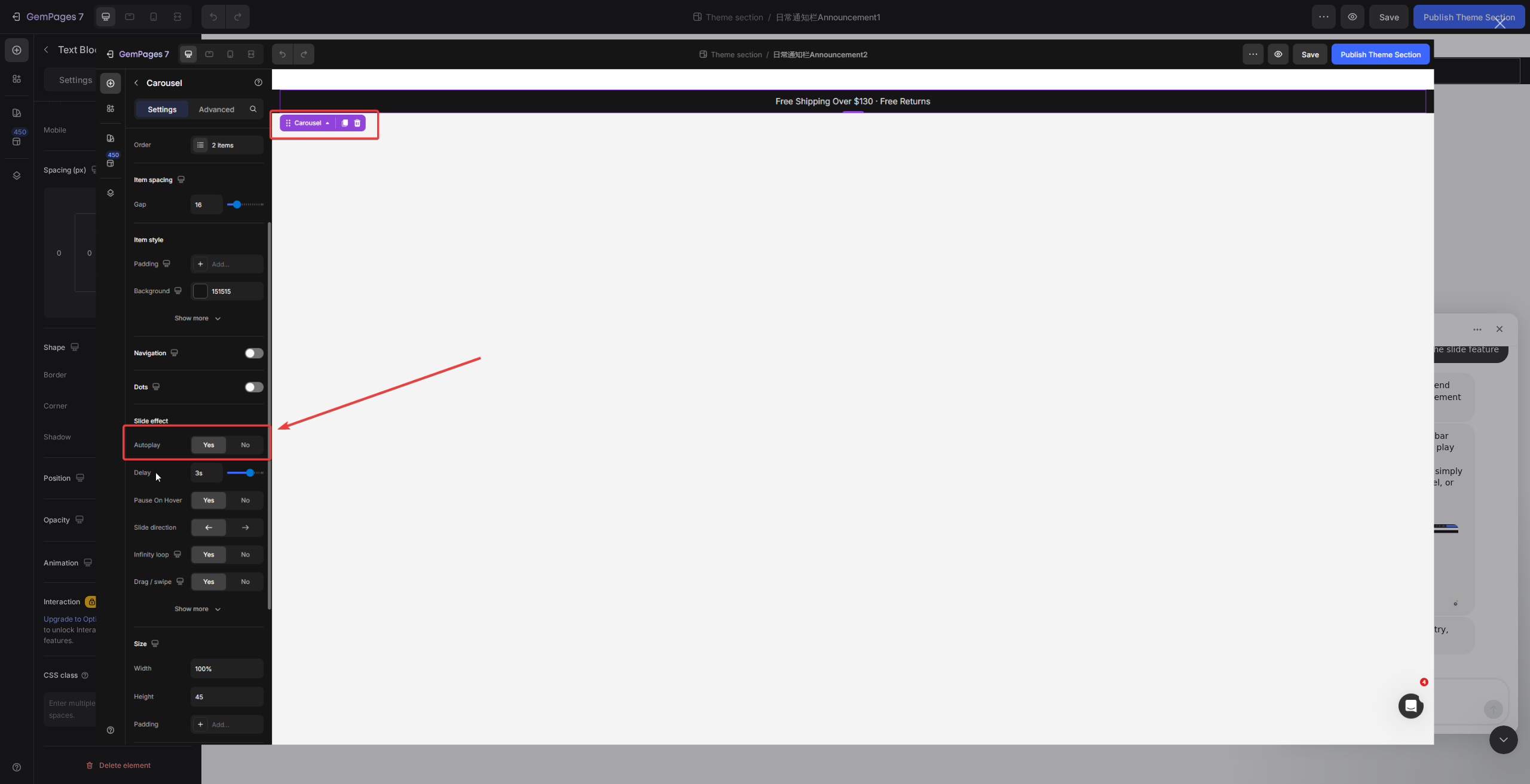
click at [1477, 291] on div "Intercom messenger" at bounding box center [765, 392] width 1530 height 784
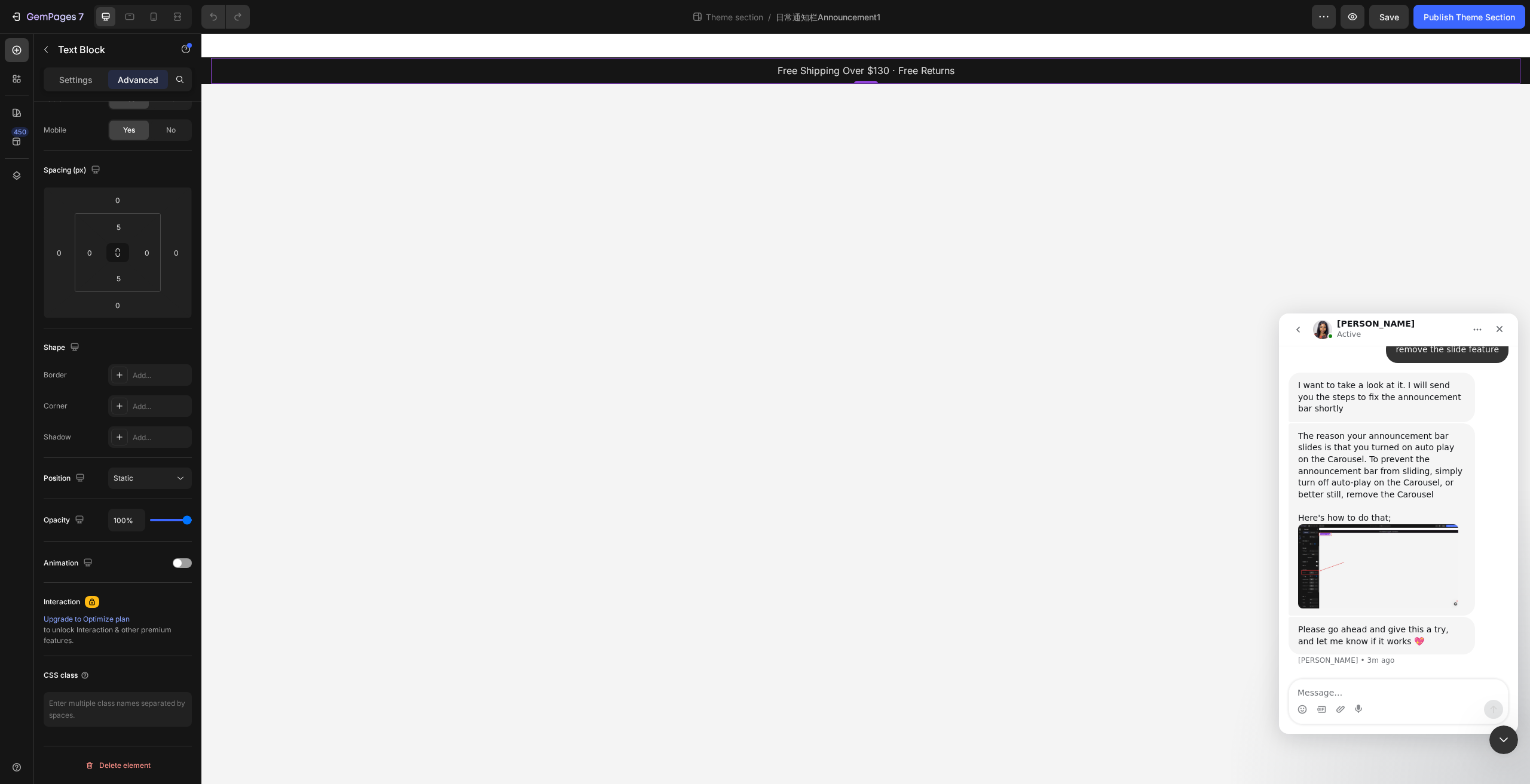
click at [819, 72] on p "Free Shipping Over $130 · Free Returns" at bounding box center [865, 71] width 1306 height 17
click at [771, 69] on p "Free Shipping Over $130 · Free Returns" at bounding box center [865, 71] width 1306 height 17
click at [881, 76] on p "Free Shipping Over $130 · Free Returns" at bounding box center [865, 71] width 1306 height 17
click at [13, 173] on icon at bounding box center [17, 176] width 12 height 12
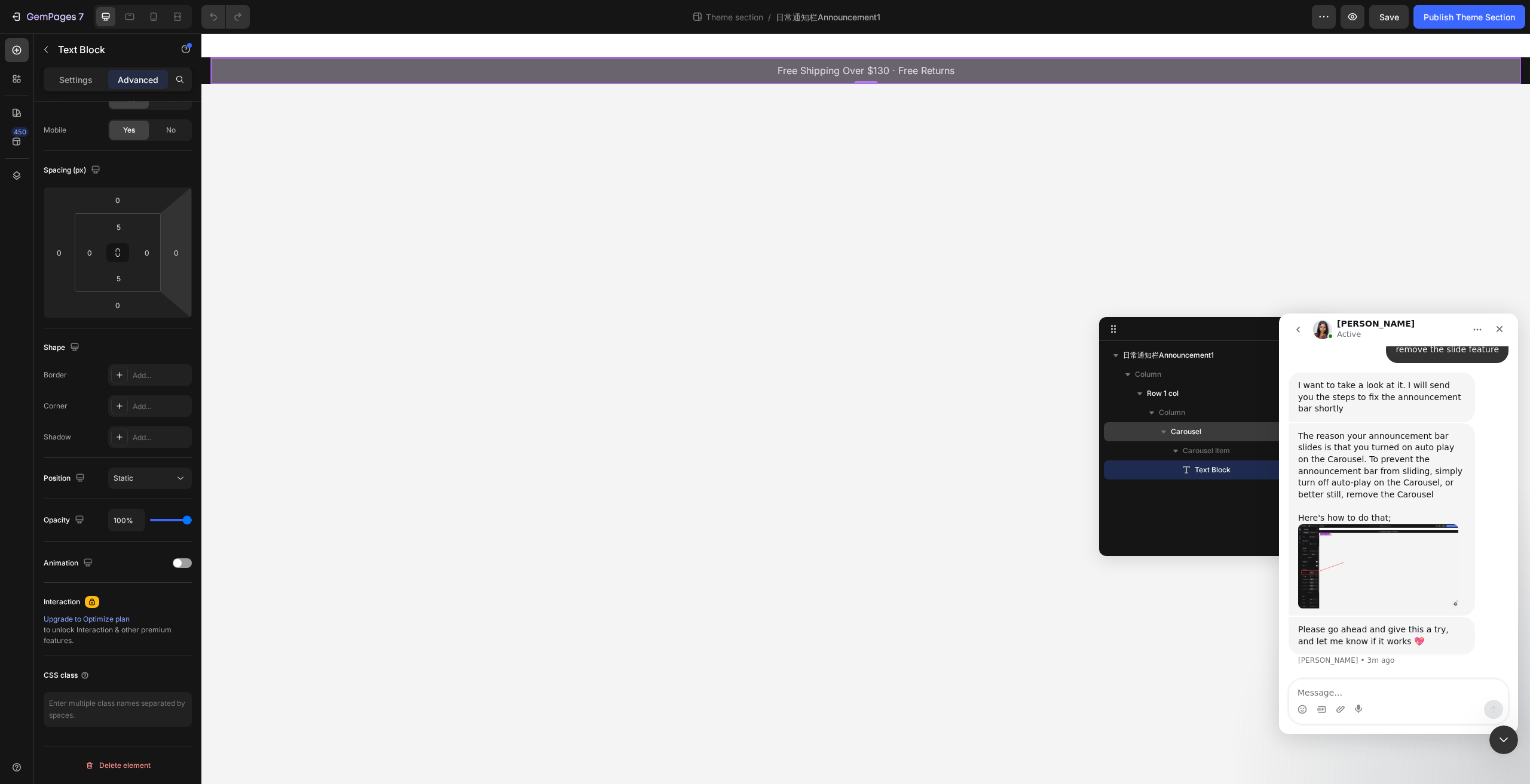
click at [1214, 433] on p "Carousel" at bounding box center [1236, 432] width 131 height 12
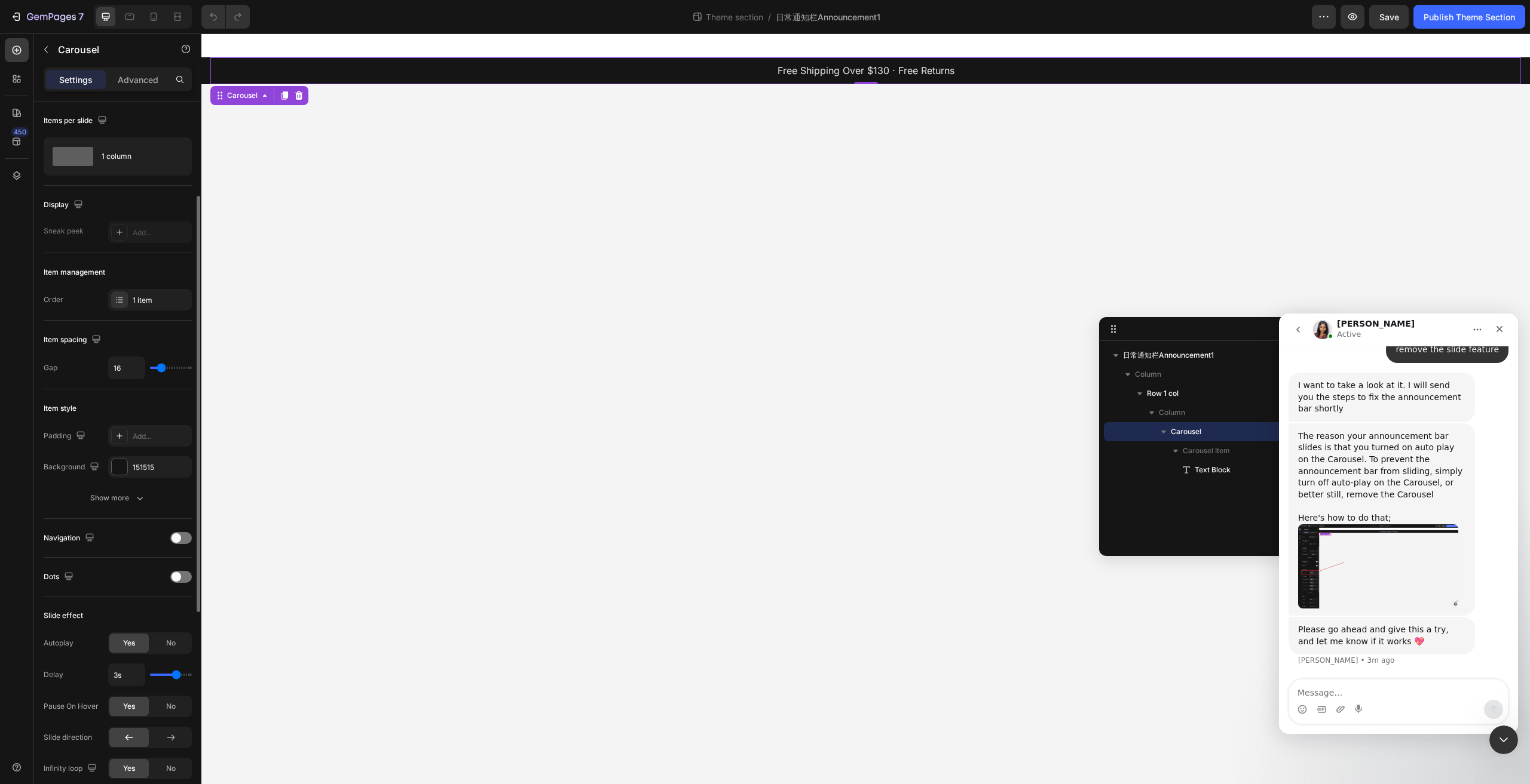
scroll to position [60, 0]
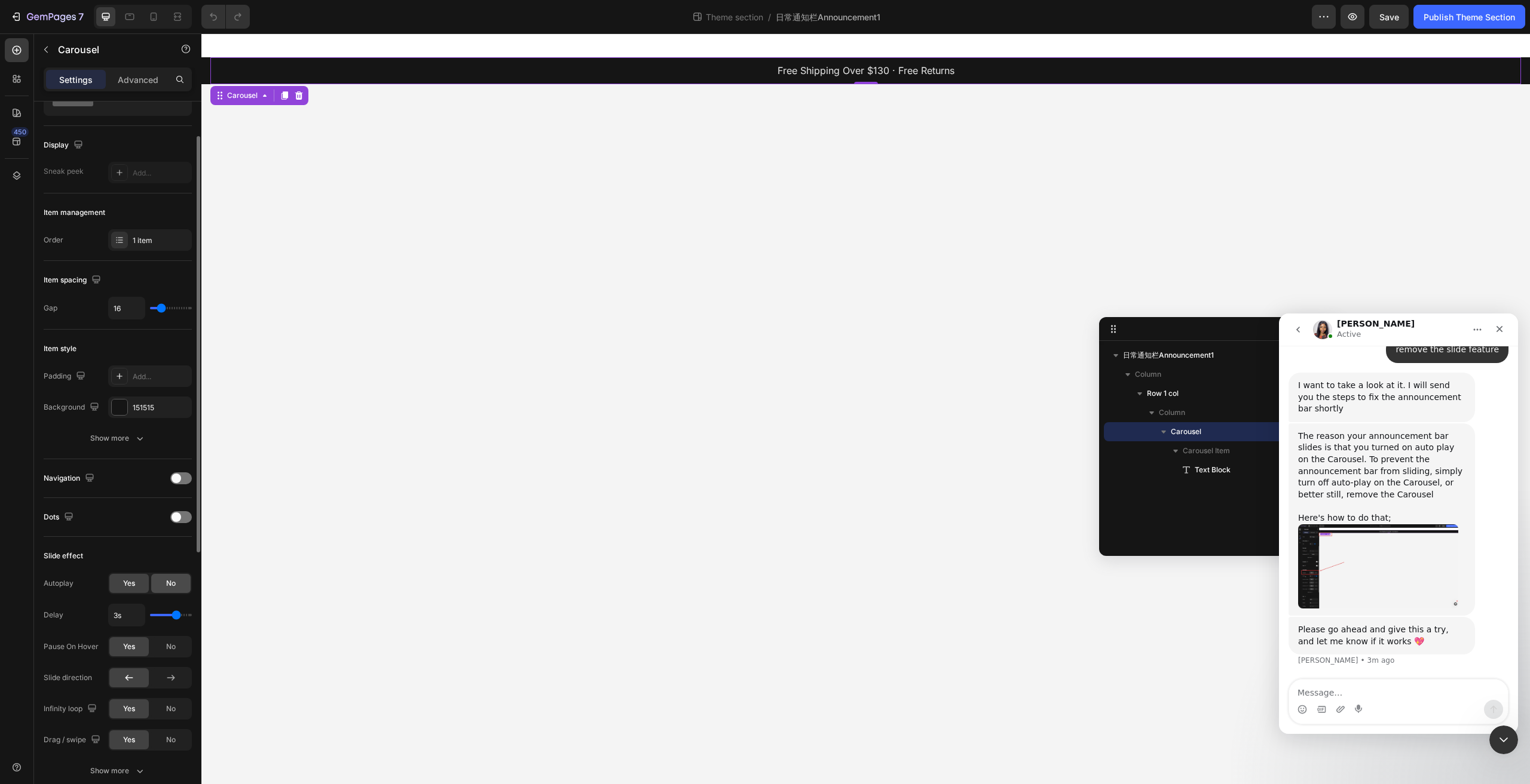
click at [170, 579] on span "No" at bounding box center [171, 583] width 10 height 11
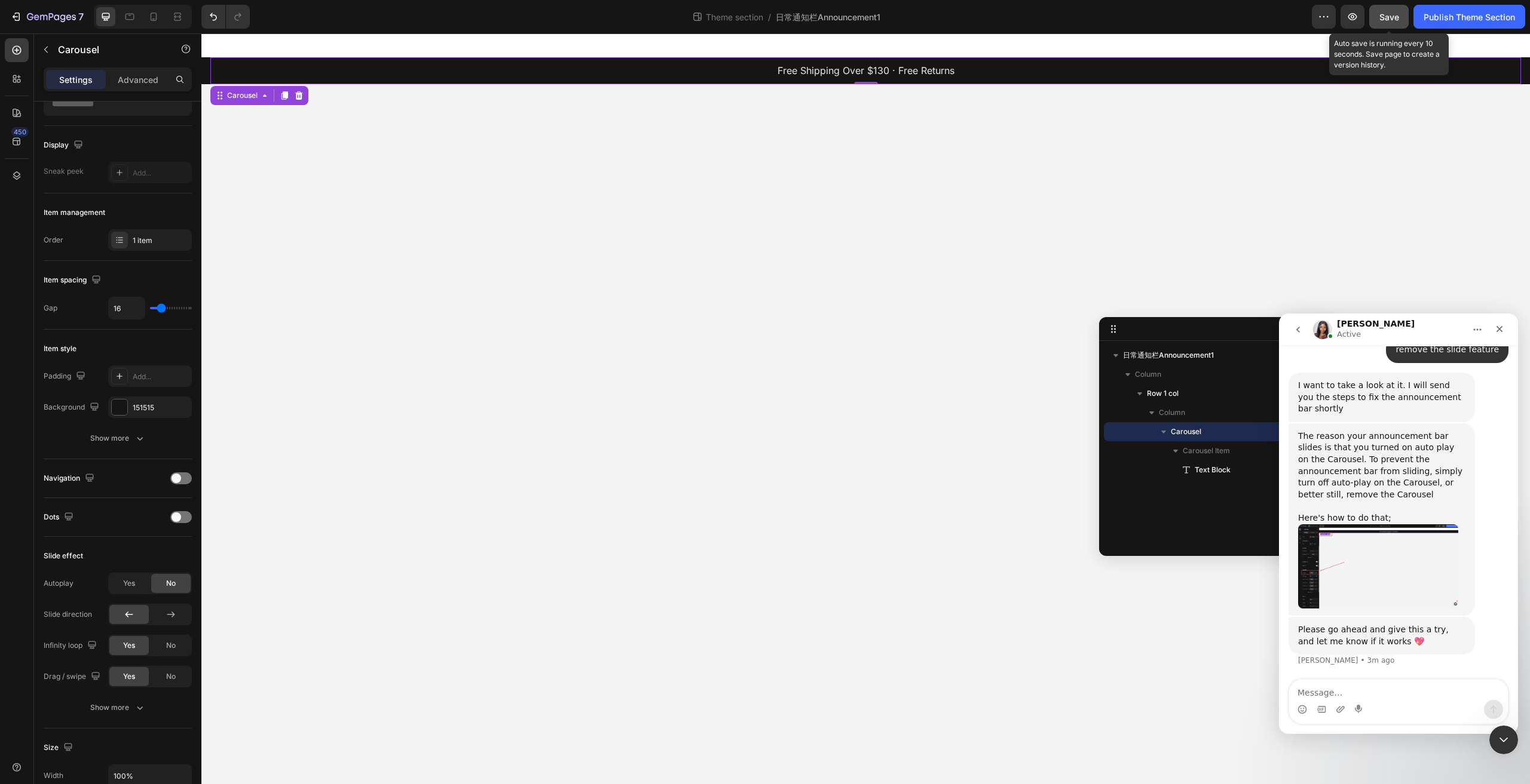
click at [1392, 17] on span "Save" at bounding box center [1389, 17] width 20 height 10
click at [1459, 13] on div "Publish Theme Section" at bounding box center [1469, 17] width 91 height 13
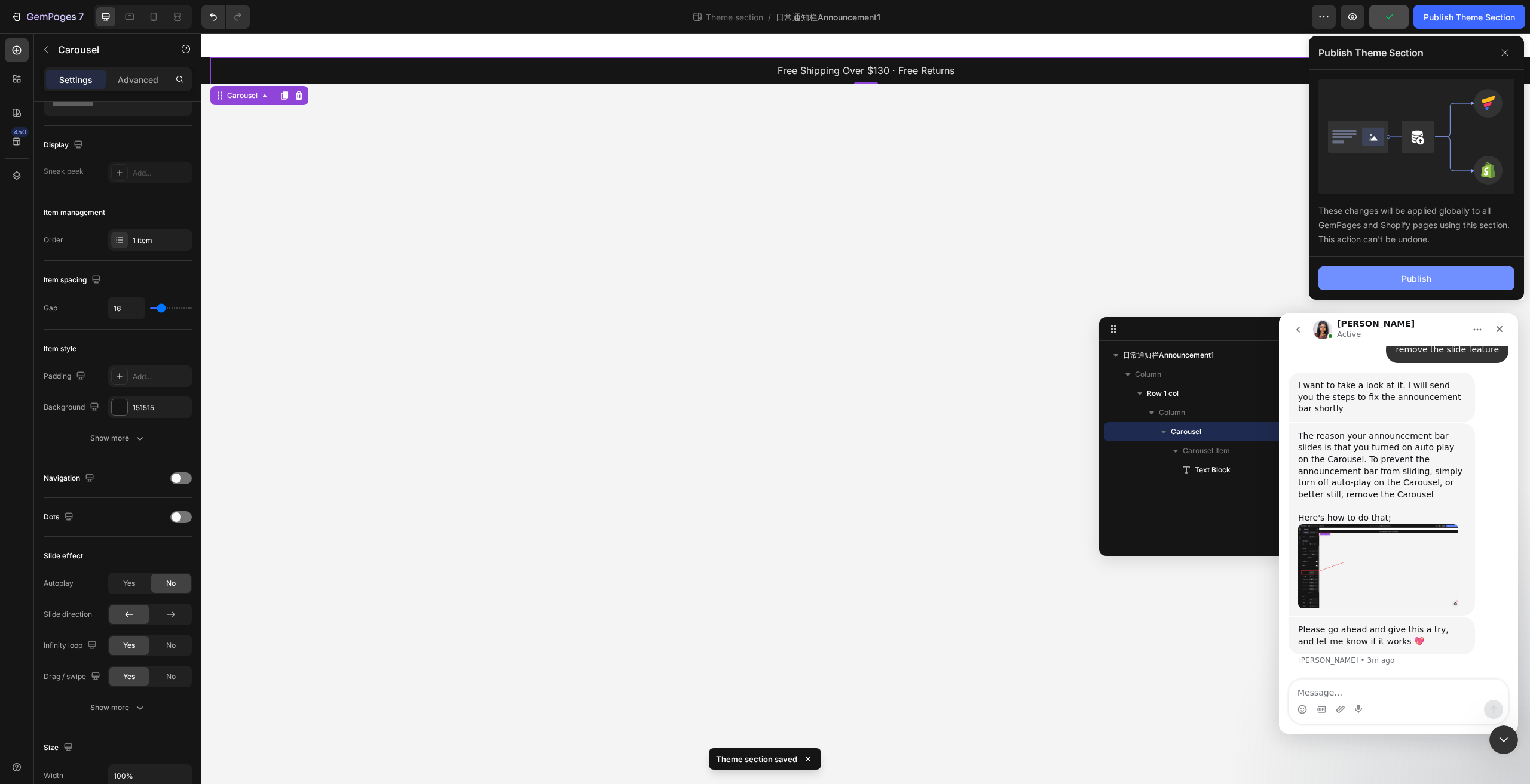
click at [1393, 276] on button "Publish" at bounding box center [1416, 278] width 196 height 24
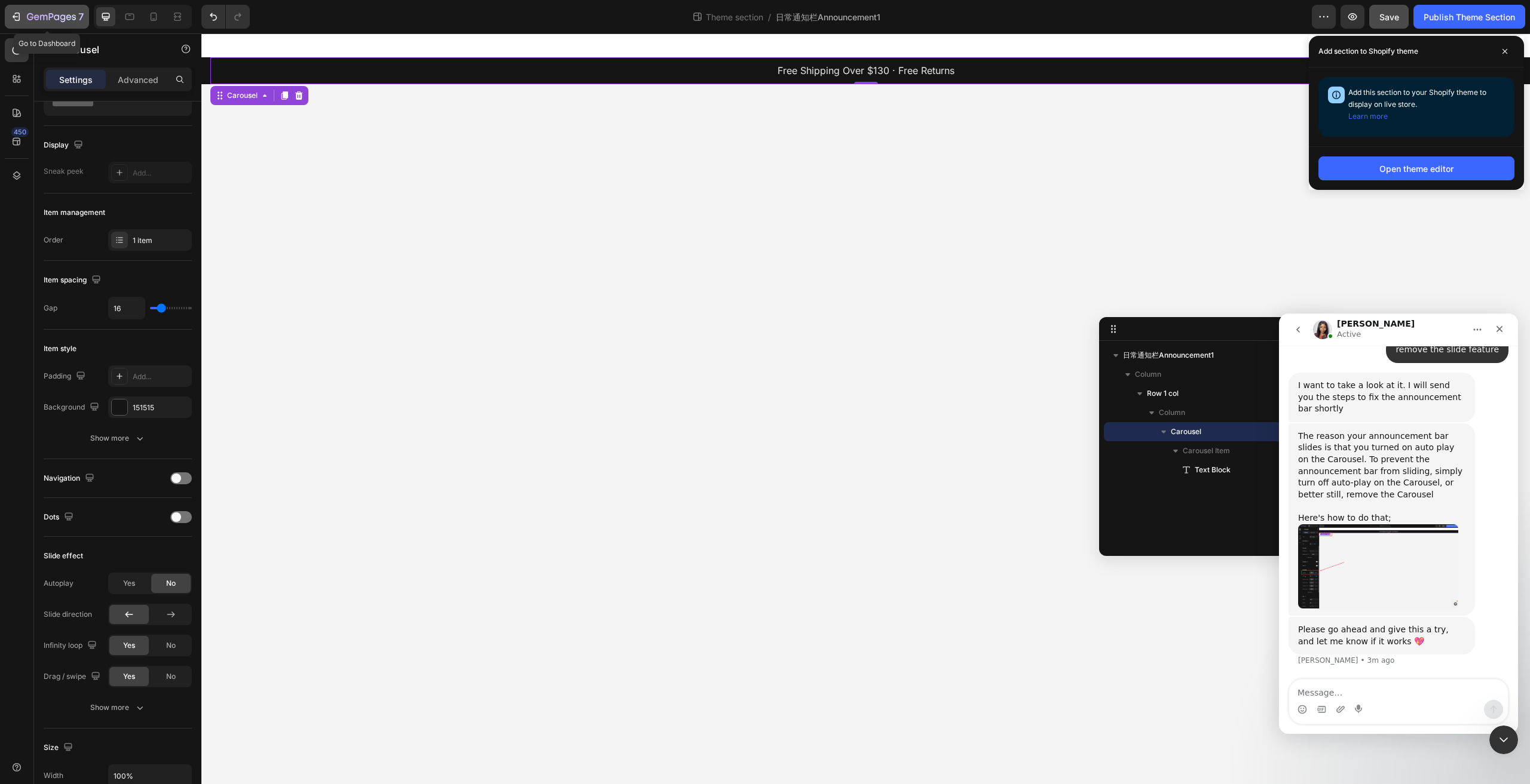
click at [16, 12] on icon "button" at bounding box center [16, 17] width 12 height 12
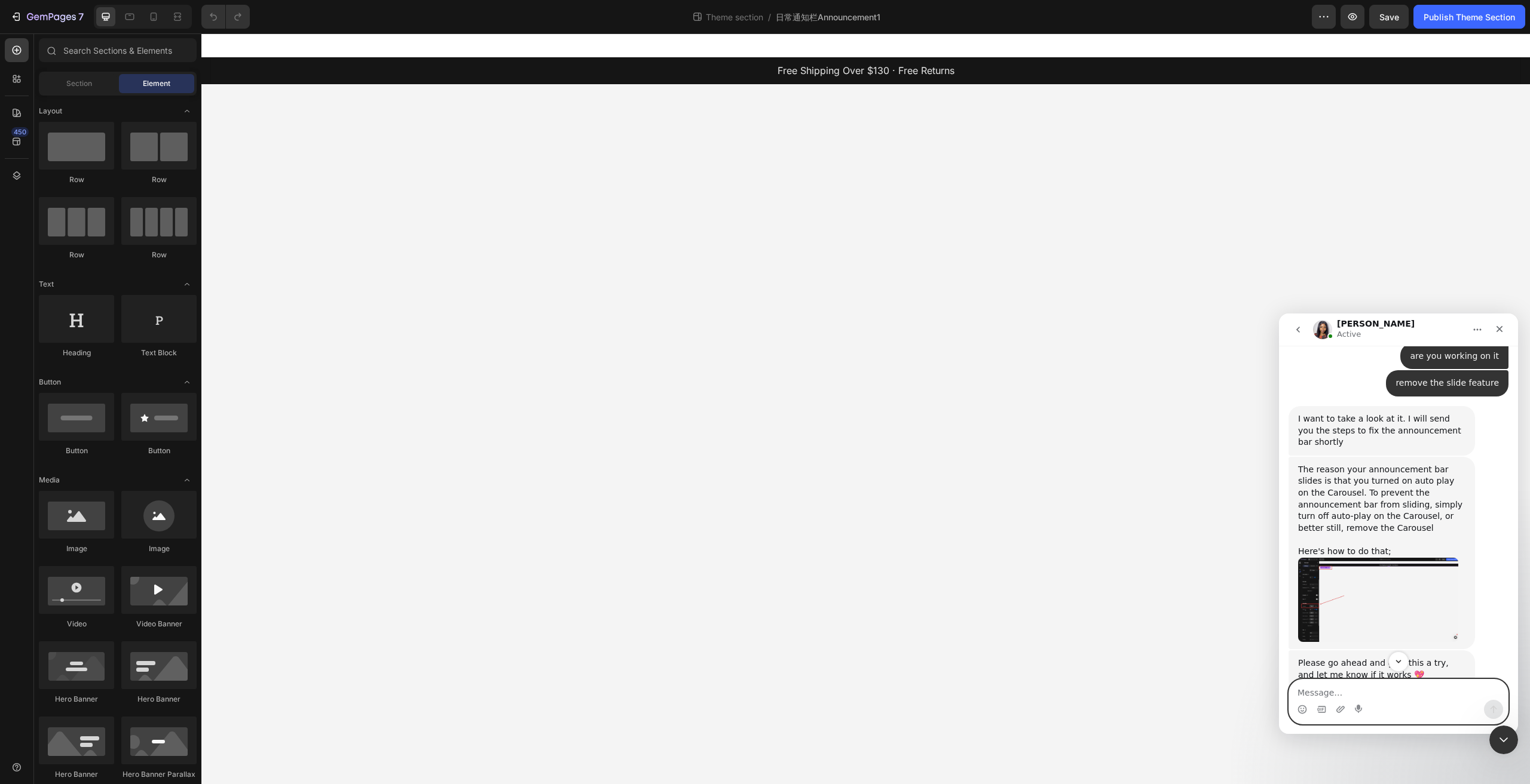
scroll to position [1156, 0]
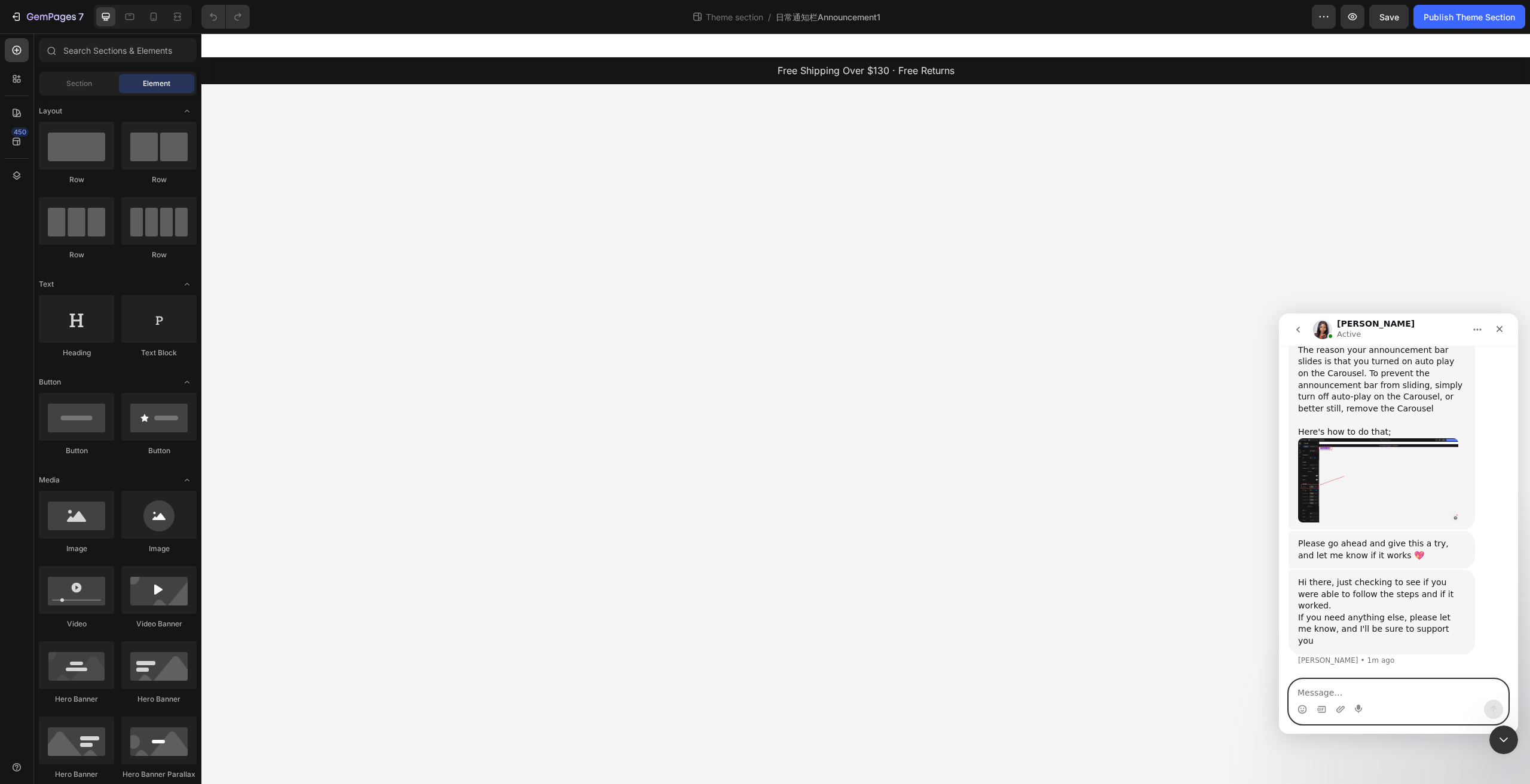
click at [1349, 688] on textarea "Message…" at bounding box center [1398, 690] width 219 height 20
type textarea "thank you"
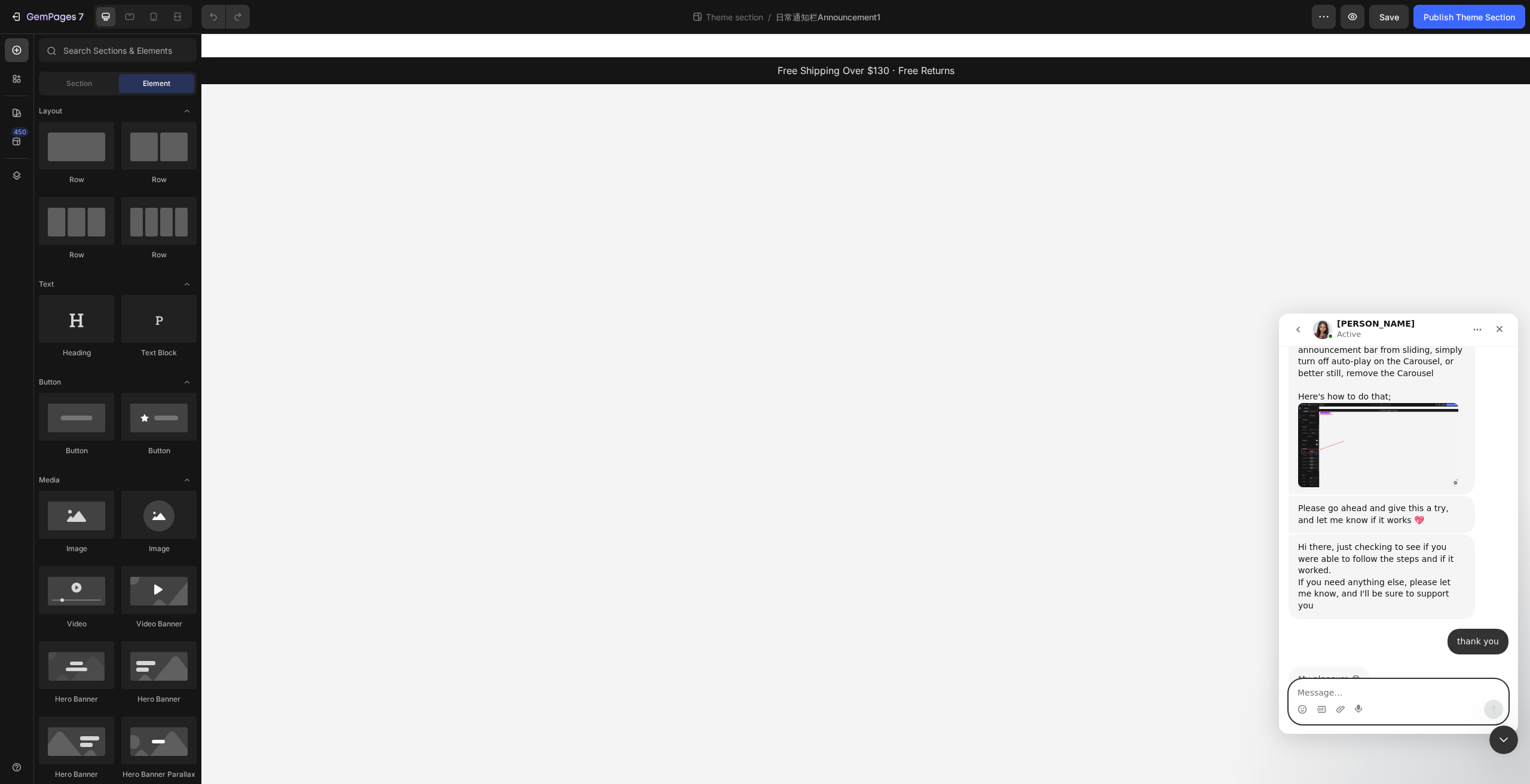
scroll to position [1227, 0]
